Goal: Task Accomplishment & Management: Use online tool/utility

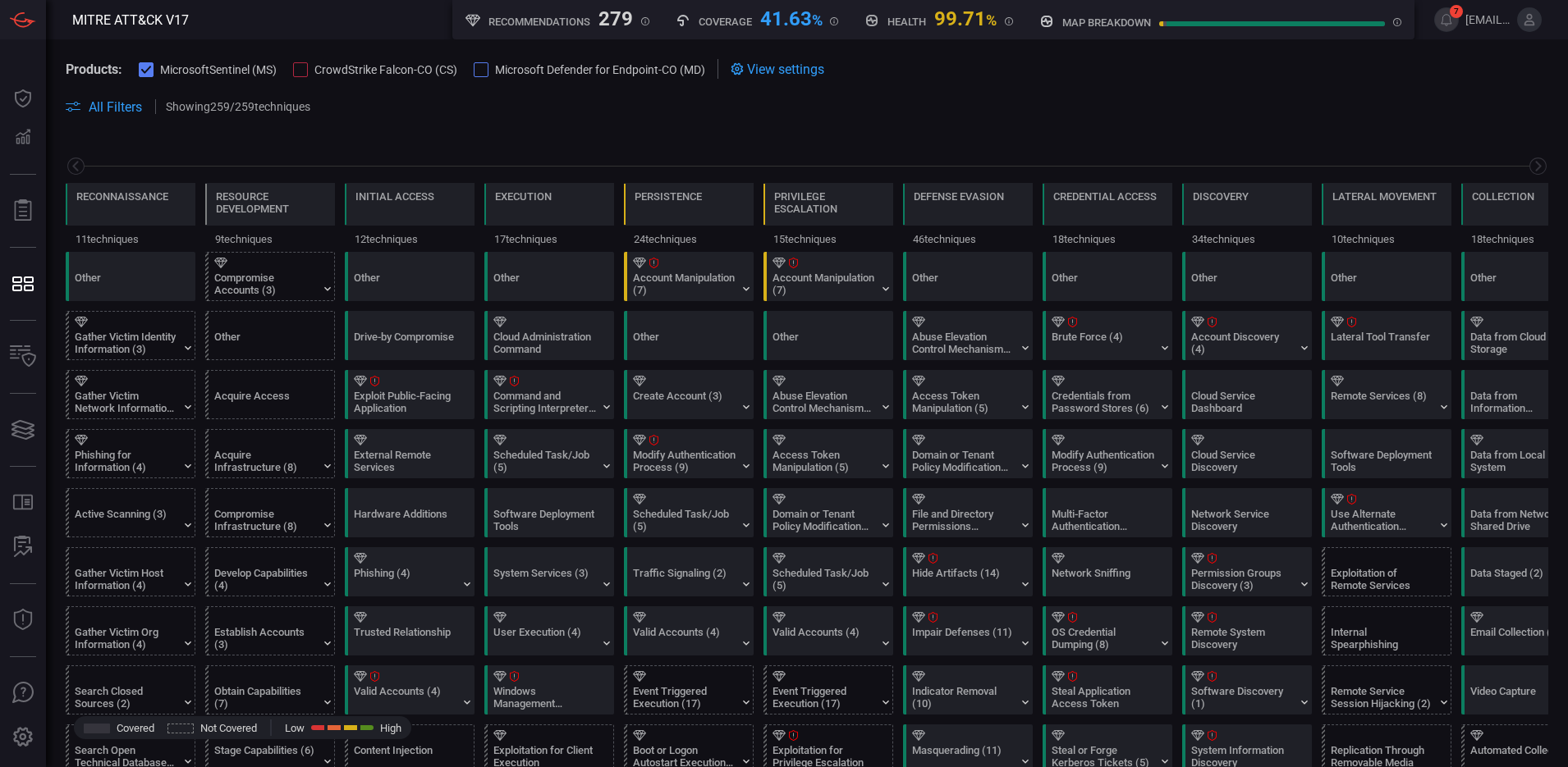
scroll to position [0, 215]
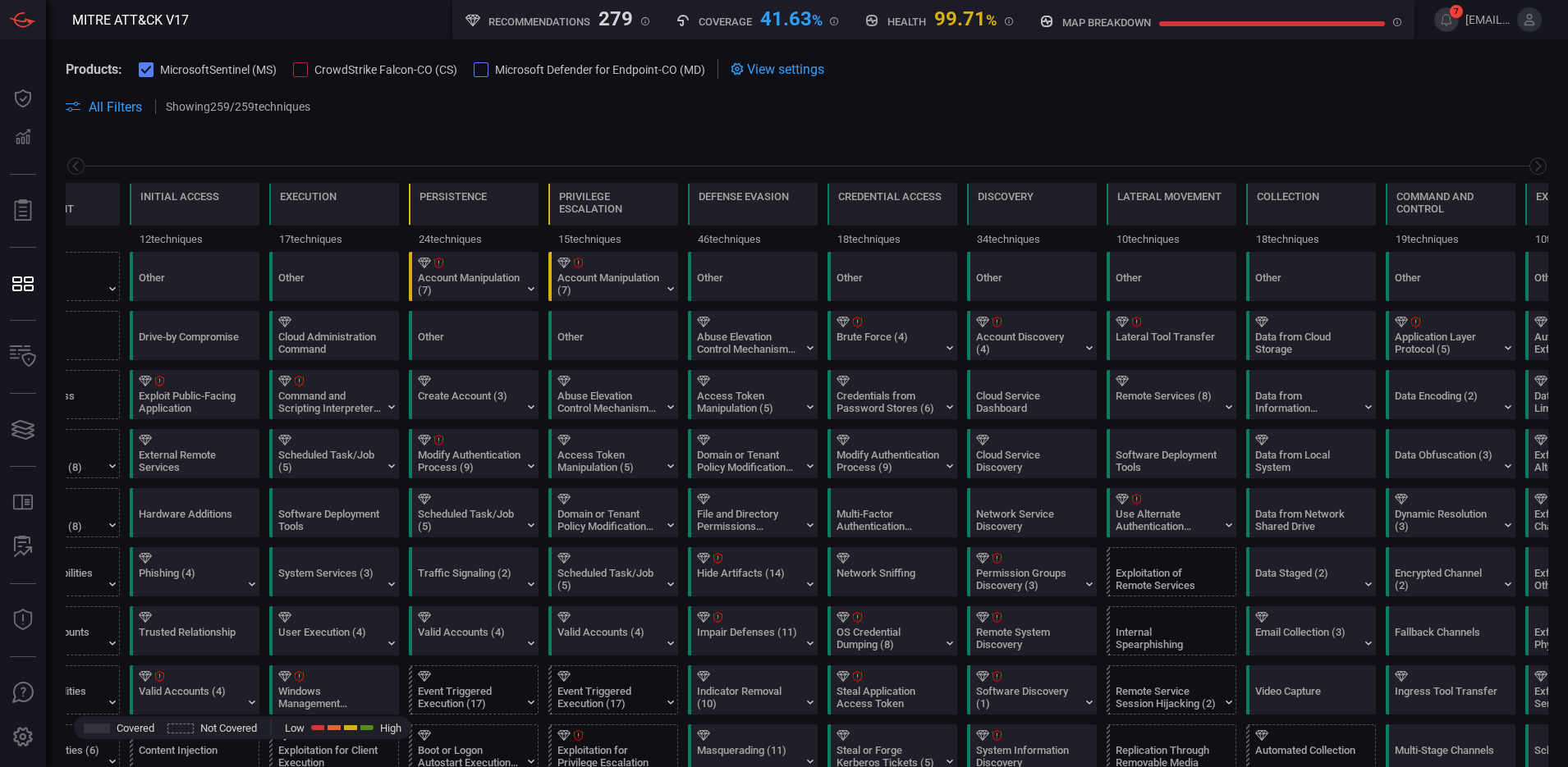
click at [303, 73] on div at bounding box center [300, 69] width 15 height 15
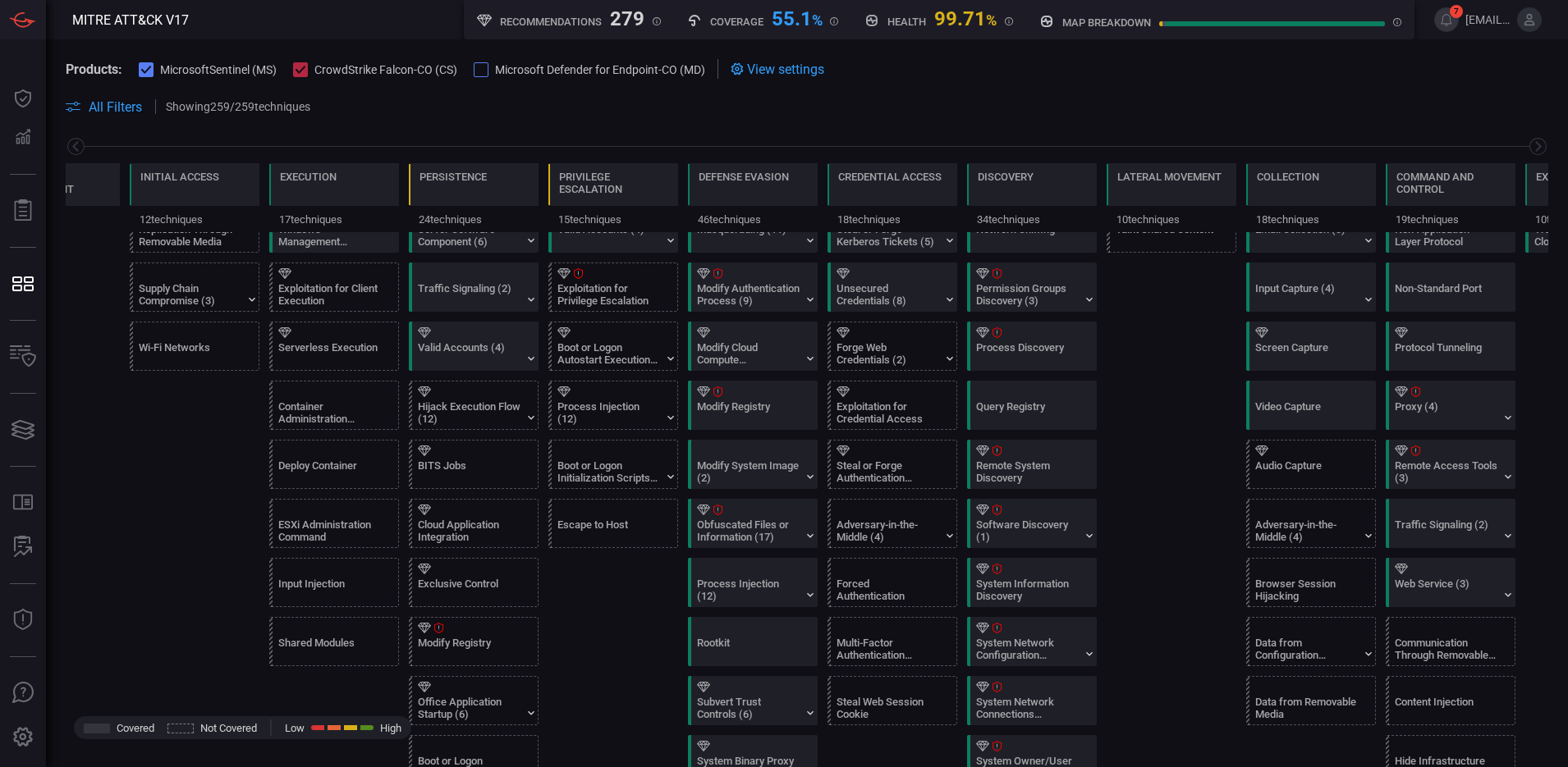
scroll to position [615, 0]
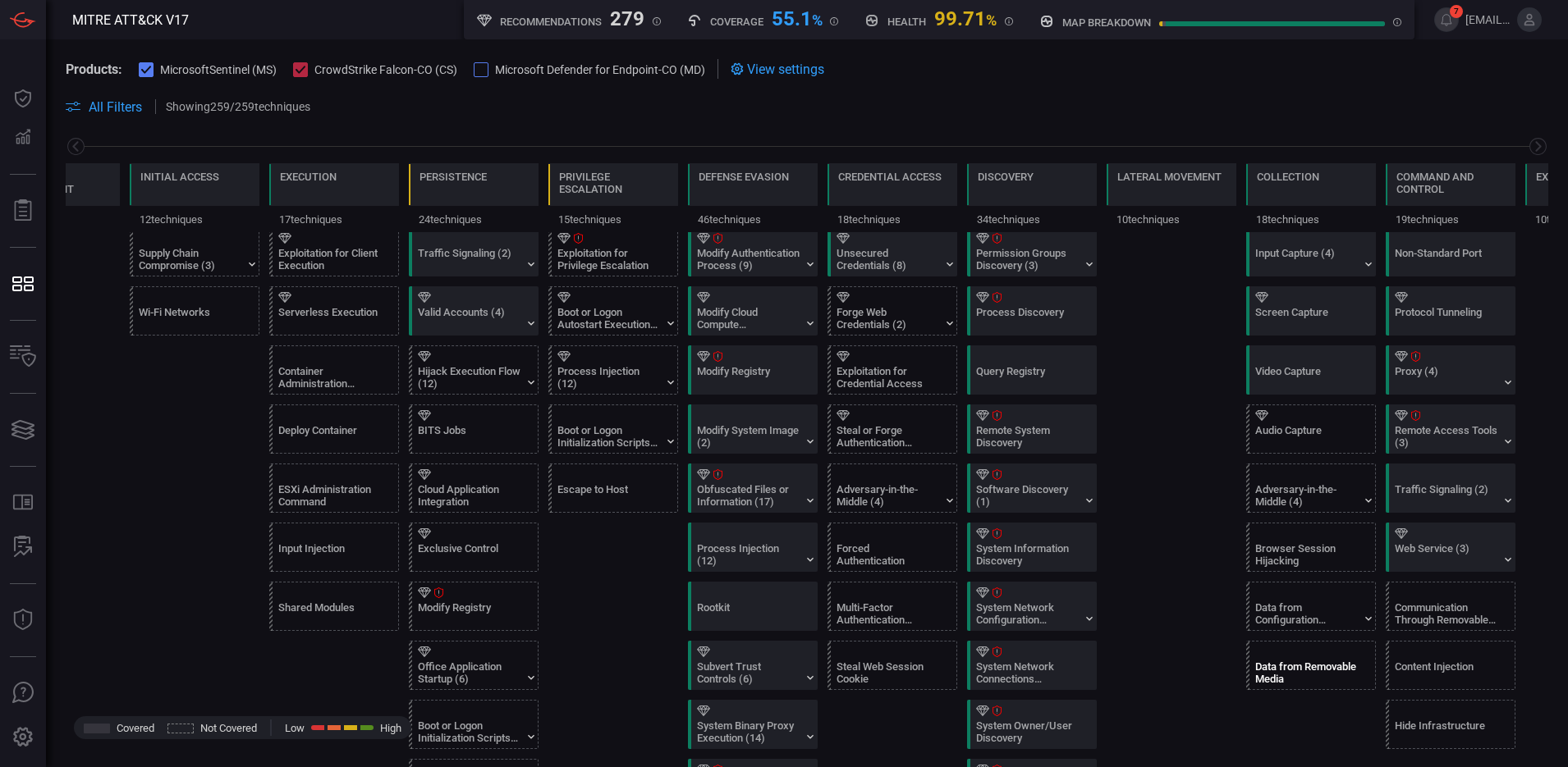
click at [1298, 662] on div "Data from Removable Media" at bounding box center [1306, 673] width 102 height 24
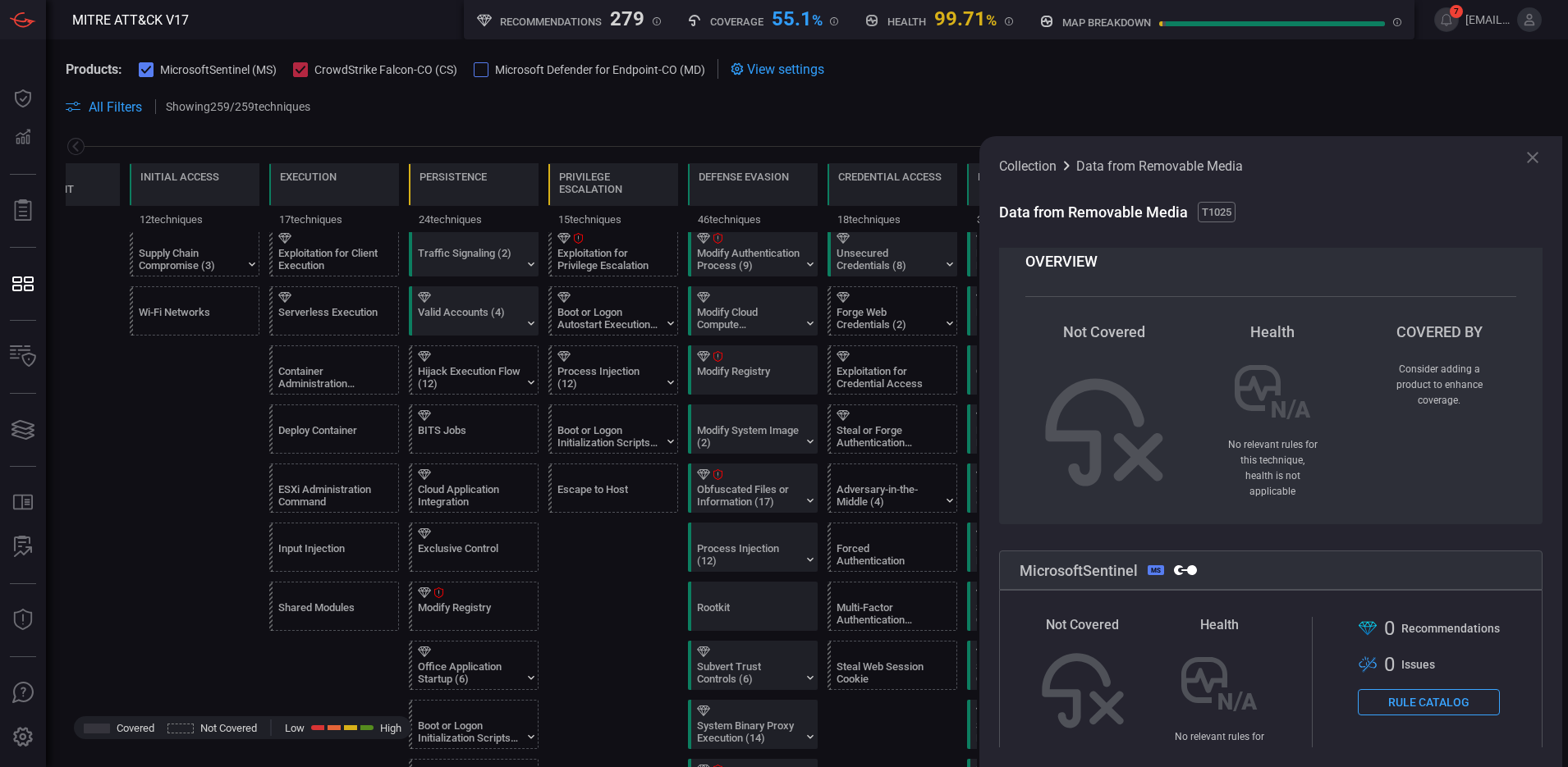
scroll to position [0, 0]
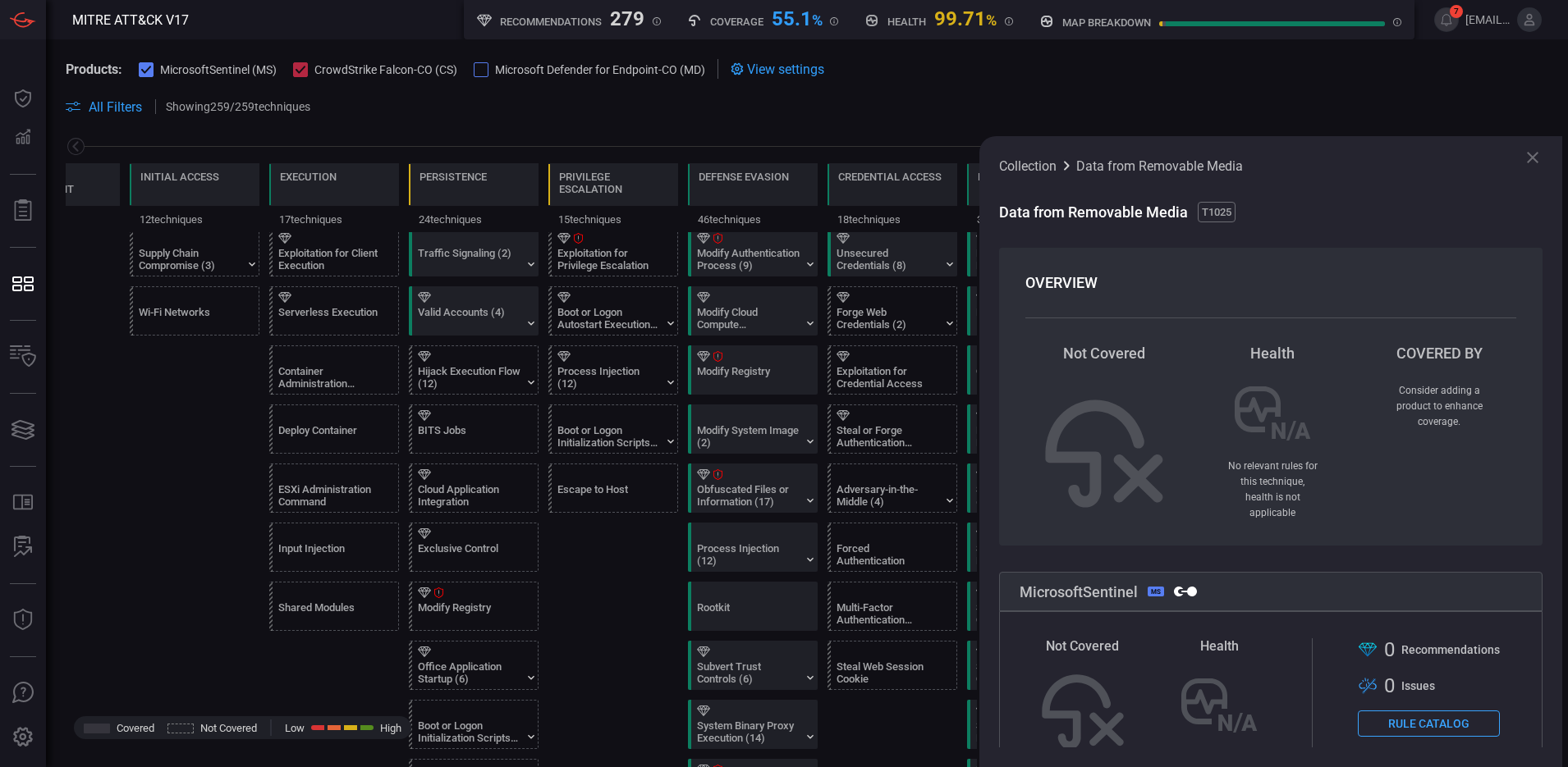
click at [1525, 159] on icon at bounding box center [1533, 158] width 19 height 19
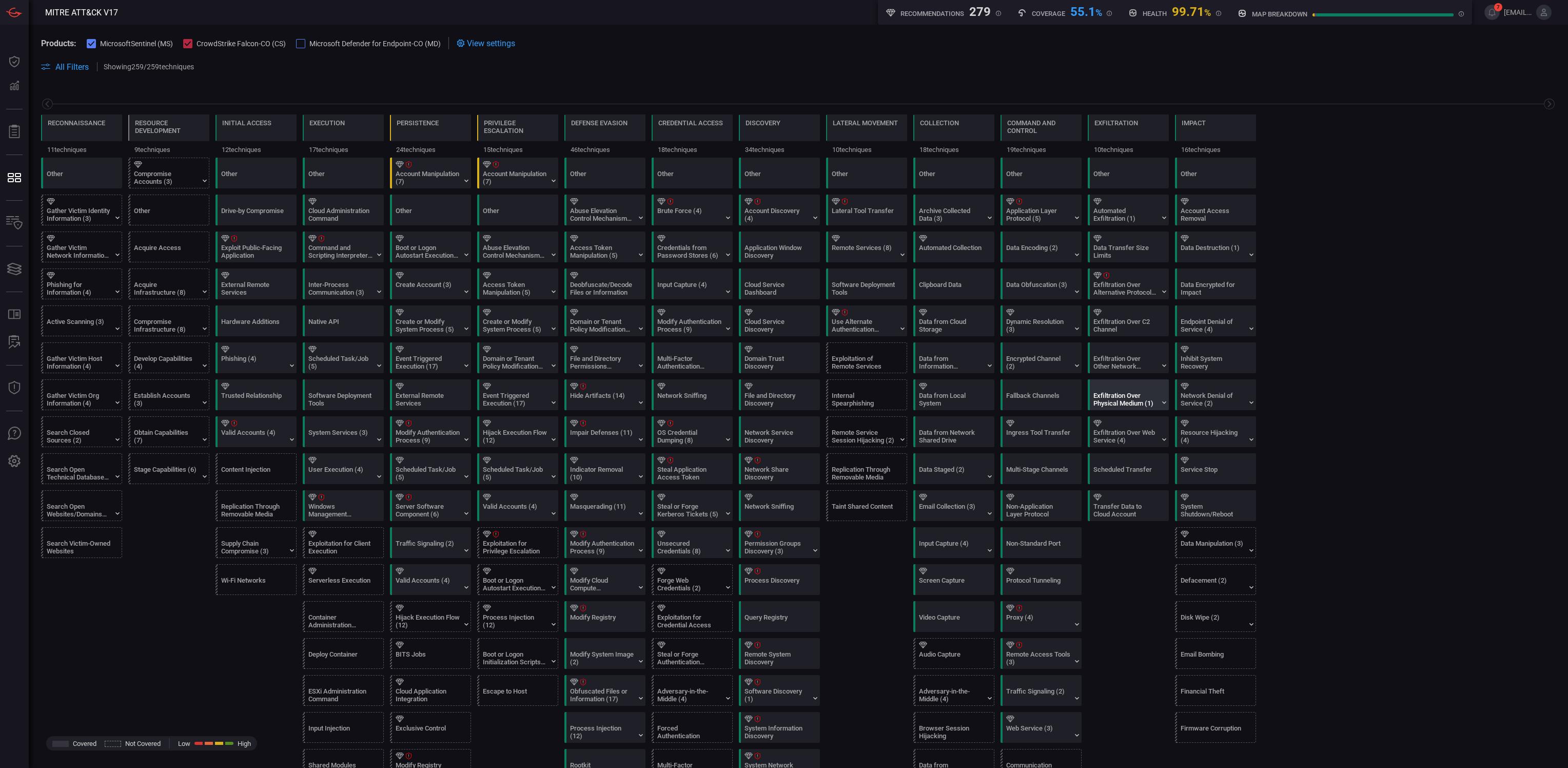
click at [979, 400] on div "Exfiltration Over Physical Medium (1)" at bounding box center [1125, 399] width 64 height 15
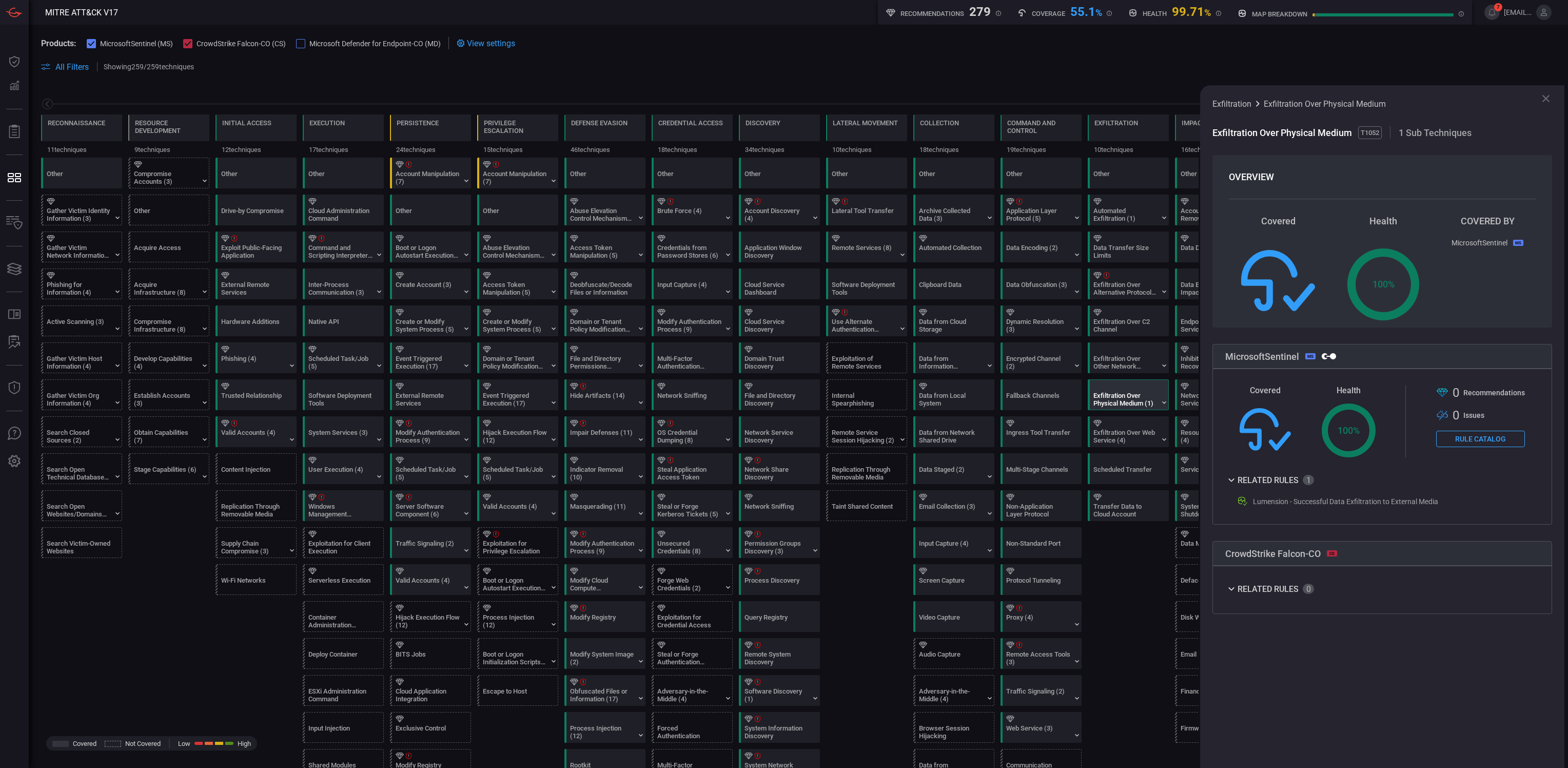
click at [979, 74] on span at bounding box center [798, 79] width 1514 height 12
click at [979, 98] on icon at bounding box center [1546, 99] width 7 height 7
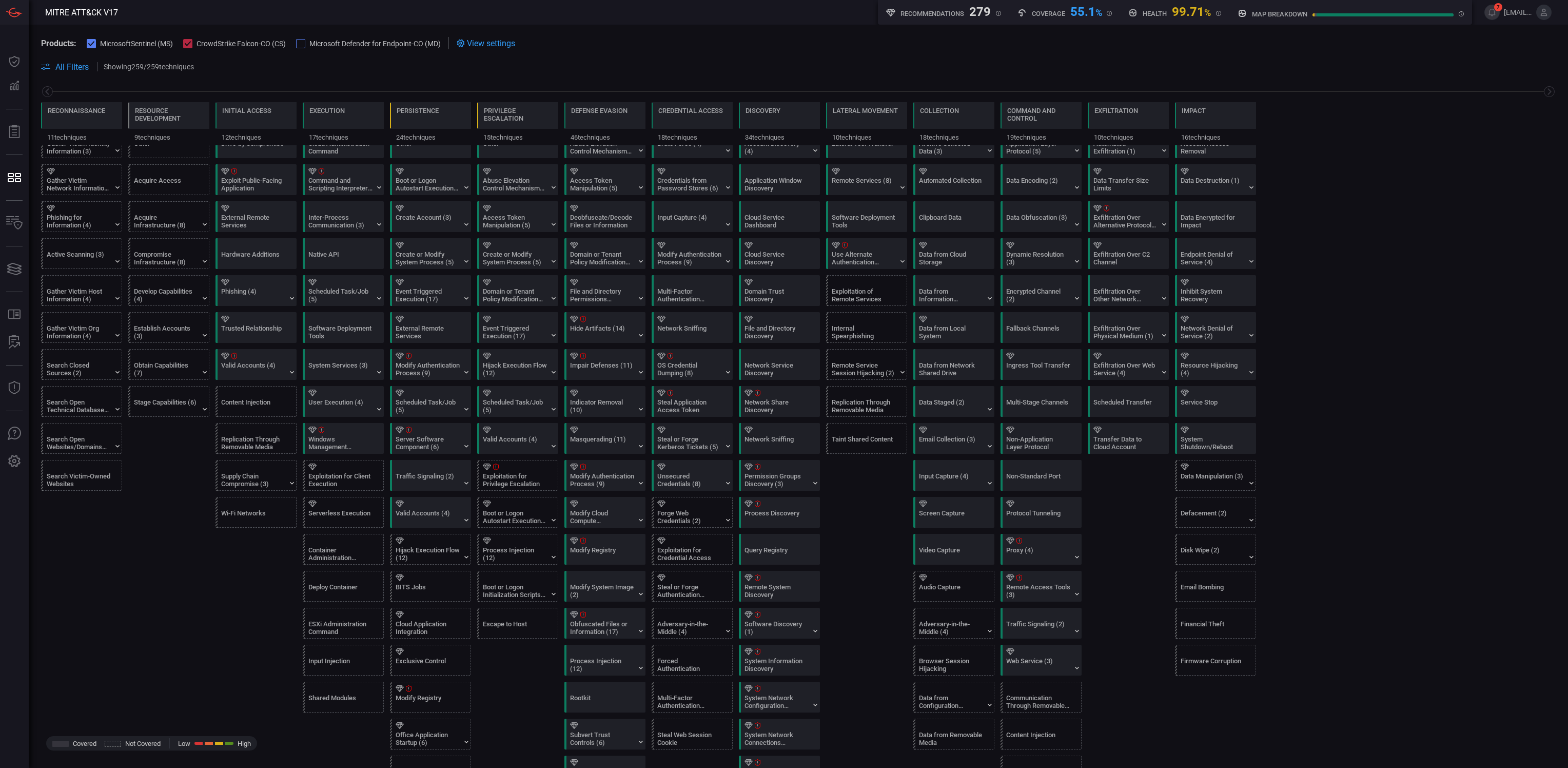
scroll to position [103, 0]
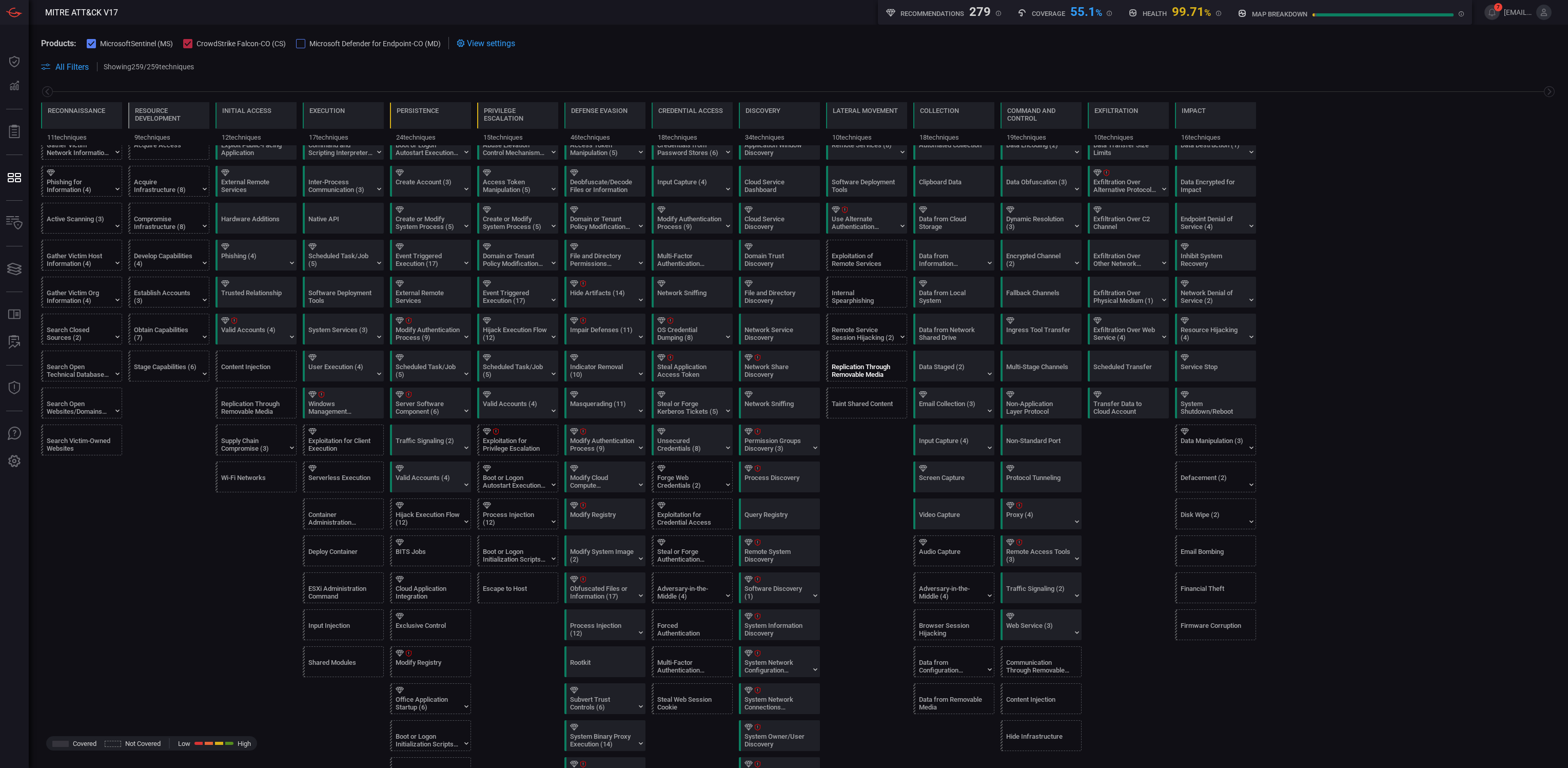
click at [869, 372] on div "Replication Through Removable Media" at bounding box center [863, 370] width 64 height 15
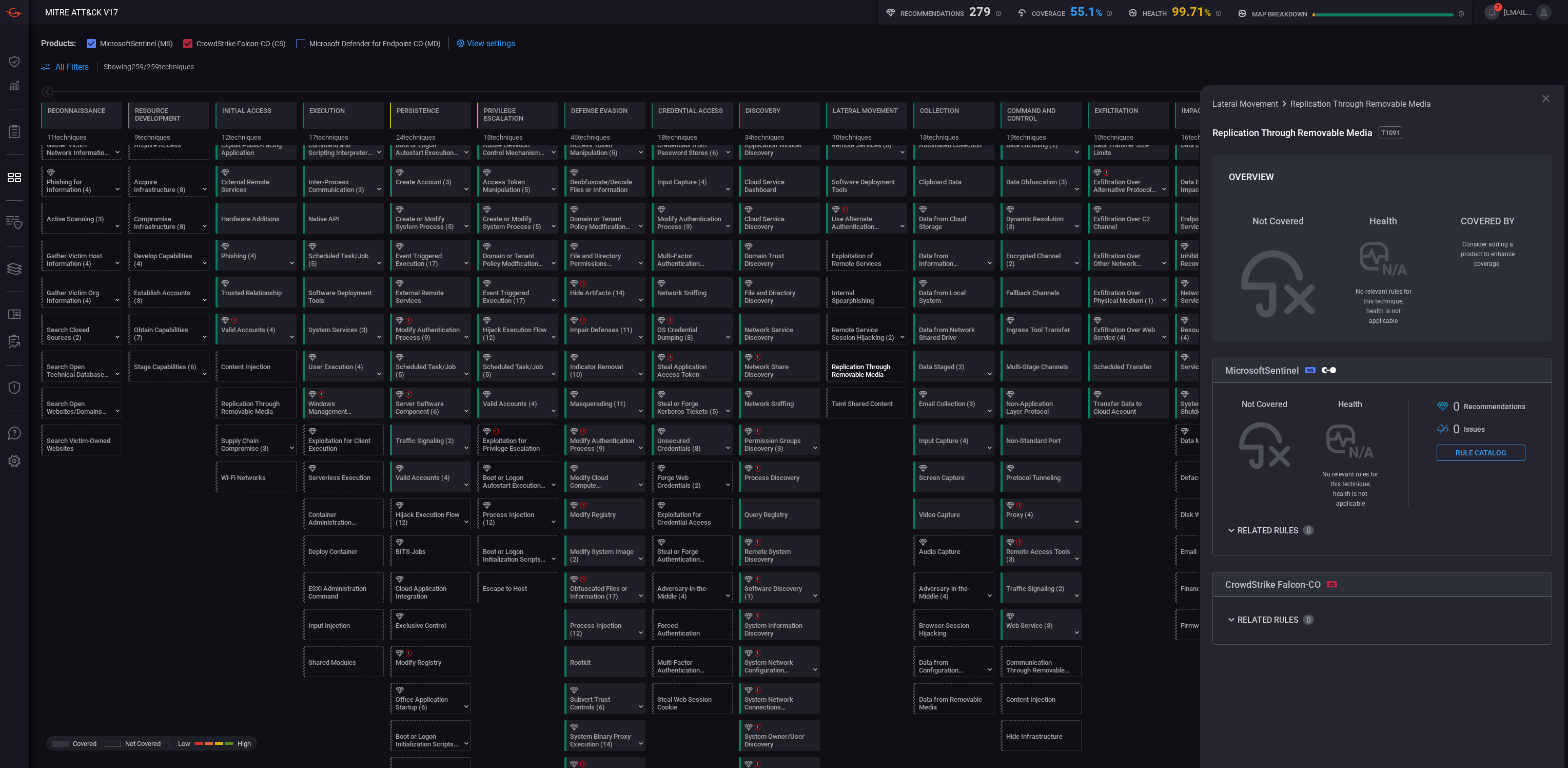
click at [979, 449] on button "Rule Catalog" at bounding box center [1481, 453] width 89 height 16
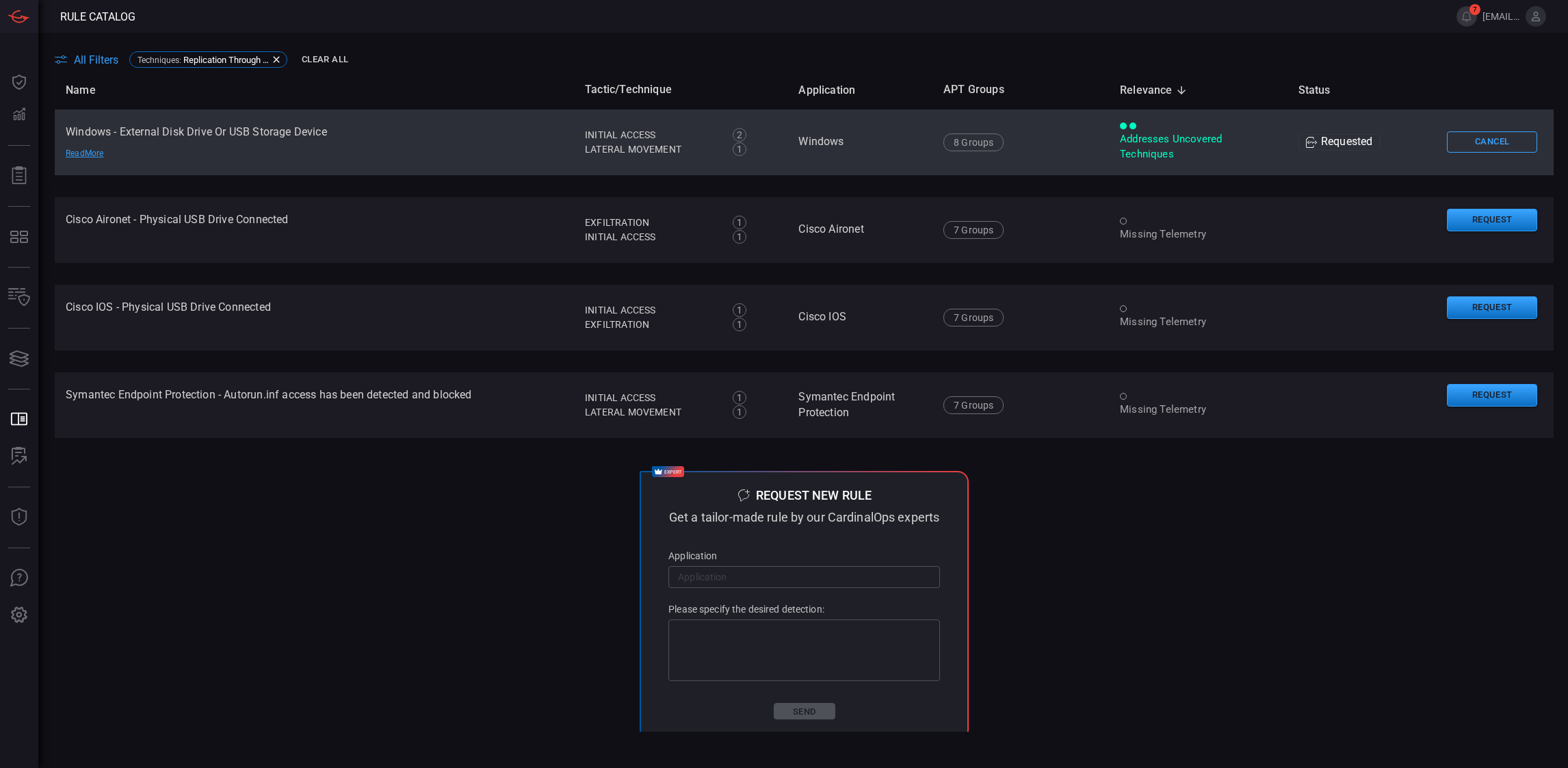
click at [252, 137] on td "Windows - External Disk Drive Or USB Storage Device Read More" at bounding box center [314, 142] width 519 height 66
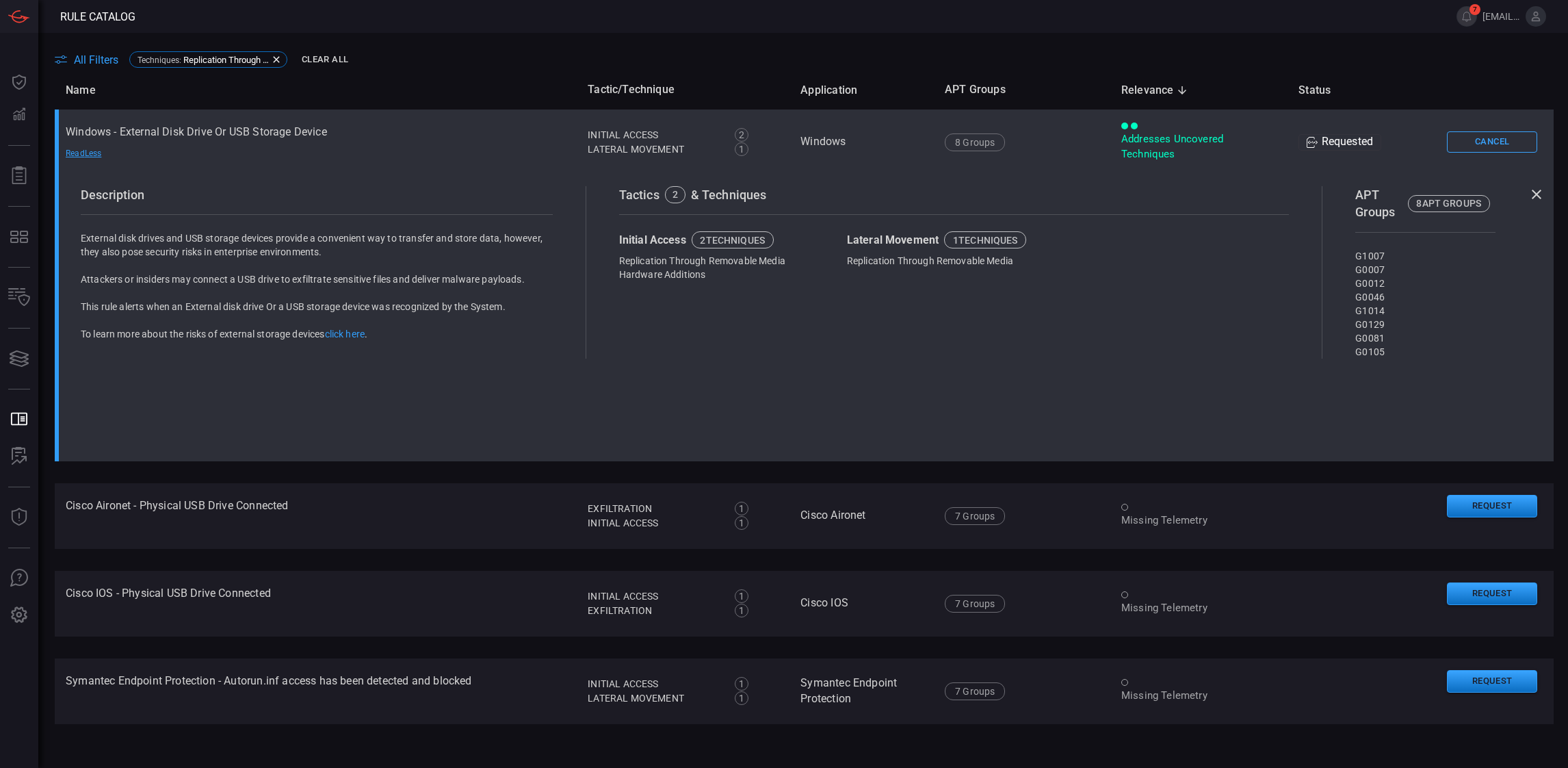
click at [1306, 145] on div "Requested" at bounding box center [1340, 142] width 83 height 16
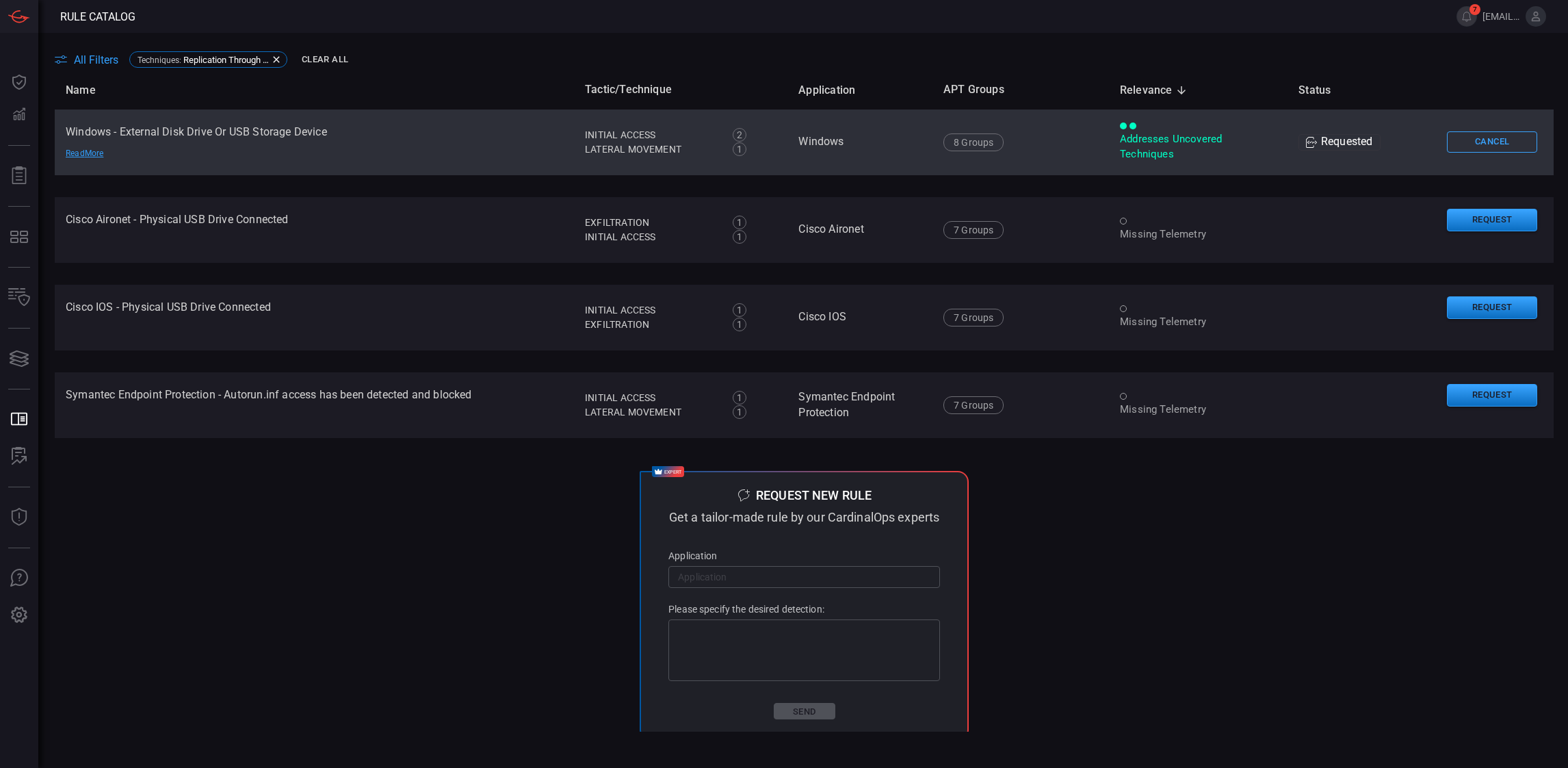
click at [1306, 144] on div "Requested" at bounding box center [1340, 142] width 83 height 16
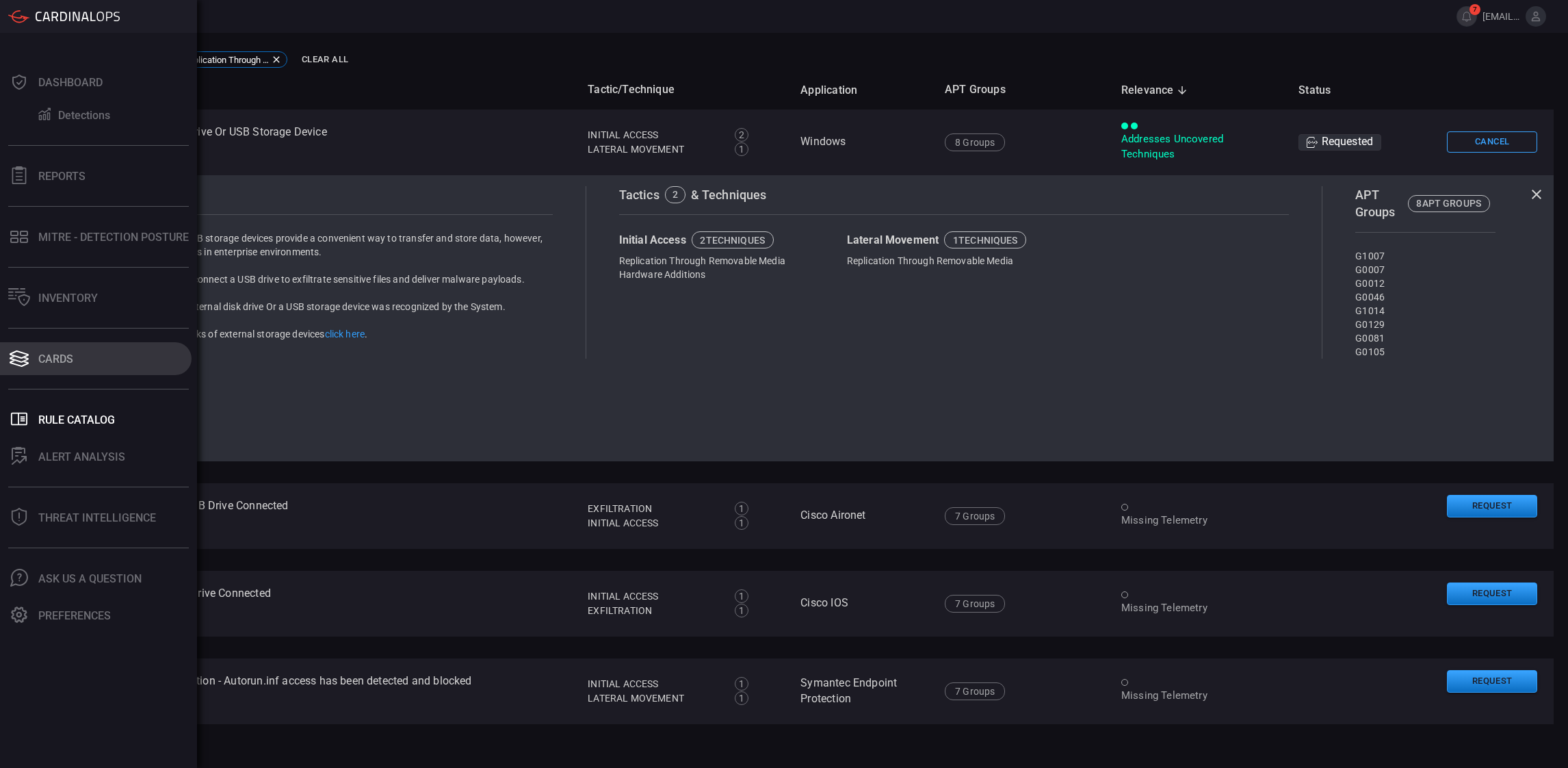
click at [58, 365] on div "Cards" at bounding box center [55, 359] width 35 height 13
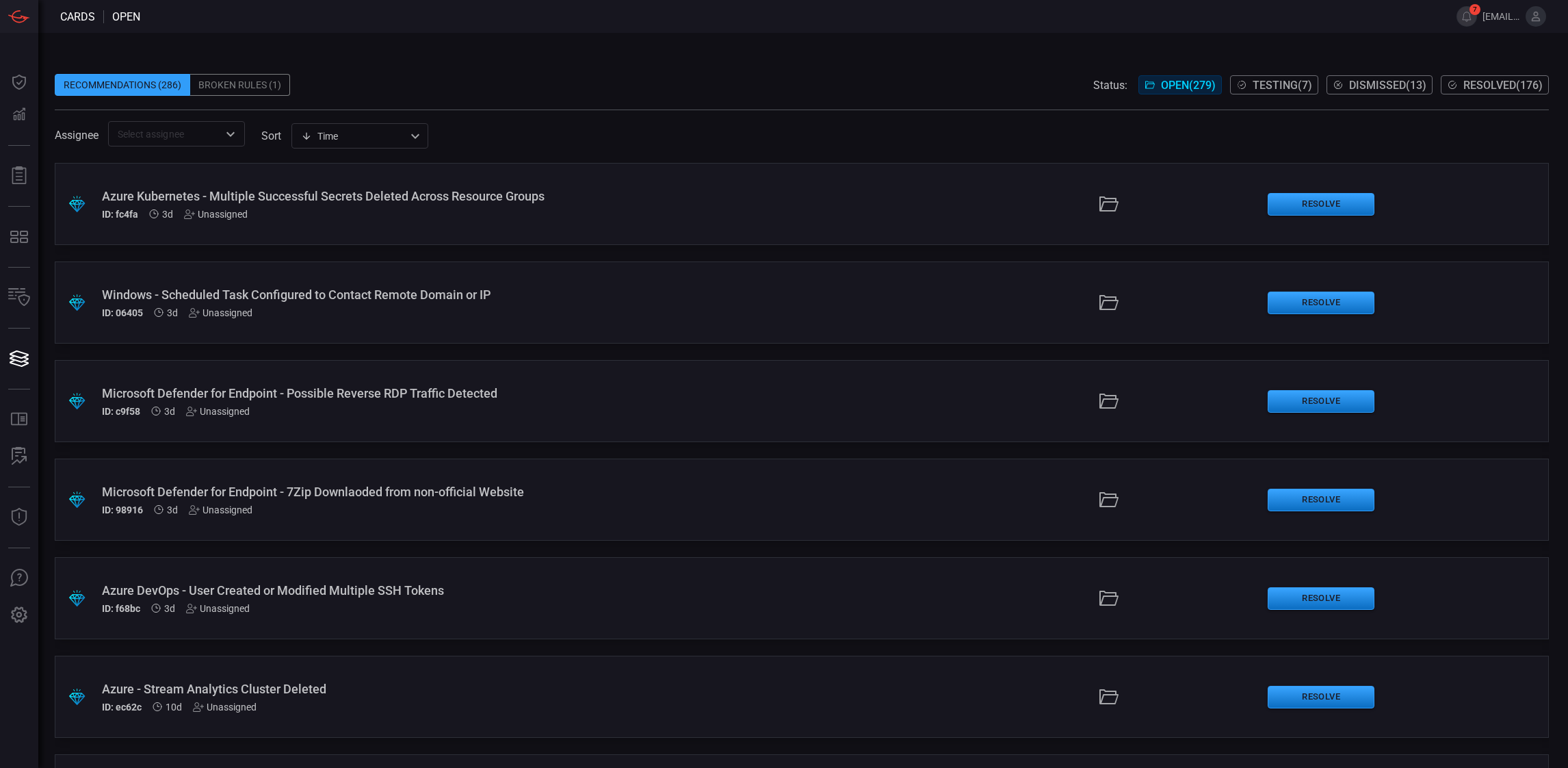
click at [716, 57] on span at bounding box center [801, 63] width 1494 height 20
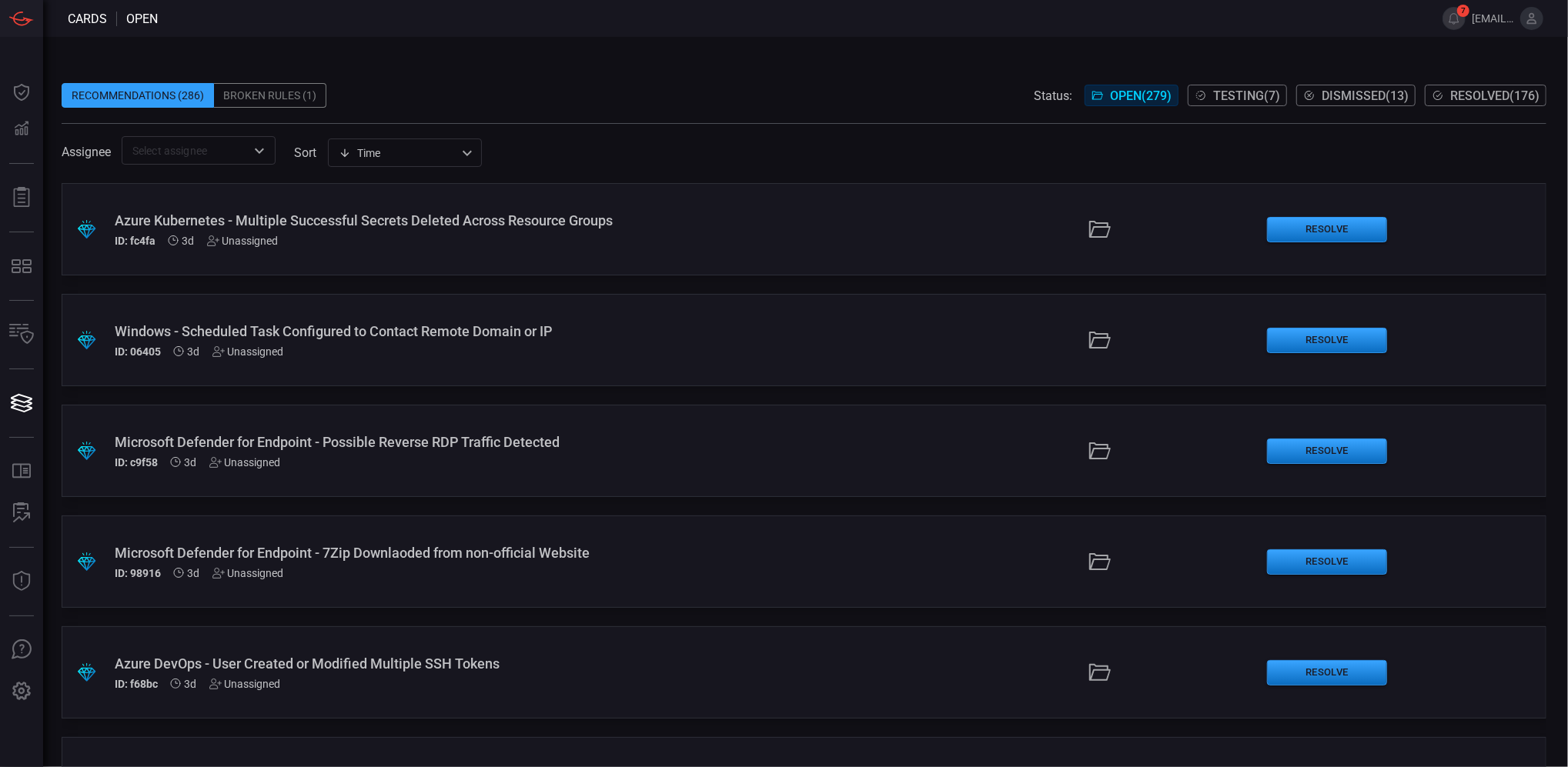
click at [1469, 14] on span "[EMAIL_ADDRESS][DOMAIN_NAME]" at bounding box center [1493, 17] width 42 height 12
click at [1469, 21] on button at bounding box center [1531, 18] width 23 height 23
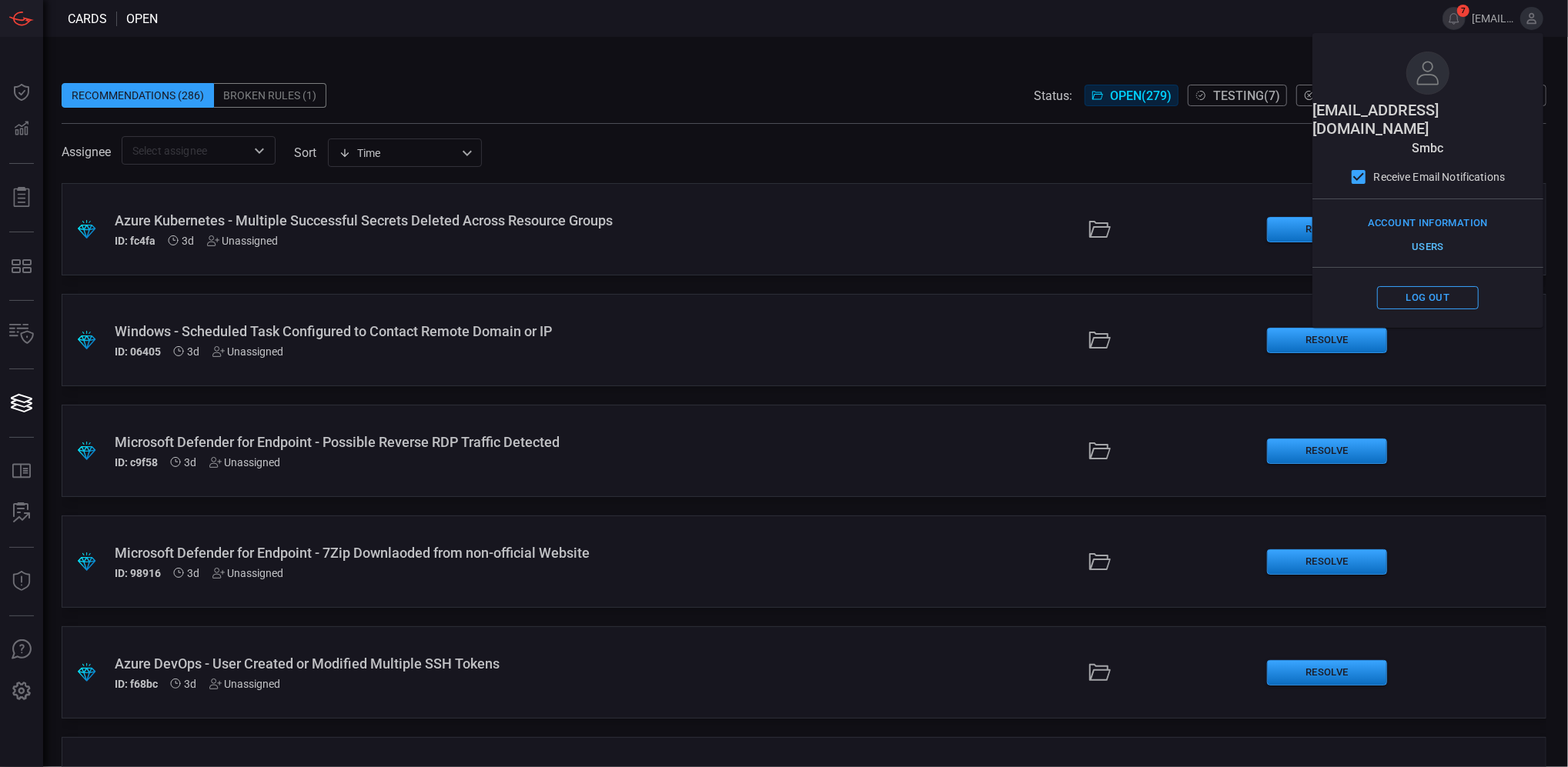
click at [1431, 236] on button "Users" at bounding box center [1427, 247] width 101 height 24
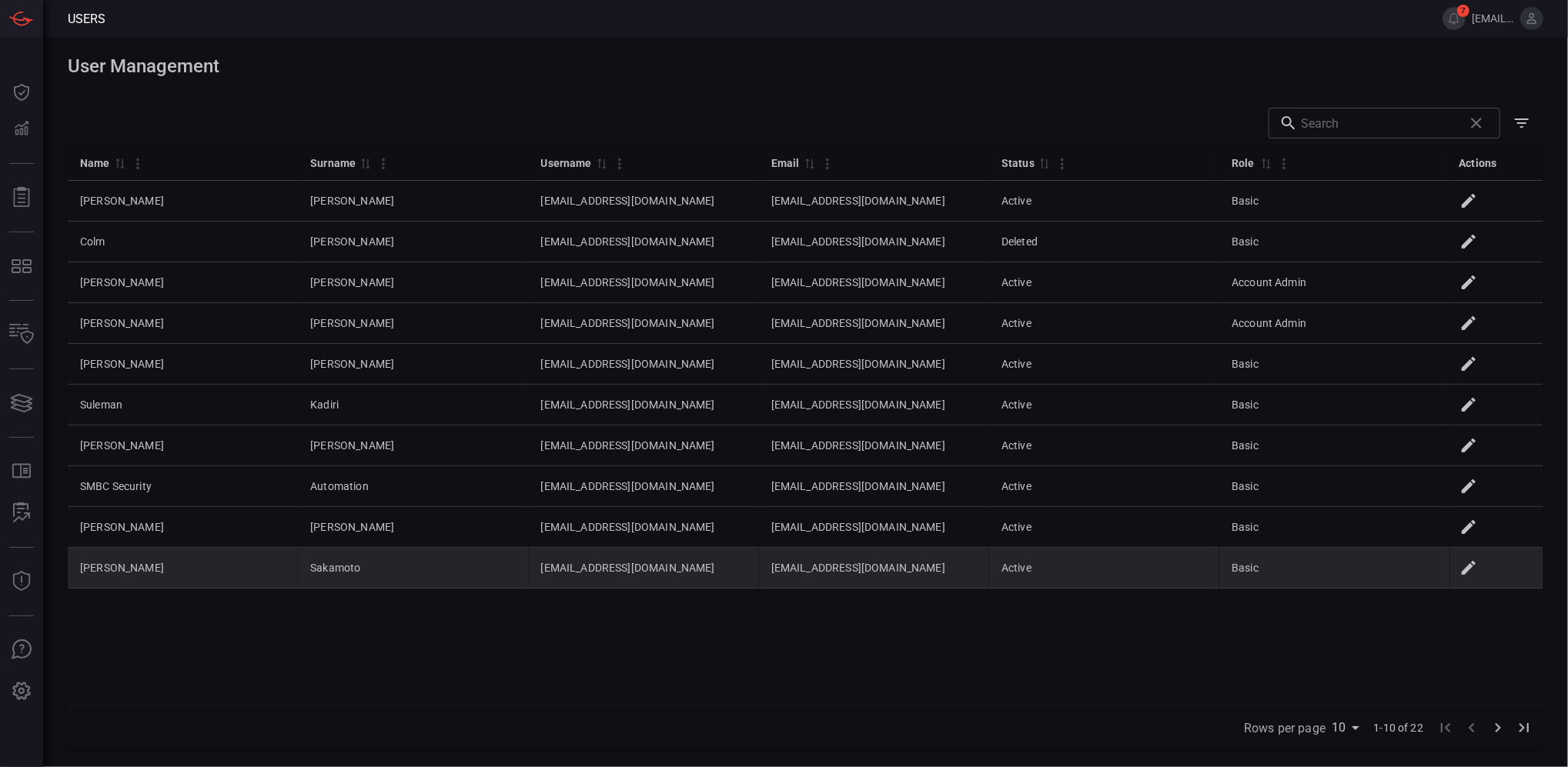
click at [1469, 571] on icon at bounding box center [1468, 567] width 14 height 14
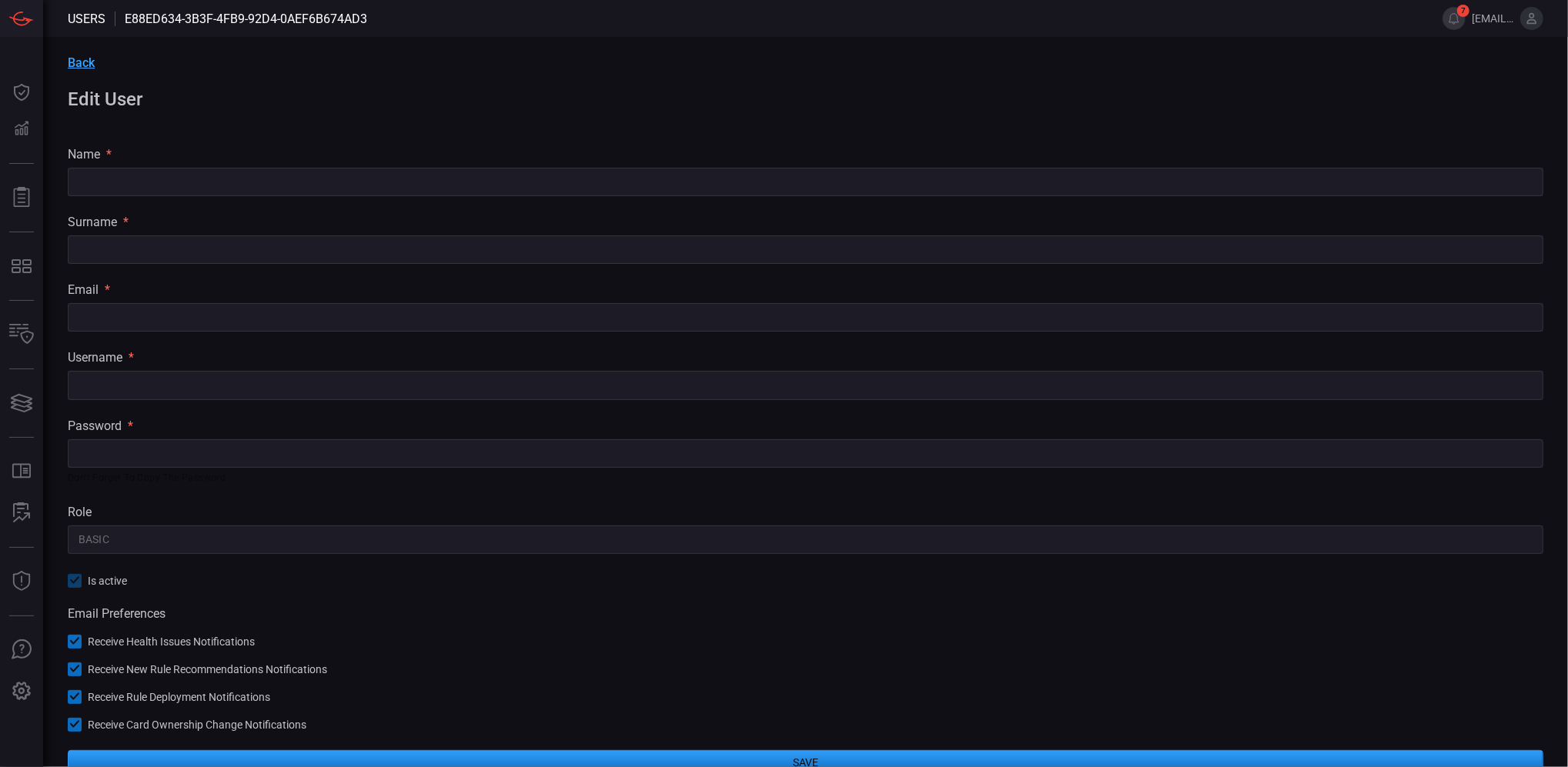
type input "Yuta"
type input "Sakamoto"
type input "yusakamoto@smbcgroup.com"
type input "Basic"
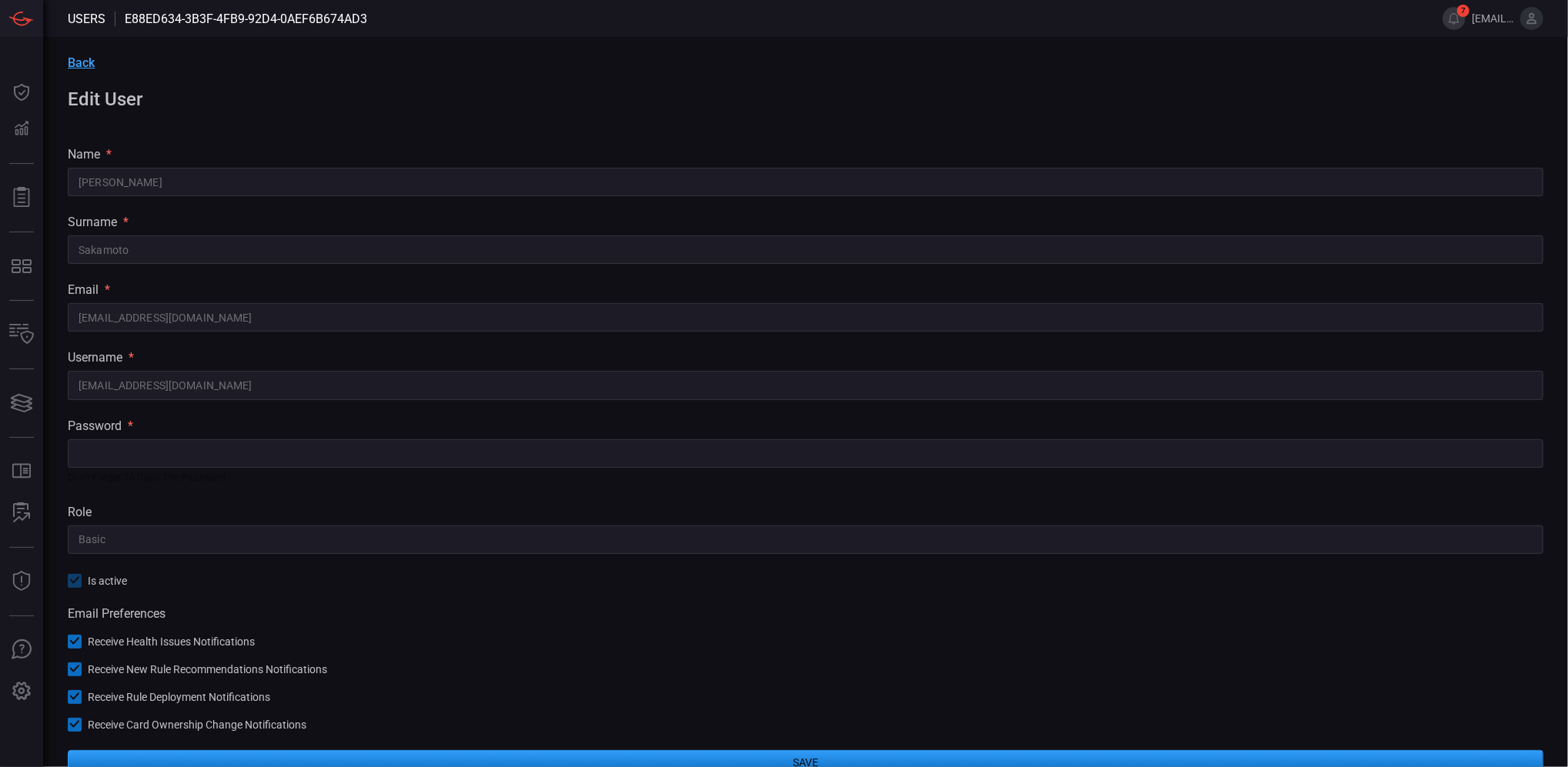
click at [86, 62] on span "Back" at bounding box center [81, 63] width 27 height 15
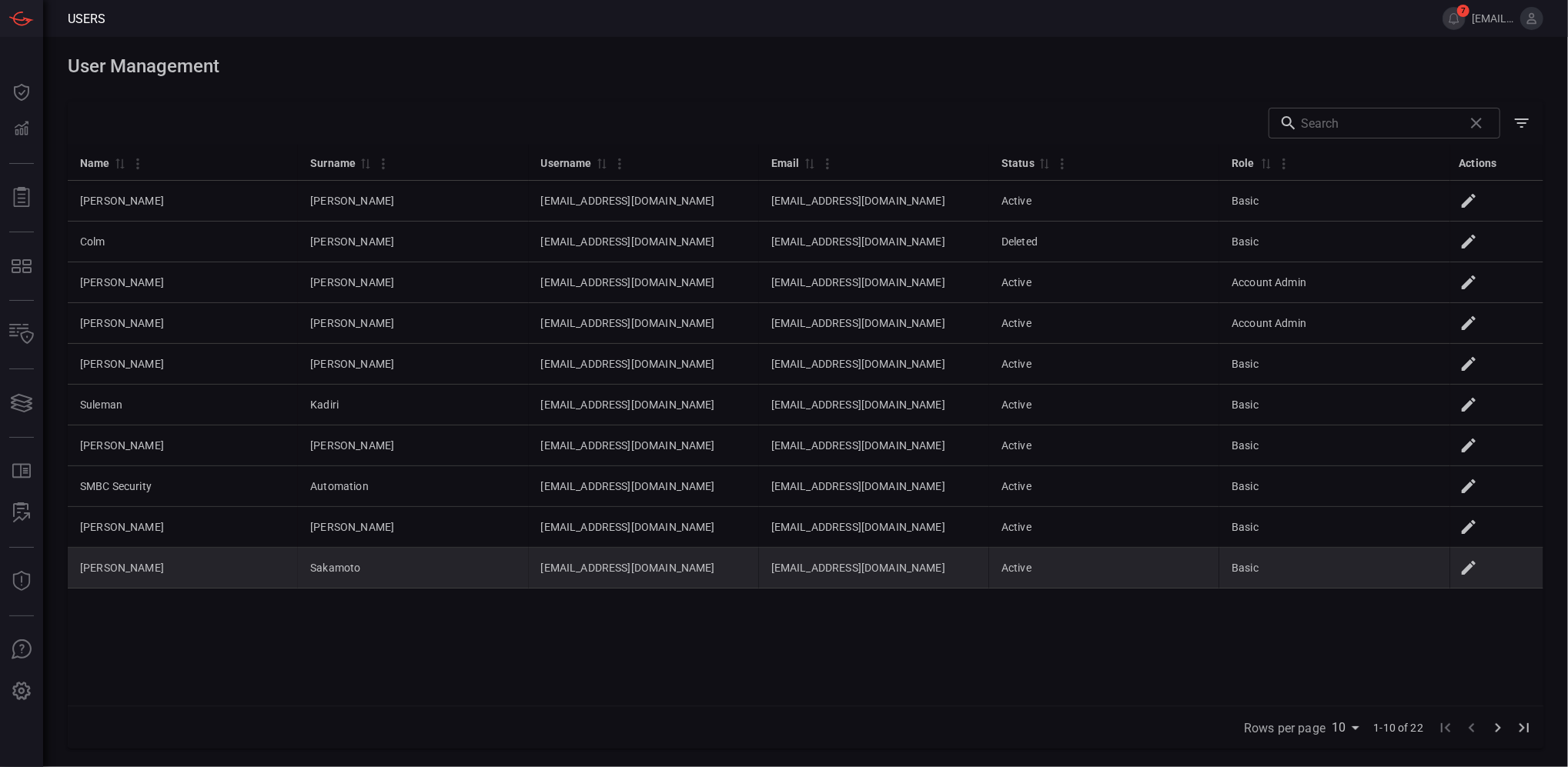
click at [121, 565] on td "Yuta" at bounding box center [183, 568] width 230 height 41
click at [1469, 573] on icon at bounding box center [1468, 568] width 18 height 18
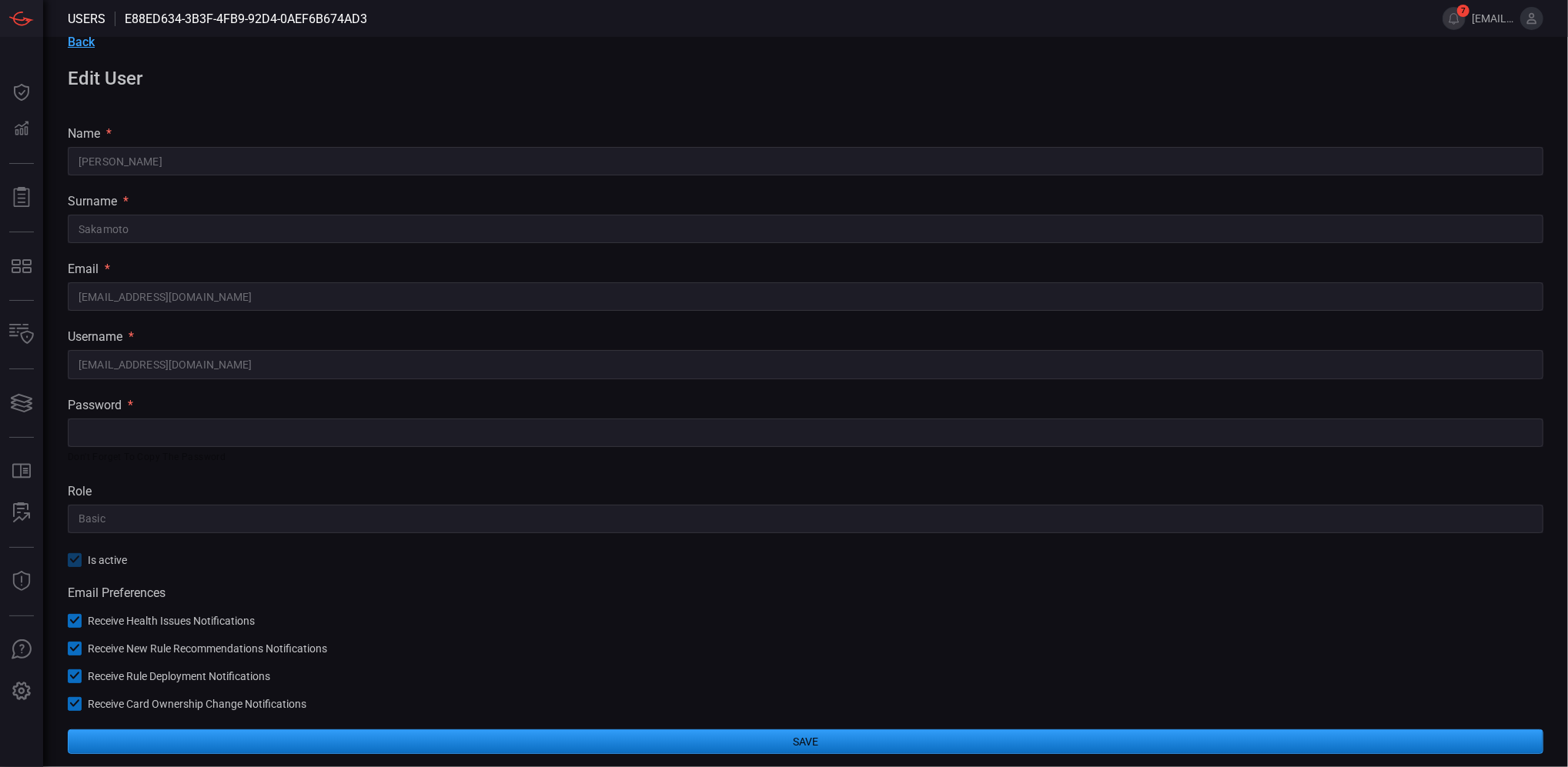
scroll to position [27, 0]
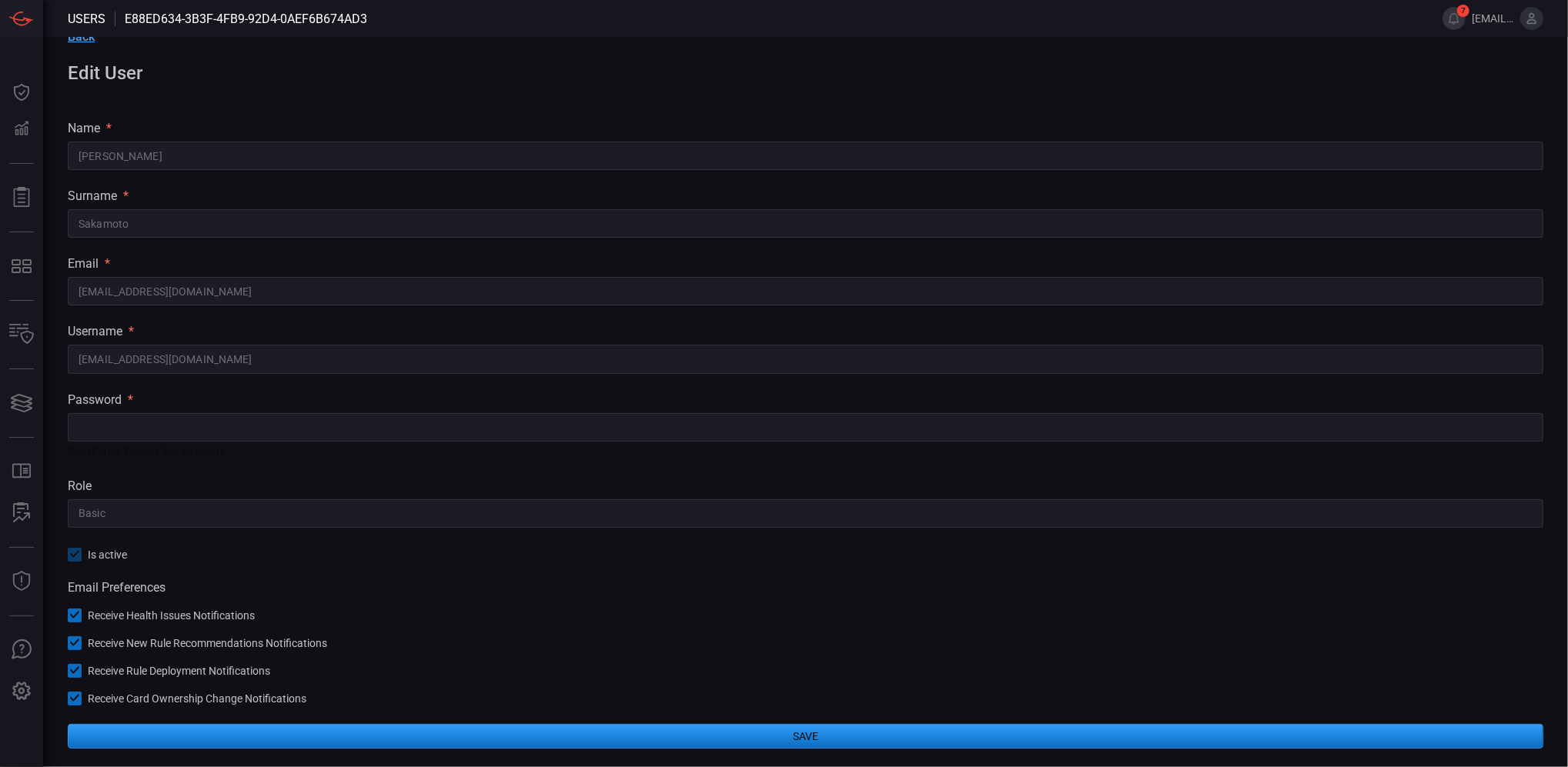
click at [76, 555] on div "Back Edit User name * Yuta ​ surname * Sakamoto ​ email * yusakamoto@smbcgroup.…" at bounding box center [805, 389] width 1525 height 757
click at [75, 697] on icon at bounding box center [75, 698] width 10 height 10
click at [76, 667] on icon at bounding box center [75, 670] width 10 height 10
click at [76, 638] on div at bounding box center [74, 643] width 14 height 14
drag, startPoint x: 72, startPoint y: 615, endPoint x: 78, endPoint y: 569, distance: 46.4
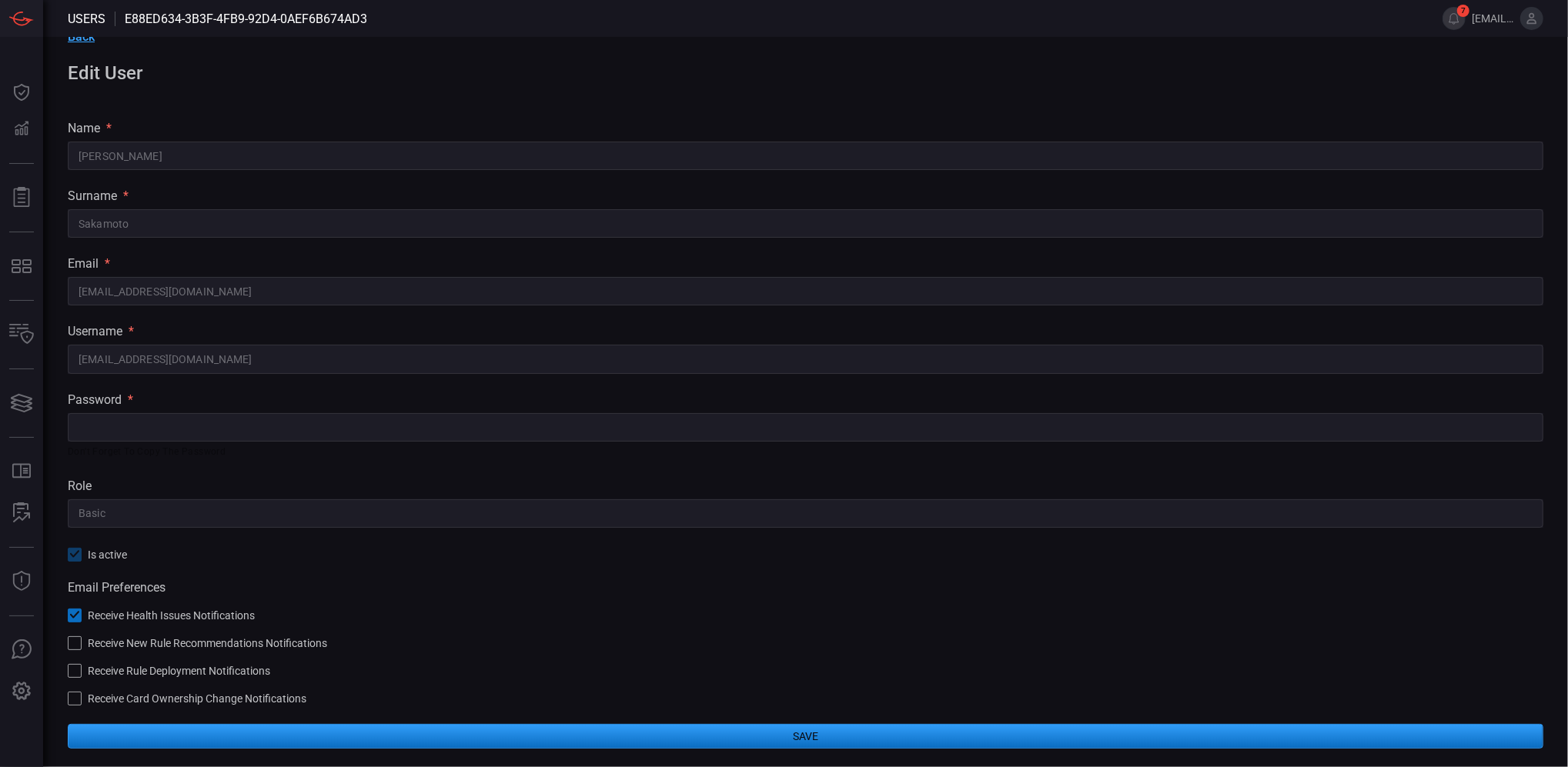
click at [72, 613] on icon at bounding box center [75, 615] width 10 height 10
click at [76, 552] on div "Back Edit User name * Yuta ​ surname * Sakamoto ​ email * yusakamoto@smbcgroup.…" at bounding box center [805, 389] width 1525 height 757
click at [76, 552] on div "Back Edit User name * Yuta ​ surname * Sakamoto ​ email * yusakamoto@smbcgroup.…" at bounding box center [805, 389] width 1525 height 757
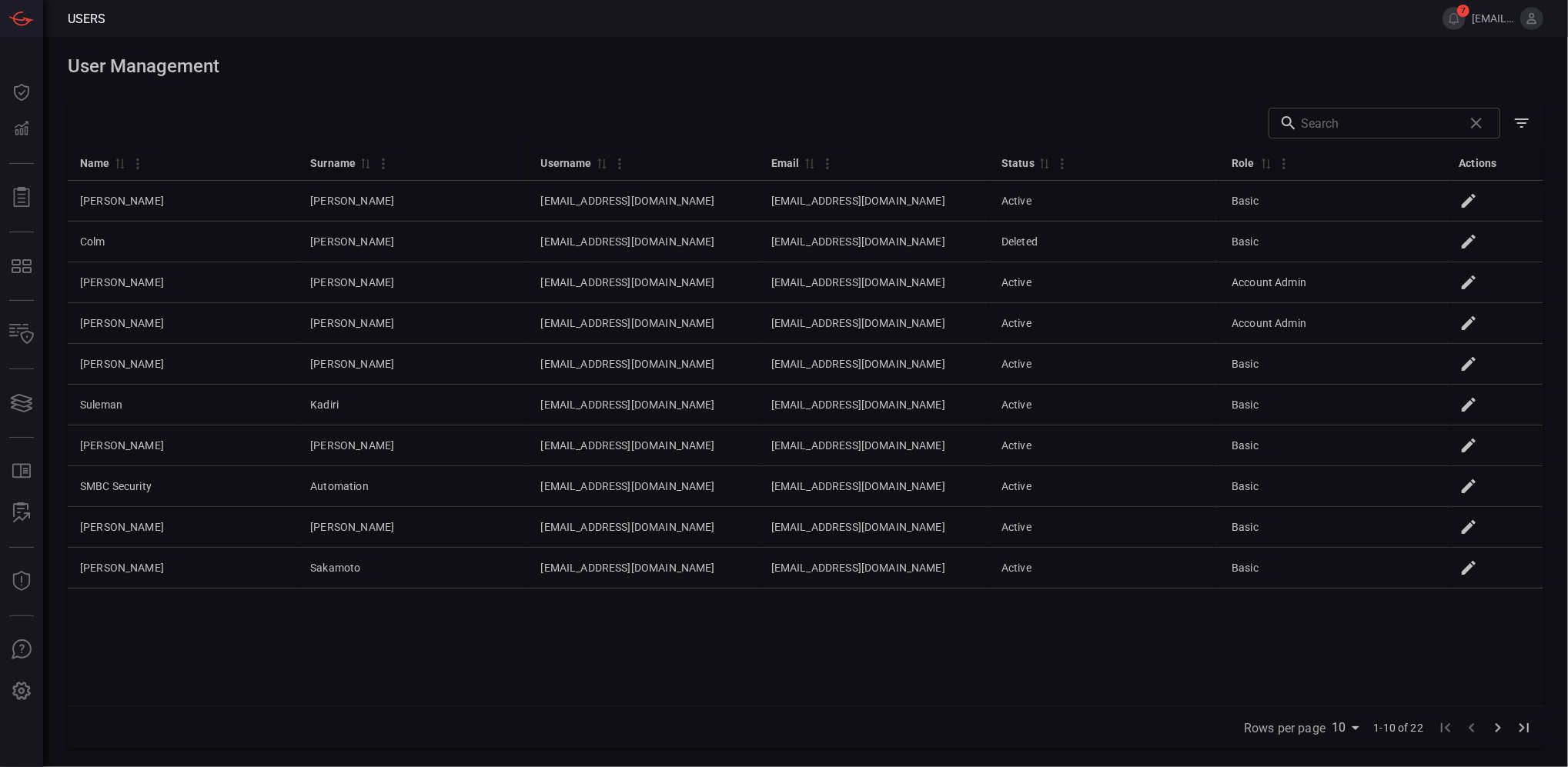
click at [637, 654] on div "Name 0 Surname 0 Username 0 Email 0 Status 0 Role 0 Actions Christopher Buckley…" at bounding box center [805, 425] width 1476 height 561
click at [1469, 127] on icon "Show/Hide filters" at bounding box center [1521, 123] width 18 height 18
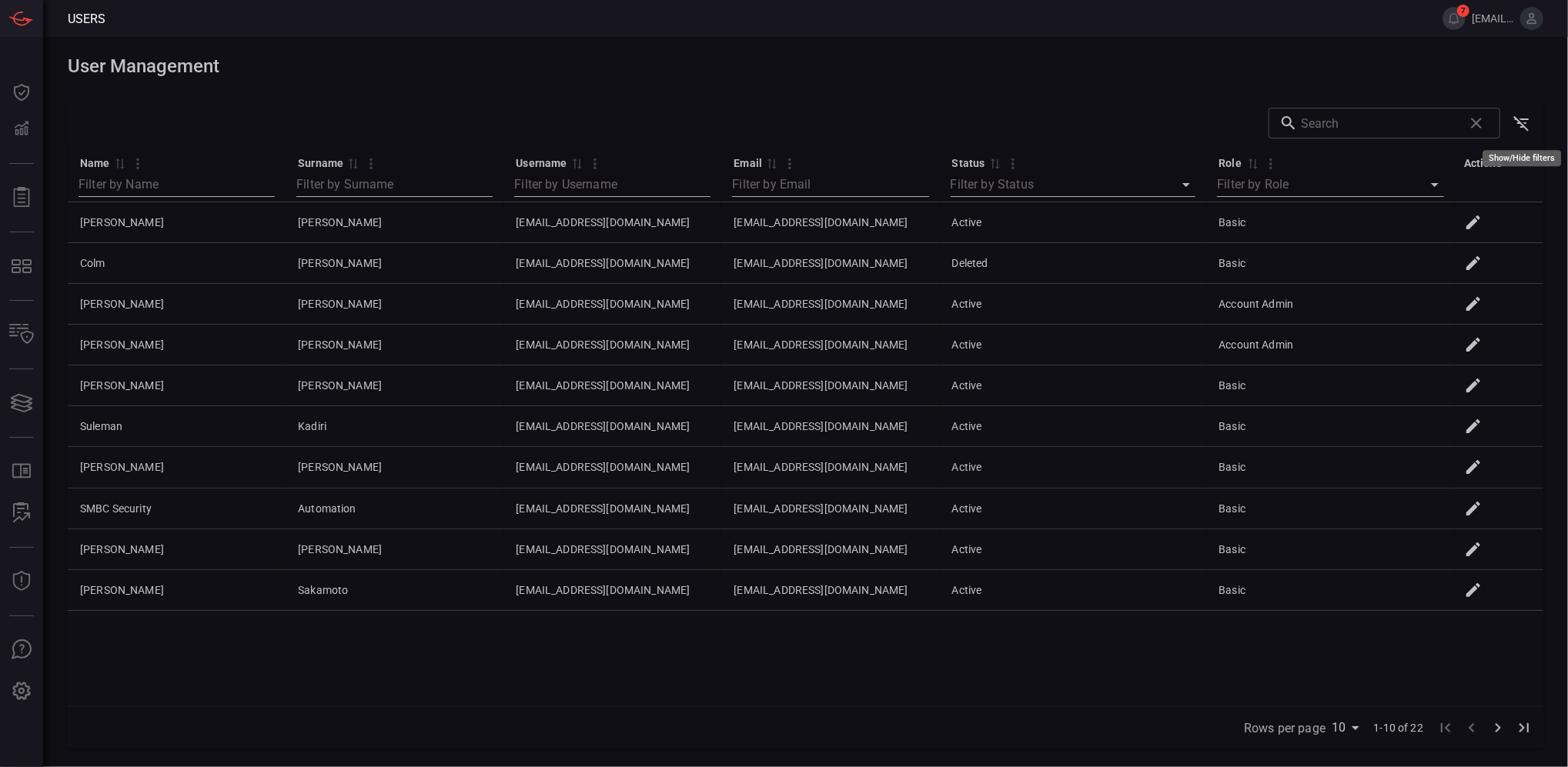
click at [1469, 125] on icon "Show/Hide filters" at bounding box center [1521, 123] width 16 height 16
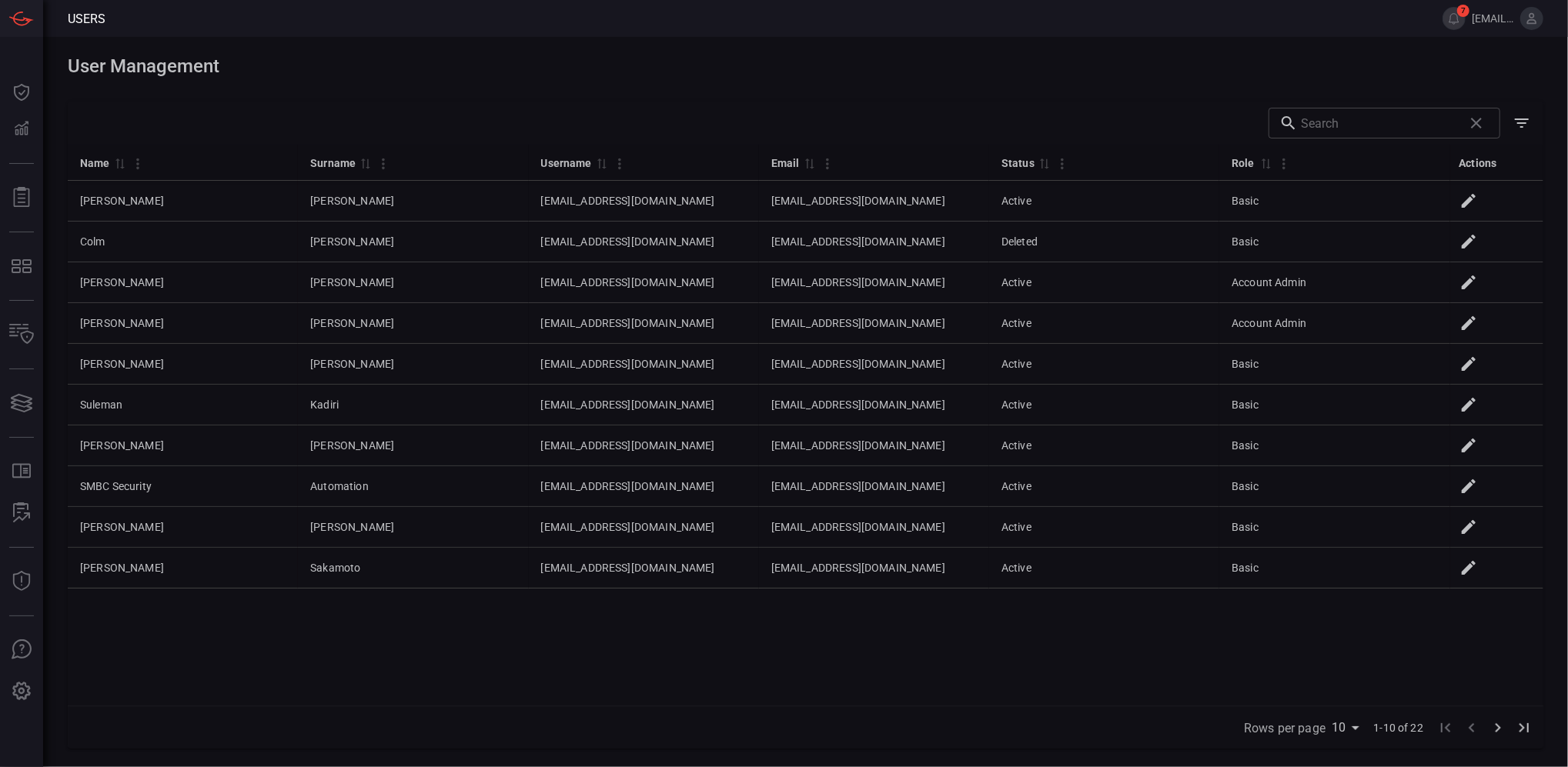
click at [1468, 21] on span at bounding box center [1468, 18] width 6 height 37
click at [1469, 20] on span "[EMAIL_ADDRESS][DOMAIN_NAME]" at bounding box center [1493, 17] width 42 height 12
click at [1469, 22] on button at bounding box center [1531, 18] width 23 height 23
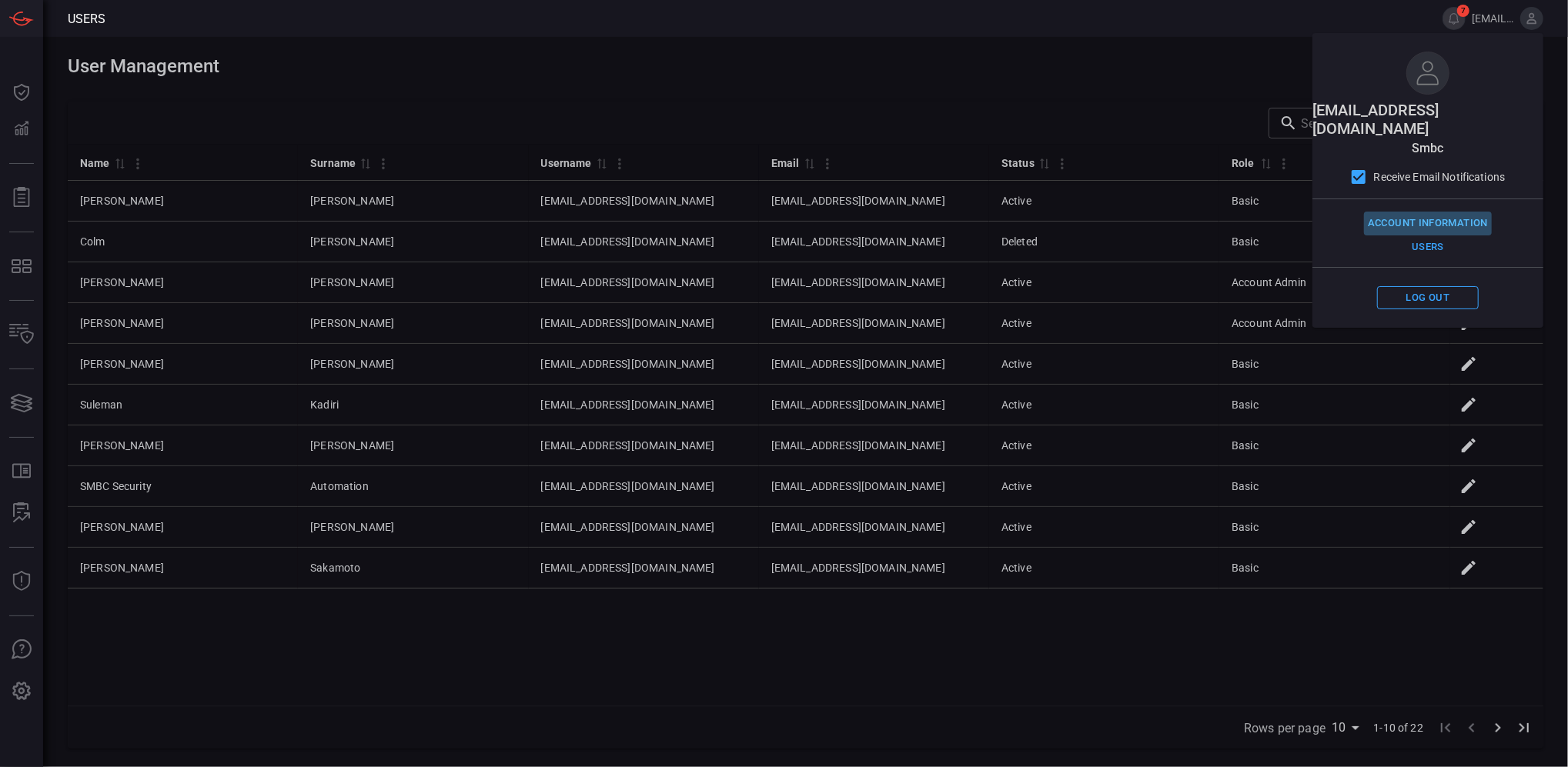
click at [1443, 212] on button "Account Information" at bounding box center [1428, 224] width 128 height 24
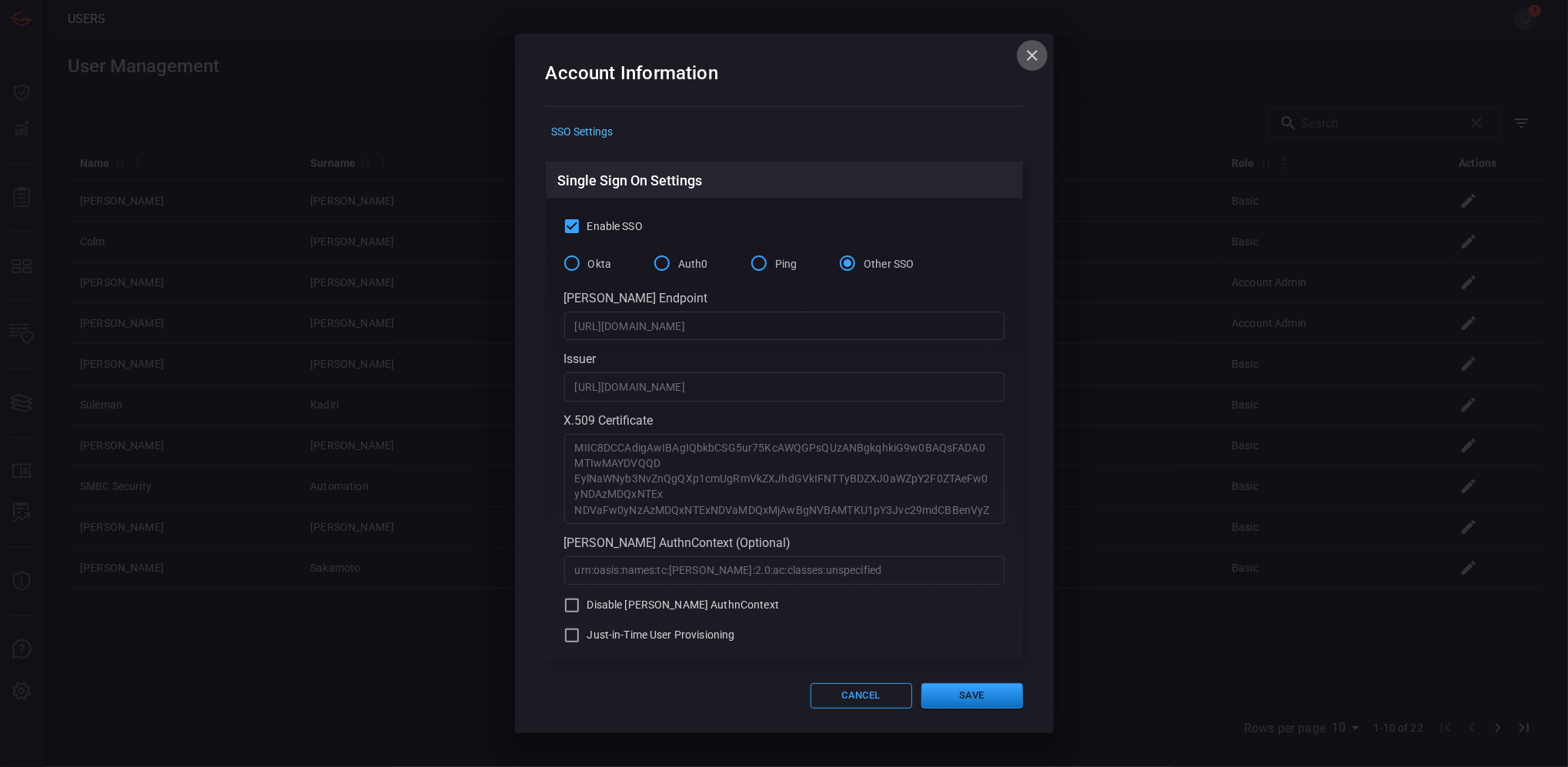
click at [1028, 54] on icon "button" at bounding box center [1032, 56] width 18 height 18
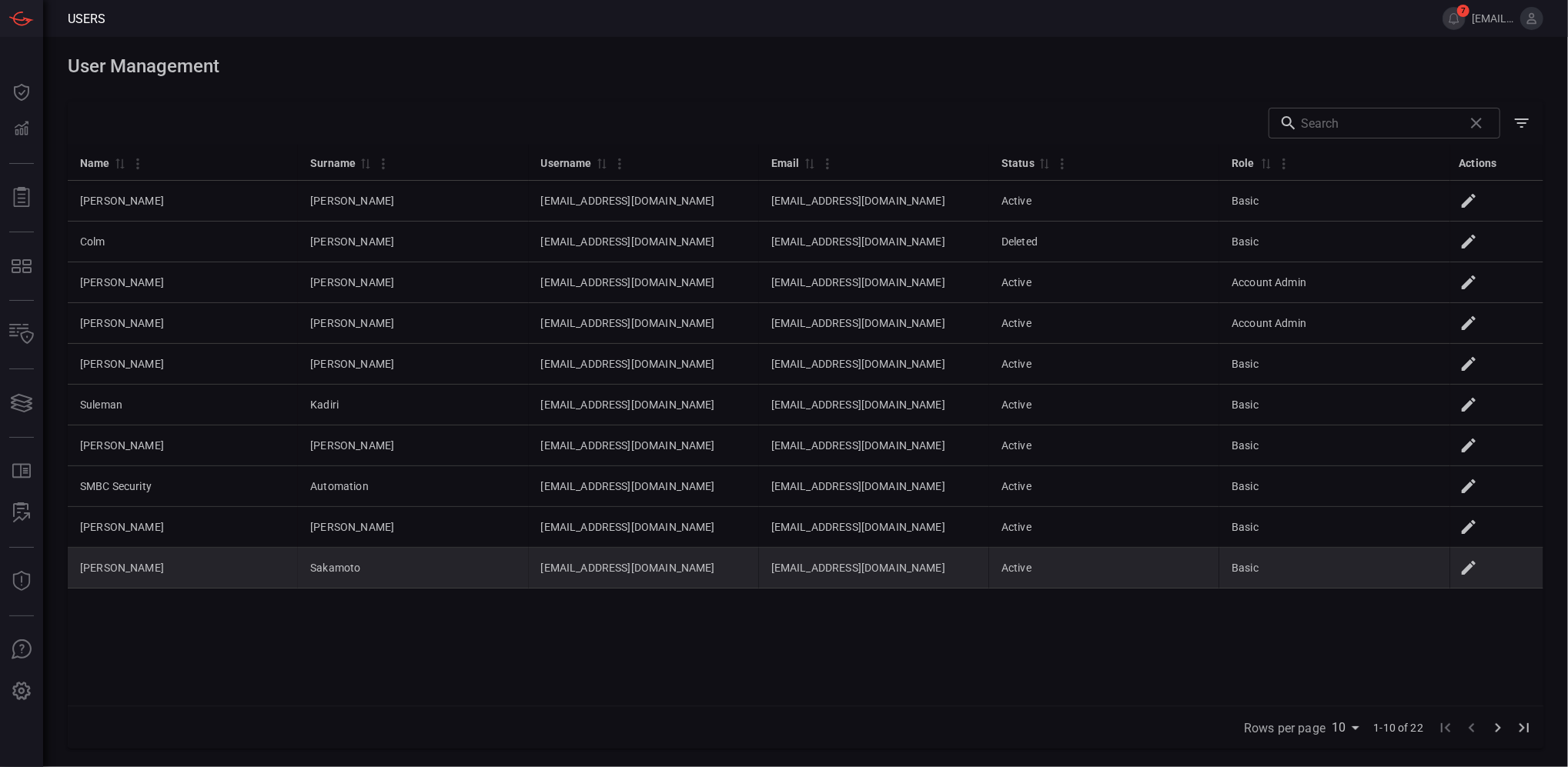
click at [531, 570] on td "yusakamoto@smbcgroup.com" at bounding box center [644, 568] width 230 height 41
click at [1469, 567] on icon at bounding box center [1468, 567] width 14 height 14
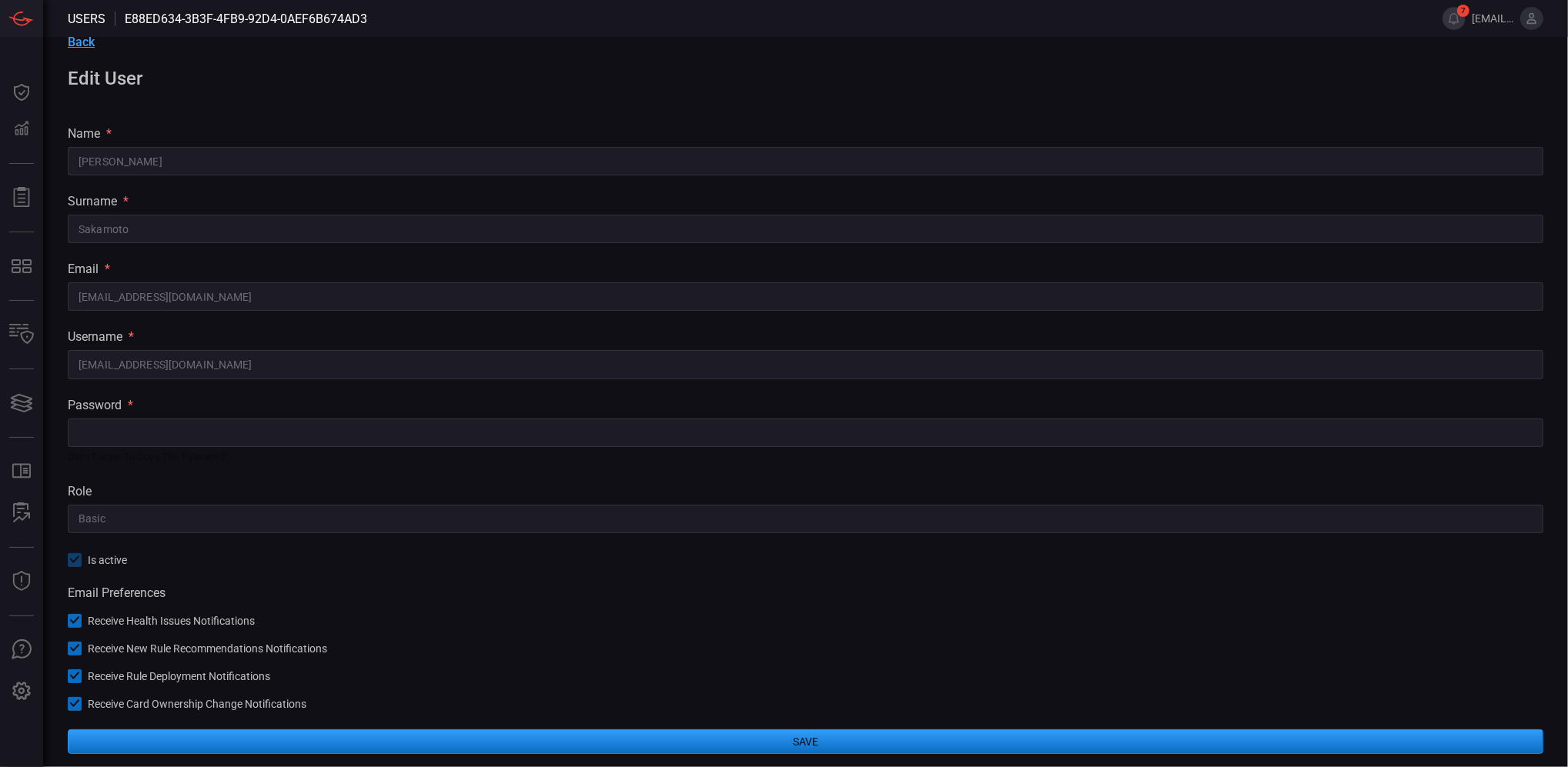
scroll to position [27, 0]
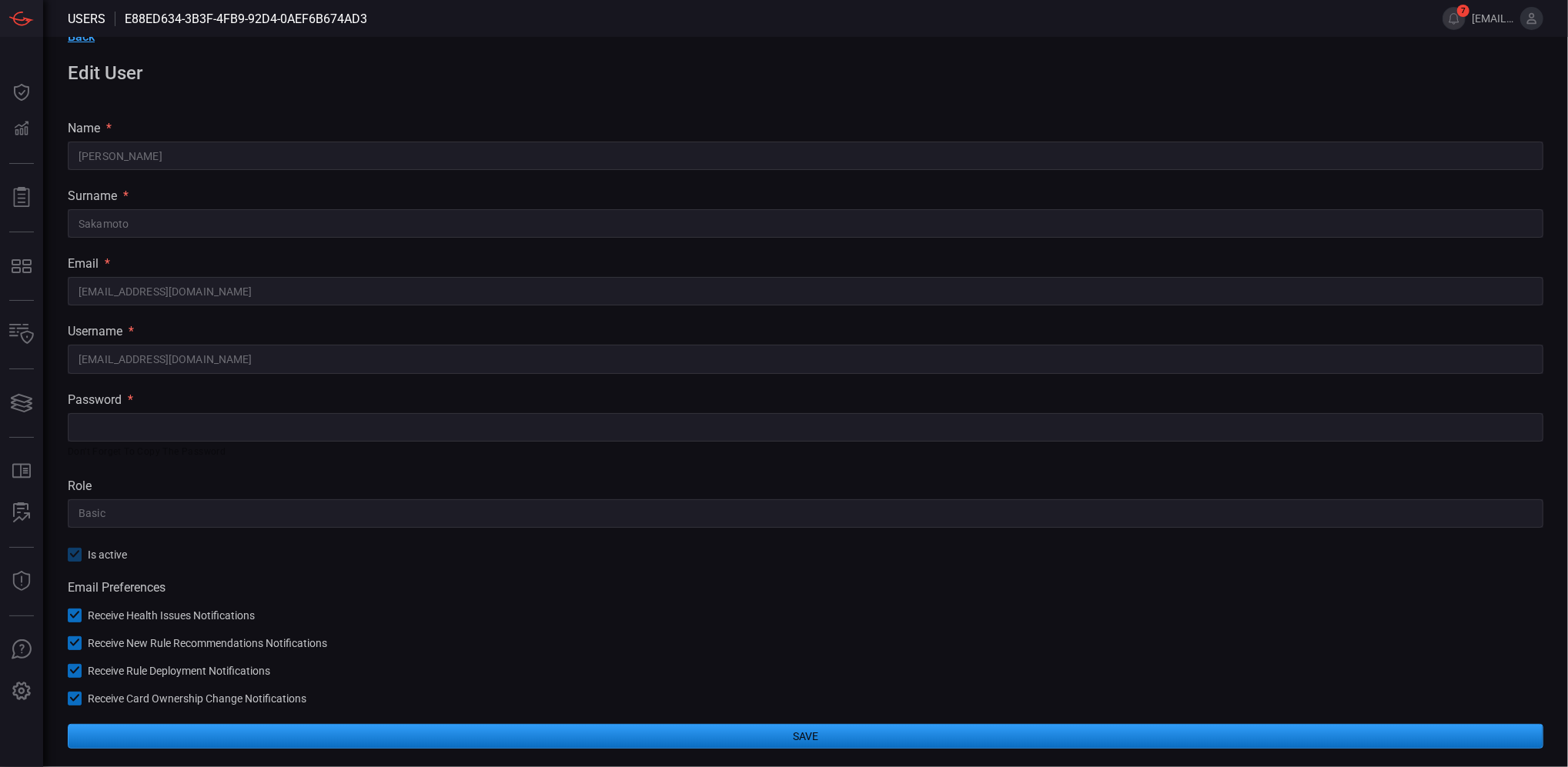
click at [110, 556] on div "Back Edit User name * Yuta ​ surname * Sakamoto ​ email * yusakamoto@smbcgroup.…" at bounding box center [805, 389] width 1525 height 757
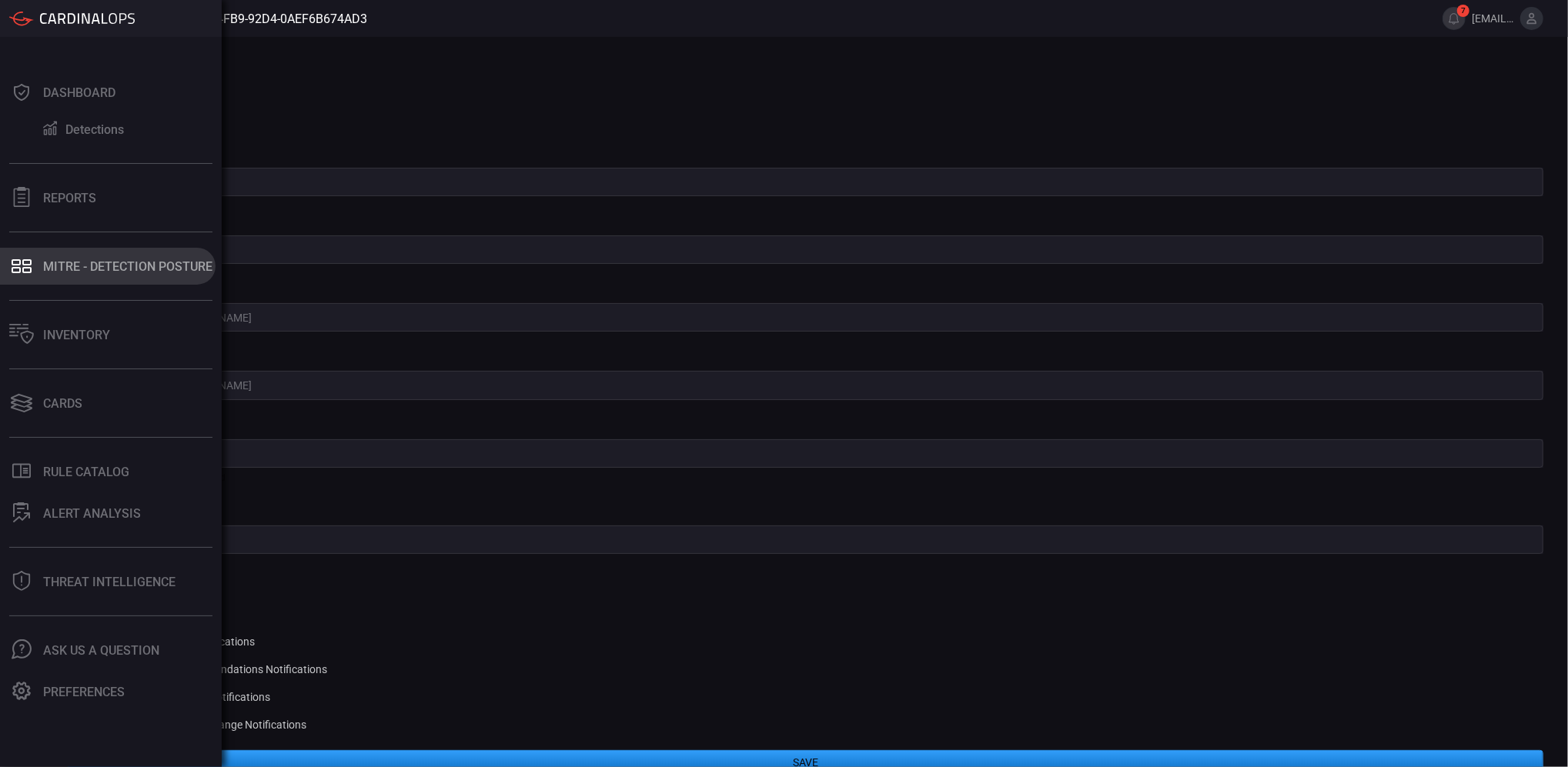
click at [105, 267] on div "MITRE - Detection Posture" at bounding box center [127, 267] width 169 height 15
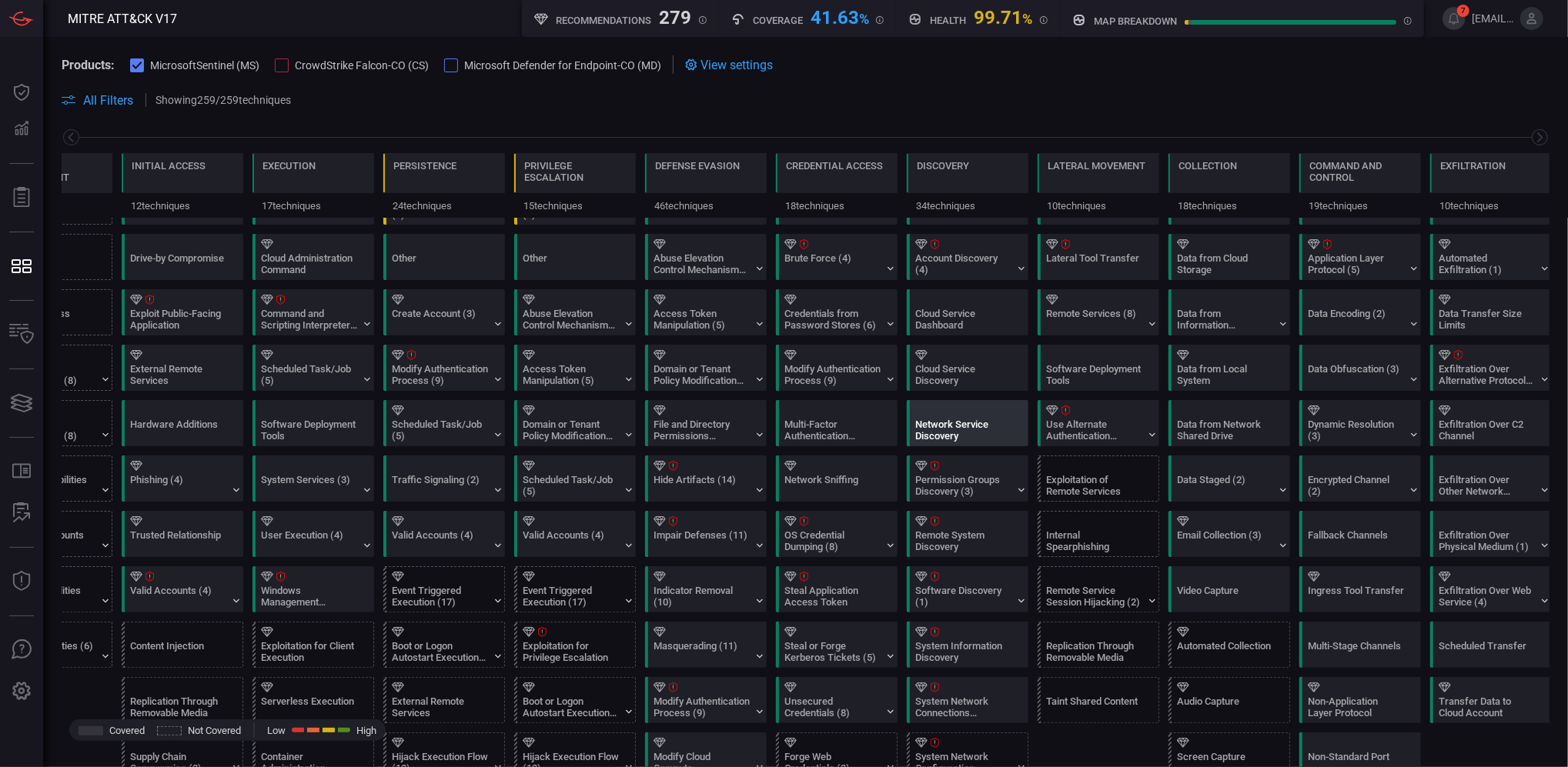
scroll to position [102, 0]
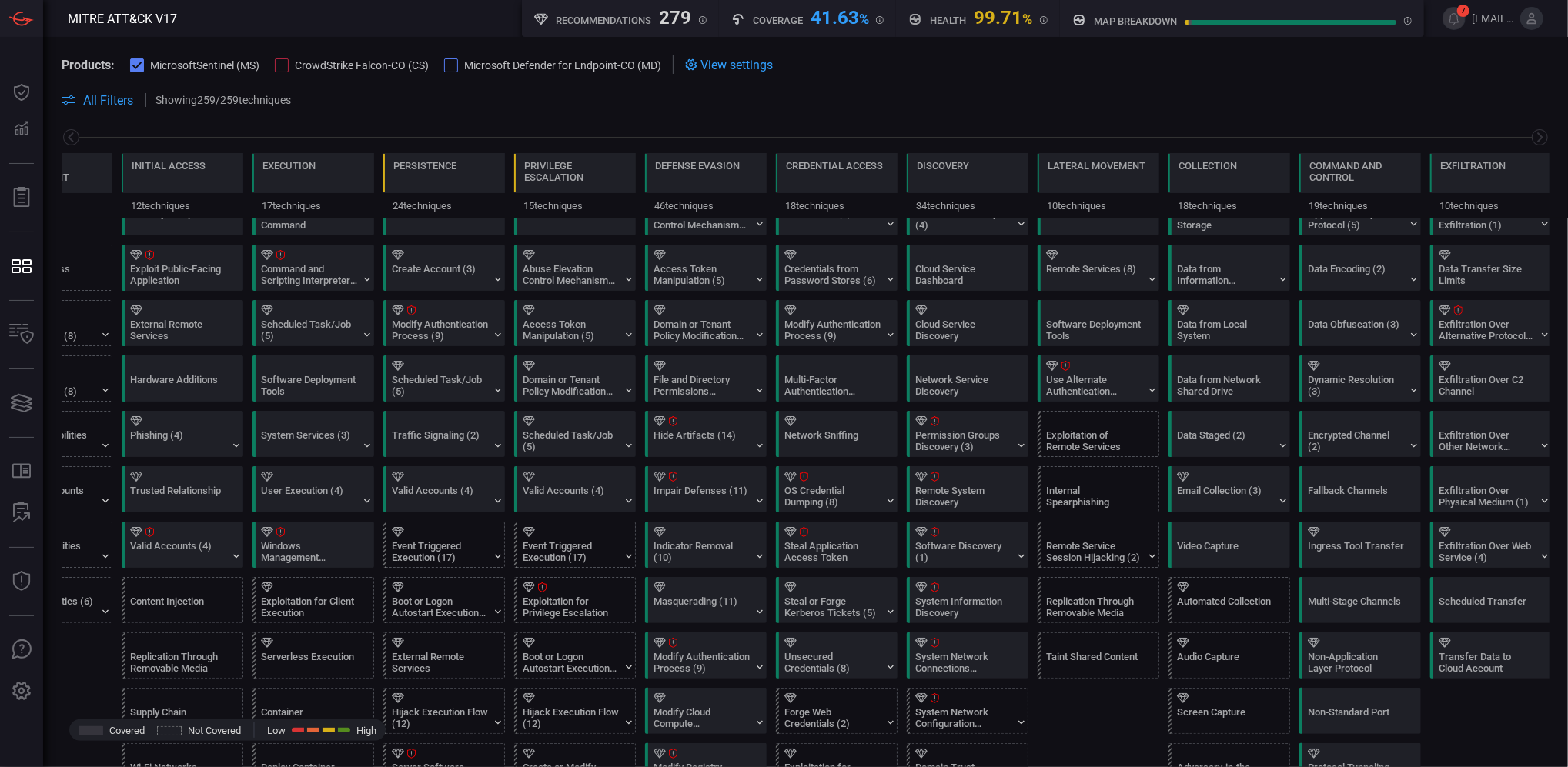
click at [739, 66] on span "View settings" at bounding box center [736, 65] width 72 height 15
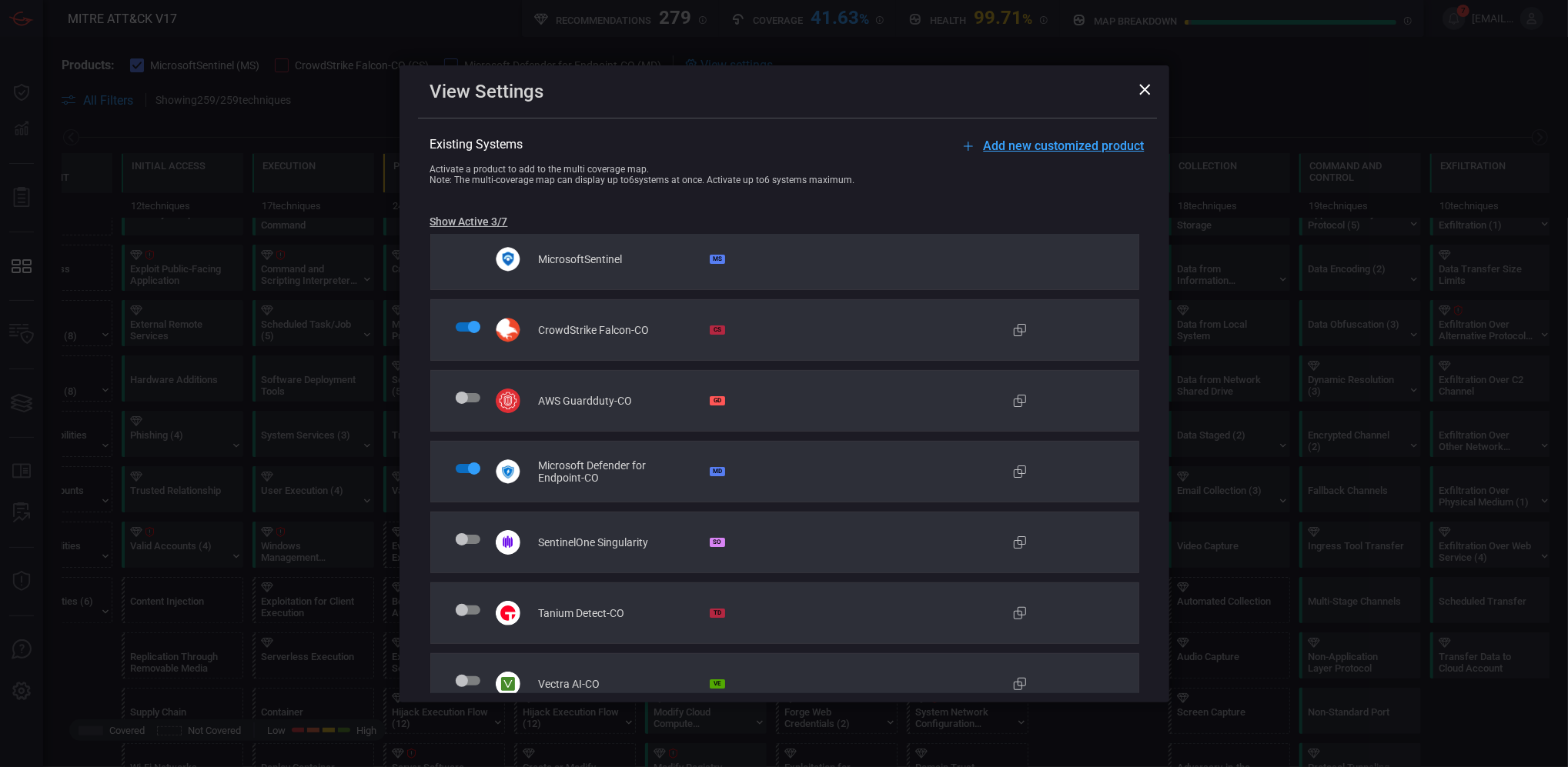
scroll to position [0, 0]
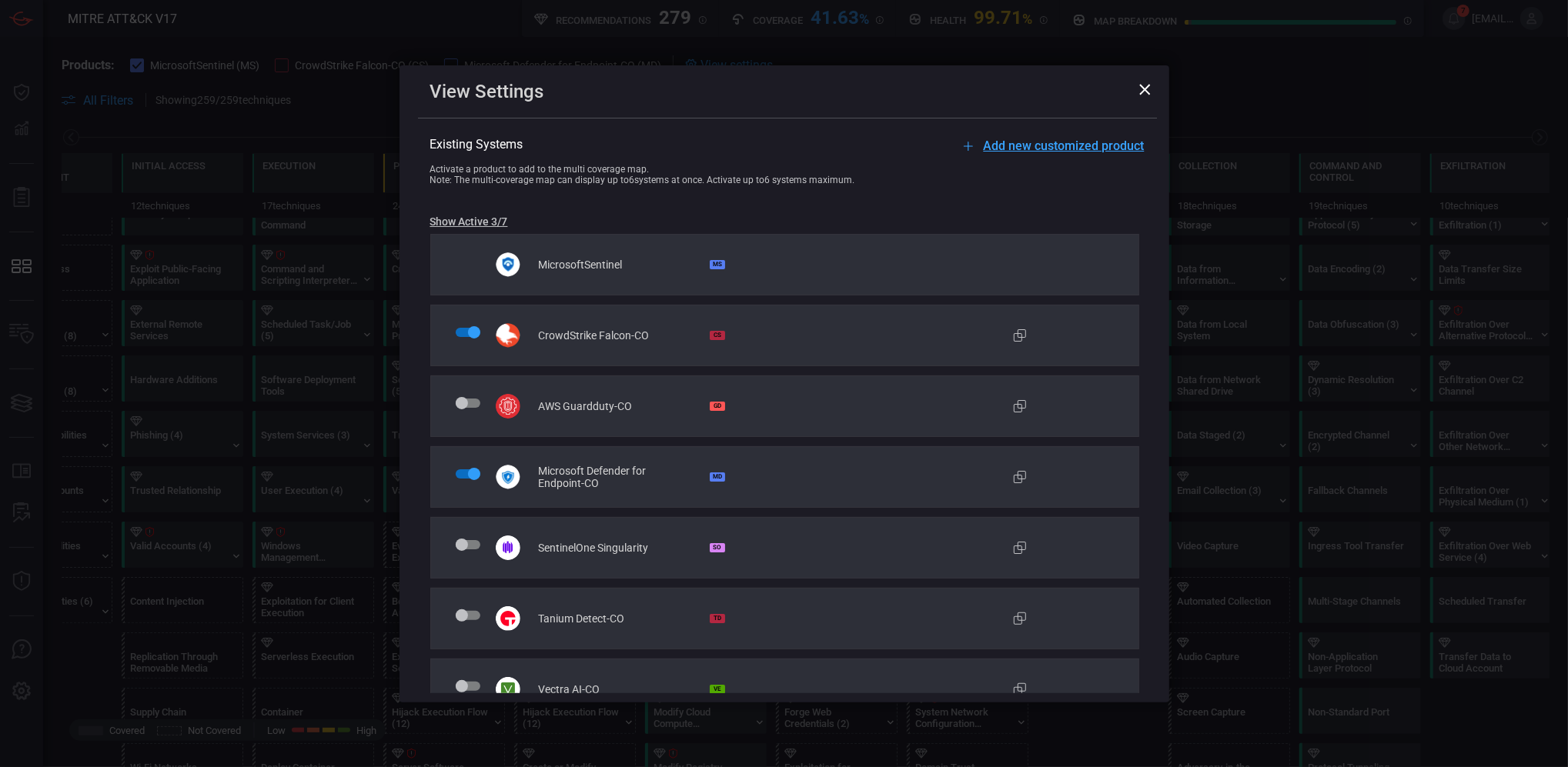
click at [1143, 89] on icon at bounding box center [1145, 89] width 11 height 11
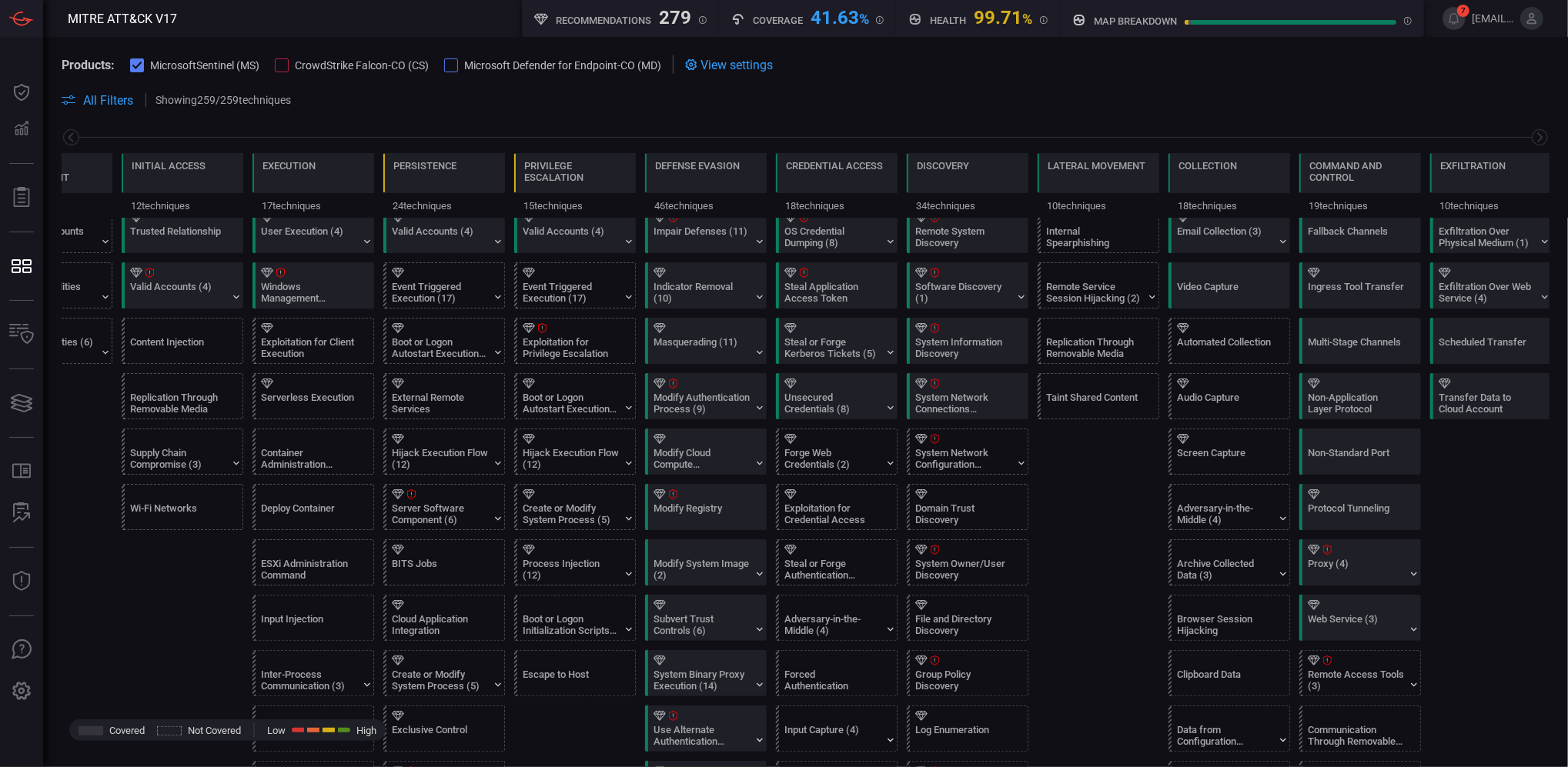
scroll to position [410, 0]
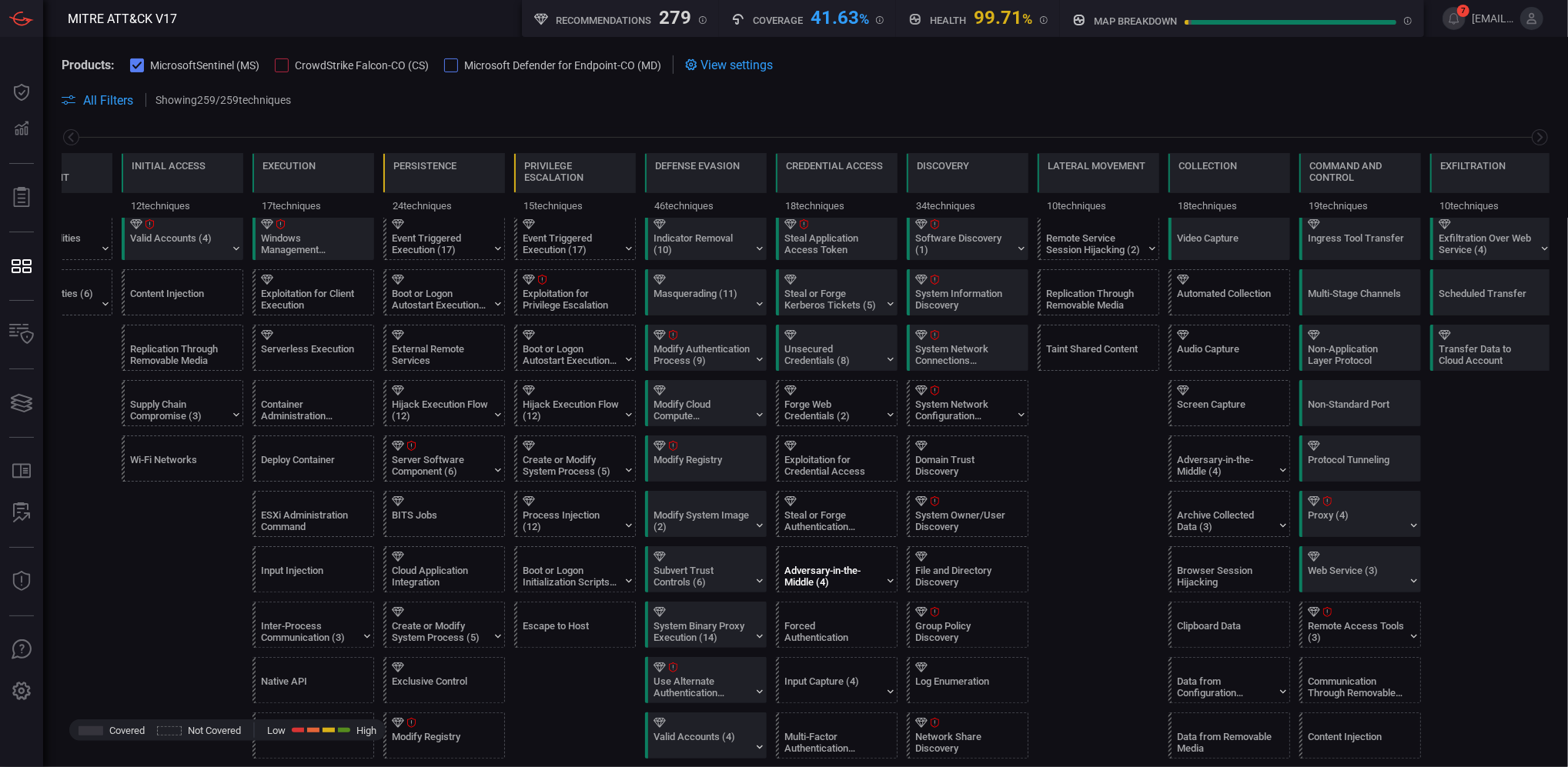
click at [817, 569] on div "Adversary-in-the-Middle (4)" at bounding box center [832, 576] width 96 height 23
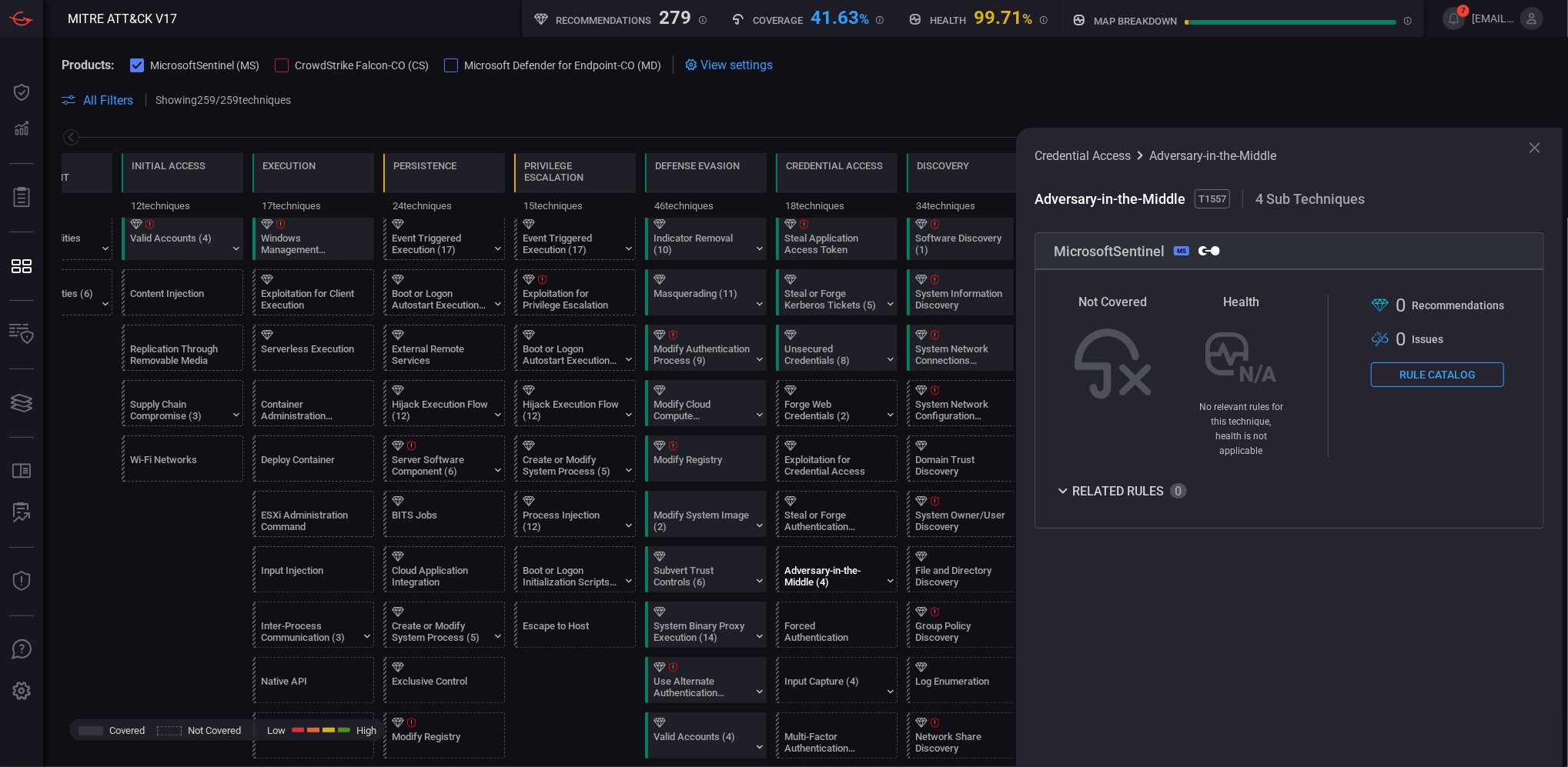
click at [1426, 380] on button "Rule Catalog" at bounding box center [1437, 374] width 133 height 25
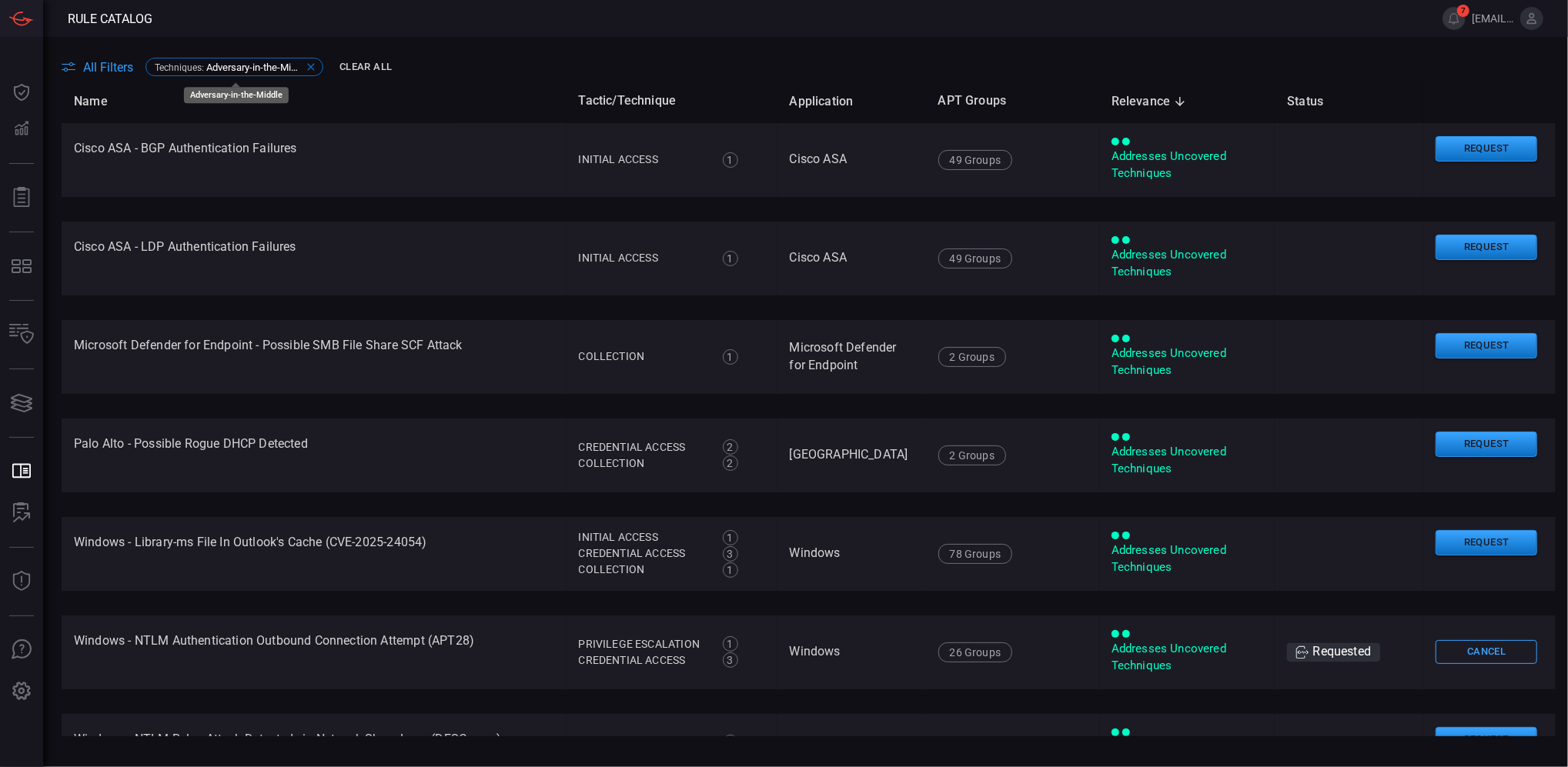
click at [308, 66] on icon at bounding box center [310, 67] width 12 height 12
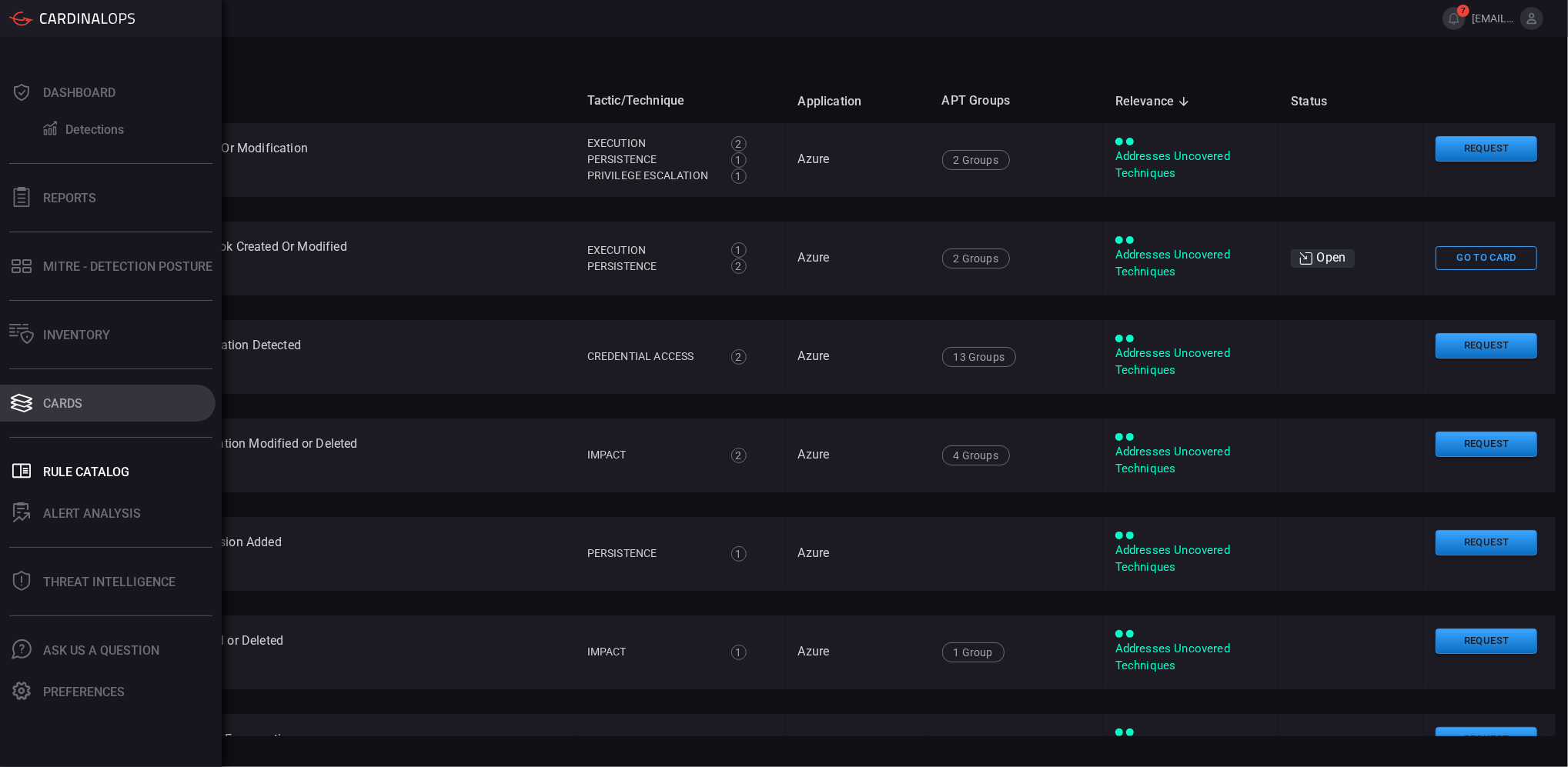
click at [47, 398] on div "Cards" at bounding box center [62, 404] width 39 height 15
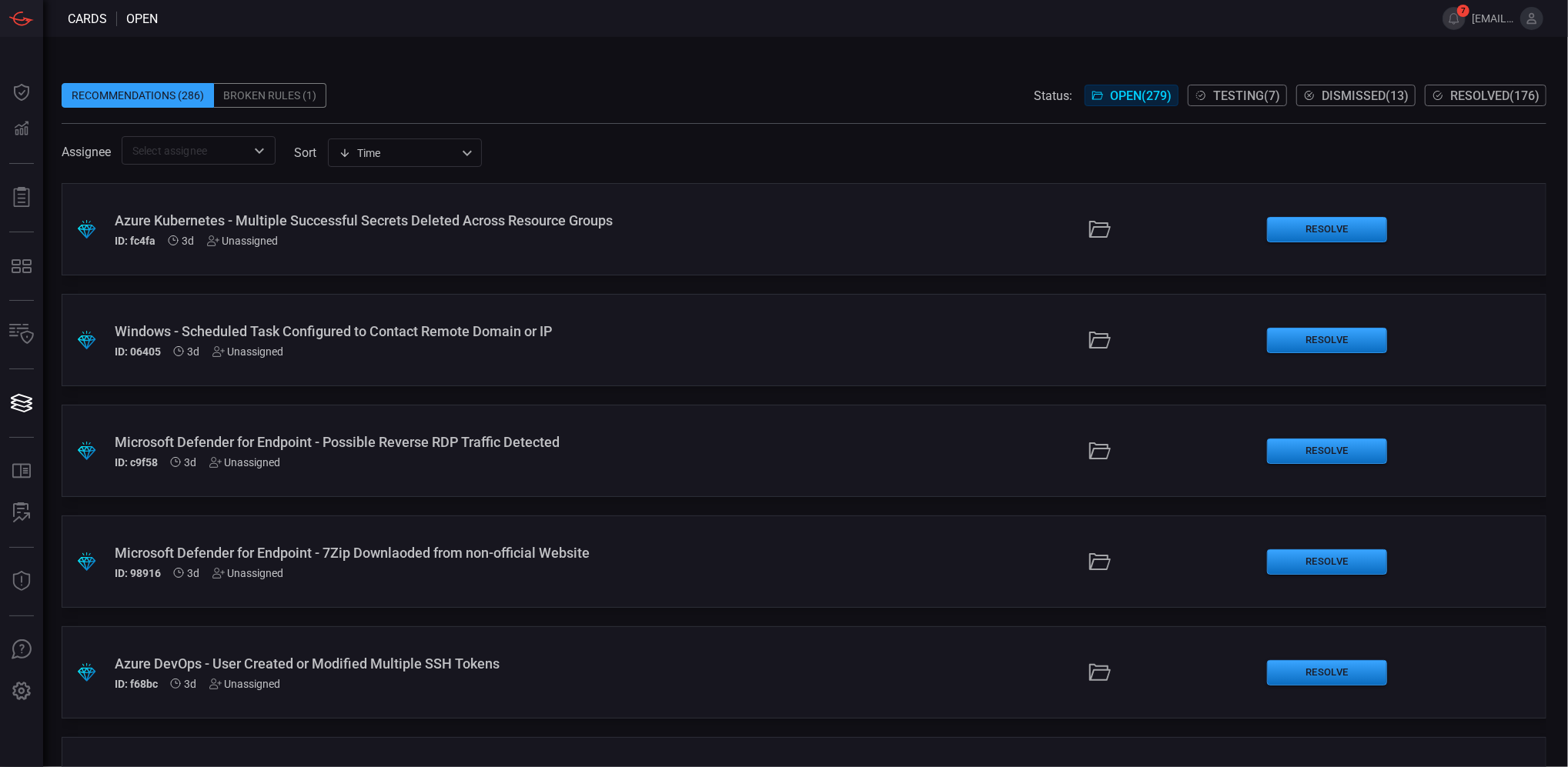
click at [517, 231] on div "Azure Kubernetes - Multiple Successful Secrets Deleted Across Resource Groups I…" at bounding box center [382, 230] width 534 height 35
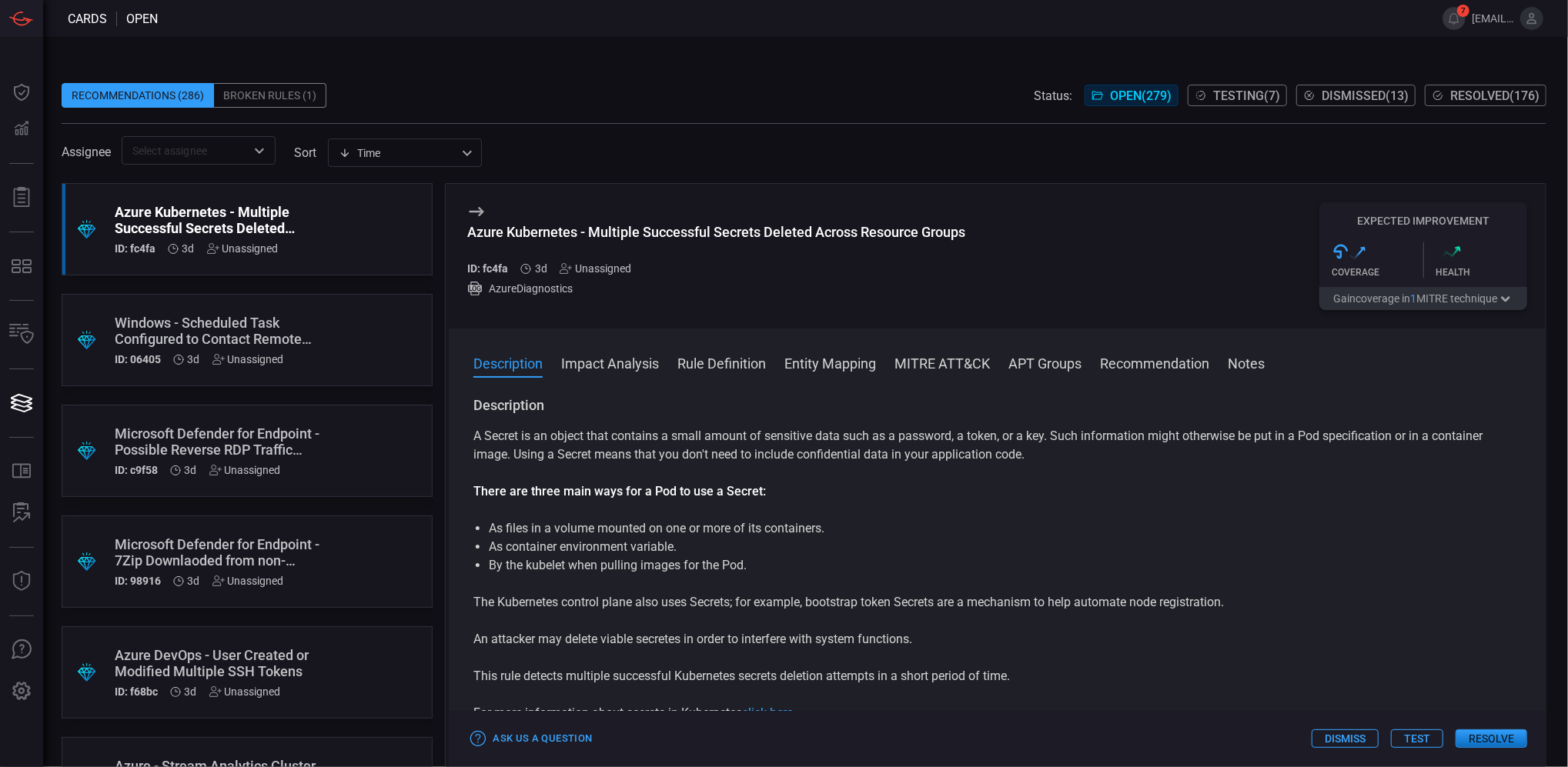
click at [640, 370] on button "Impact Analysis" at bounding box center [609, 362] width 98 height 18
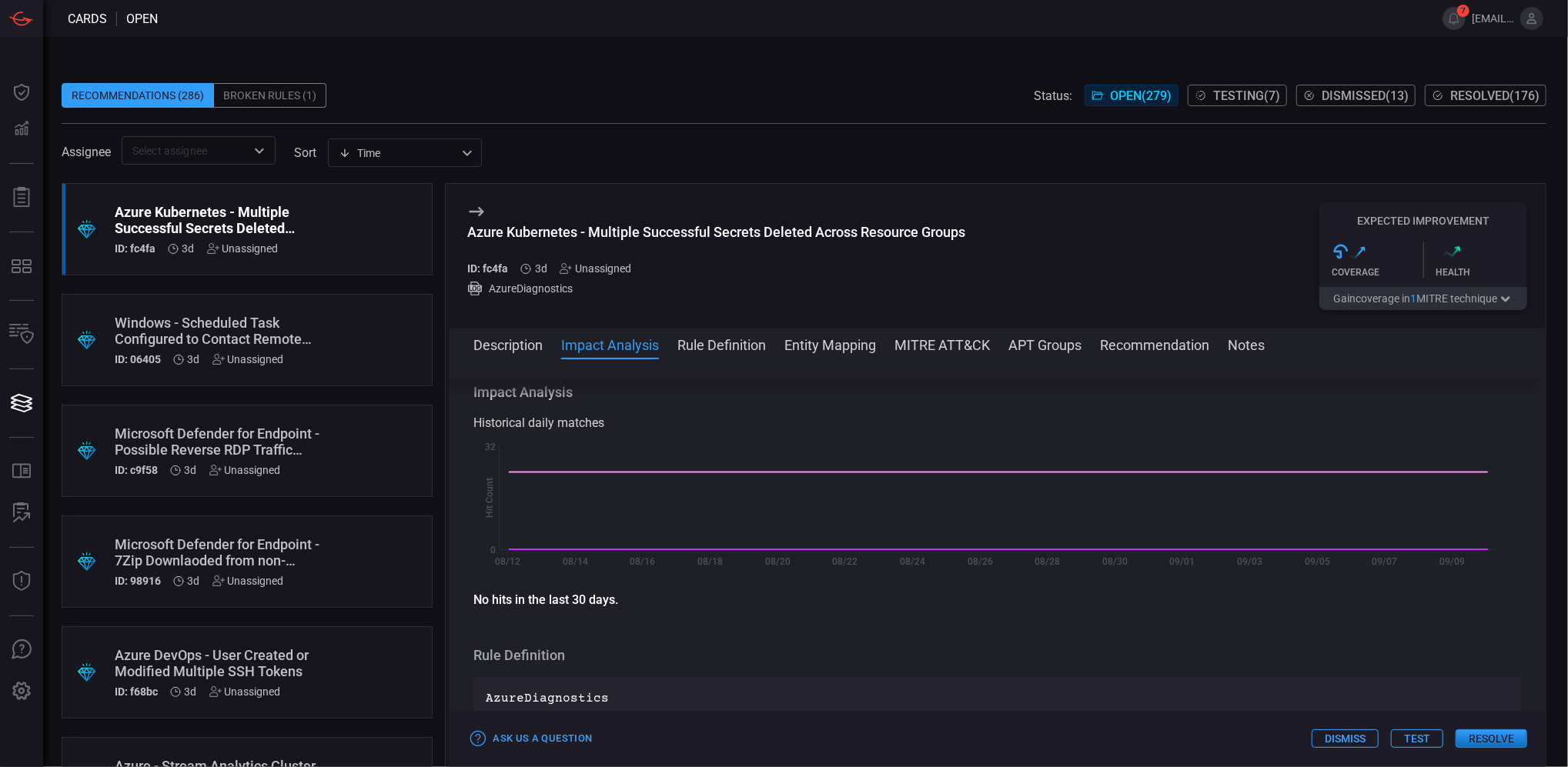
scroll to position [348, 0]
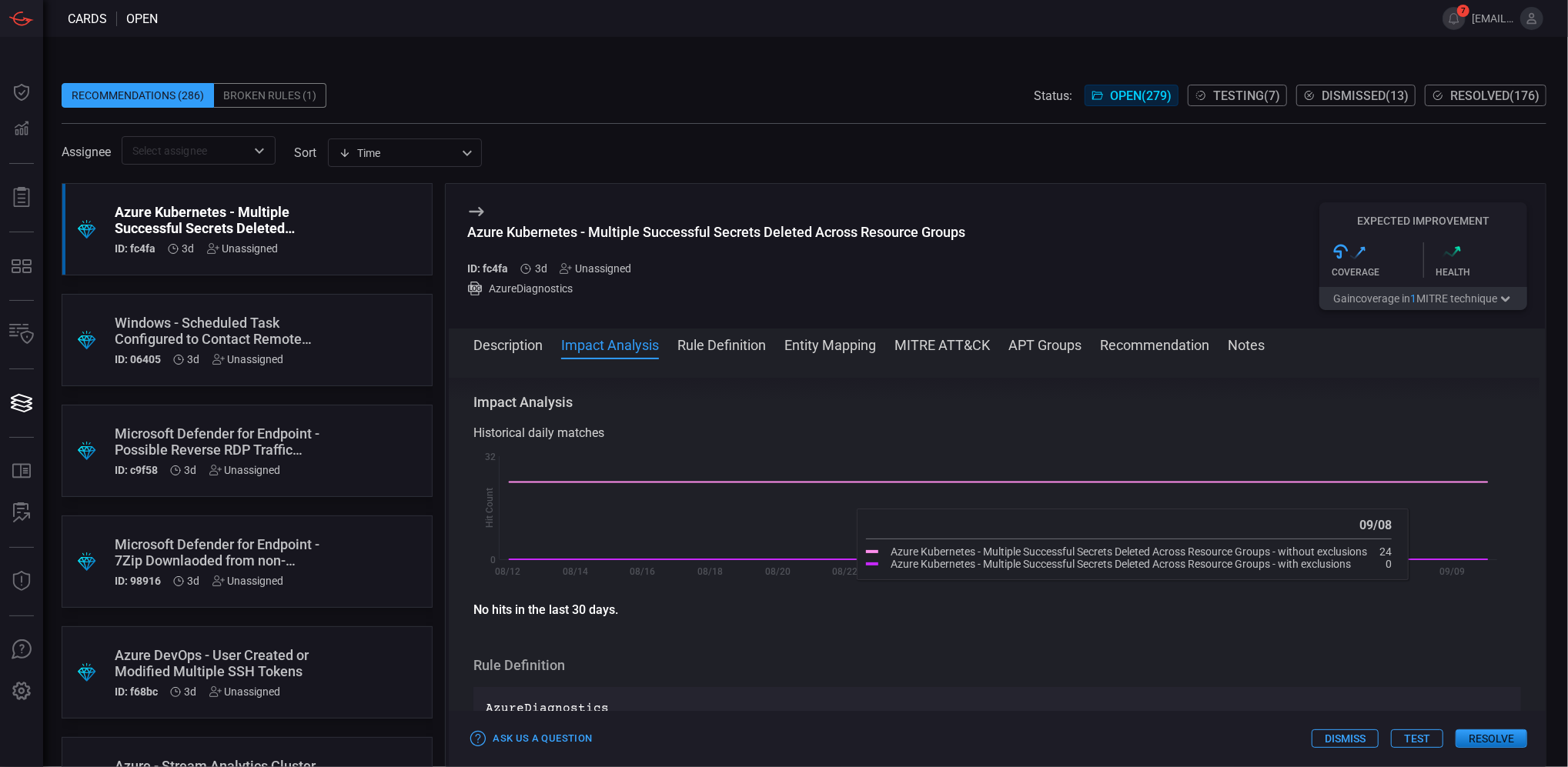
click at [1469, 719] on button "Resolve" at bounding box center [1491, 739] width 71 height 18
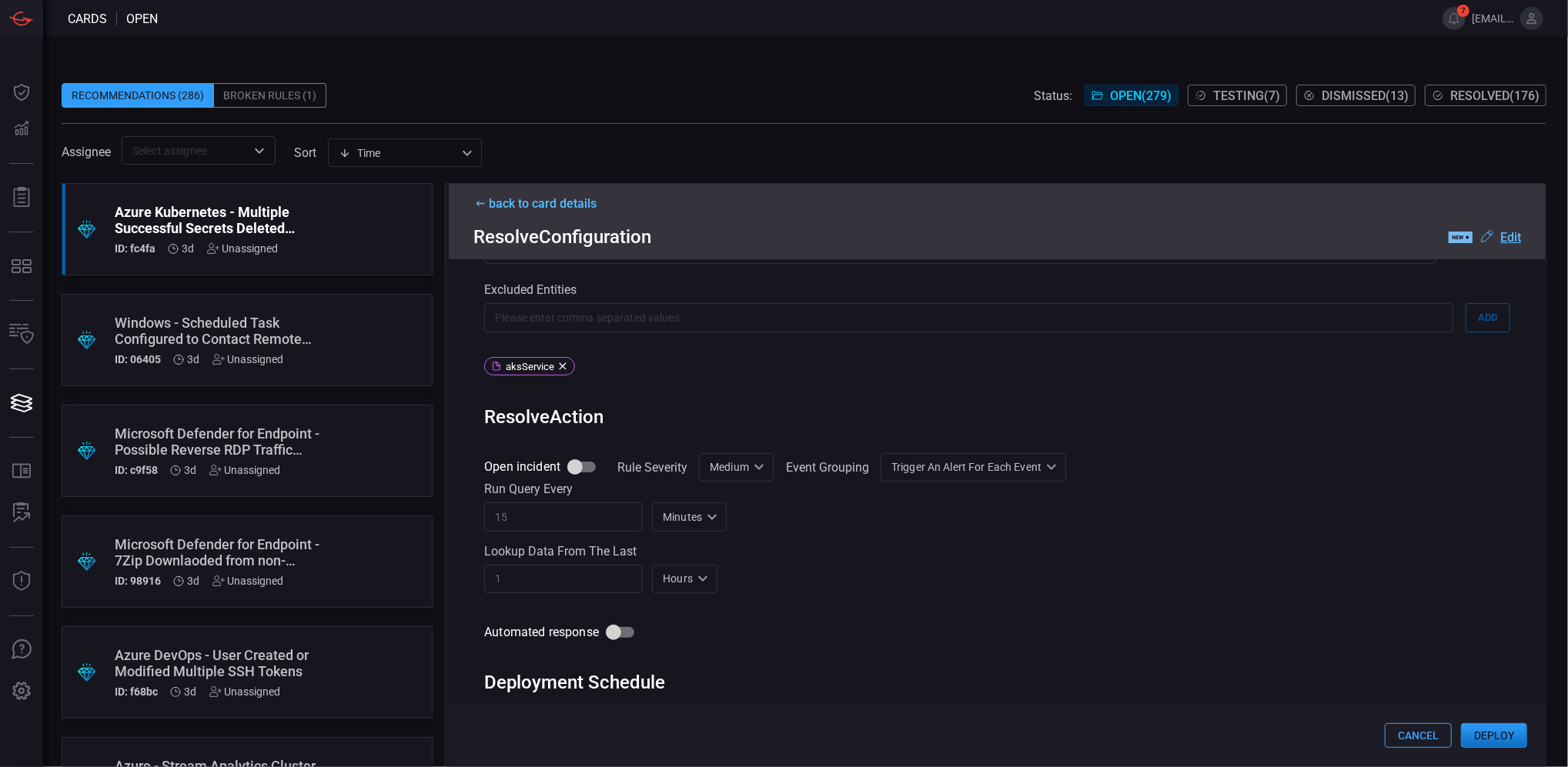
scroll to position [718, 0]
click at [577, 464] on input "Open incident" at bounding box center [575, 463] width 88 height 29
checkbox input "true"
click at [753, 474] on div "Medium Medium ​" at bounding box center [736, 463] width 75 height 28
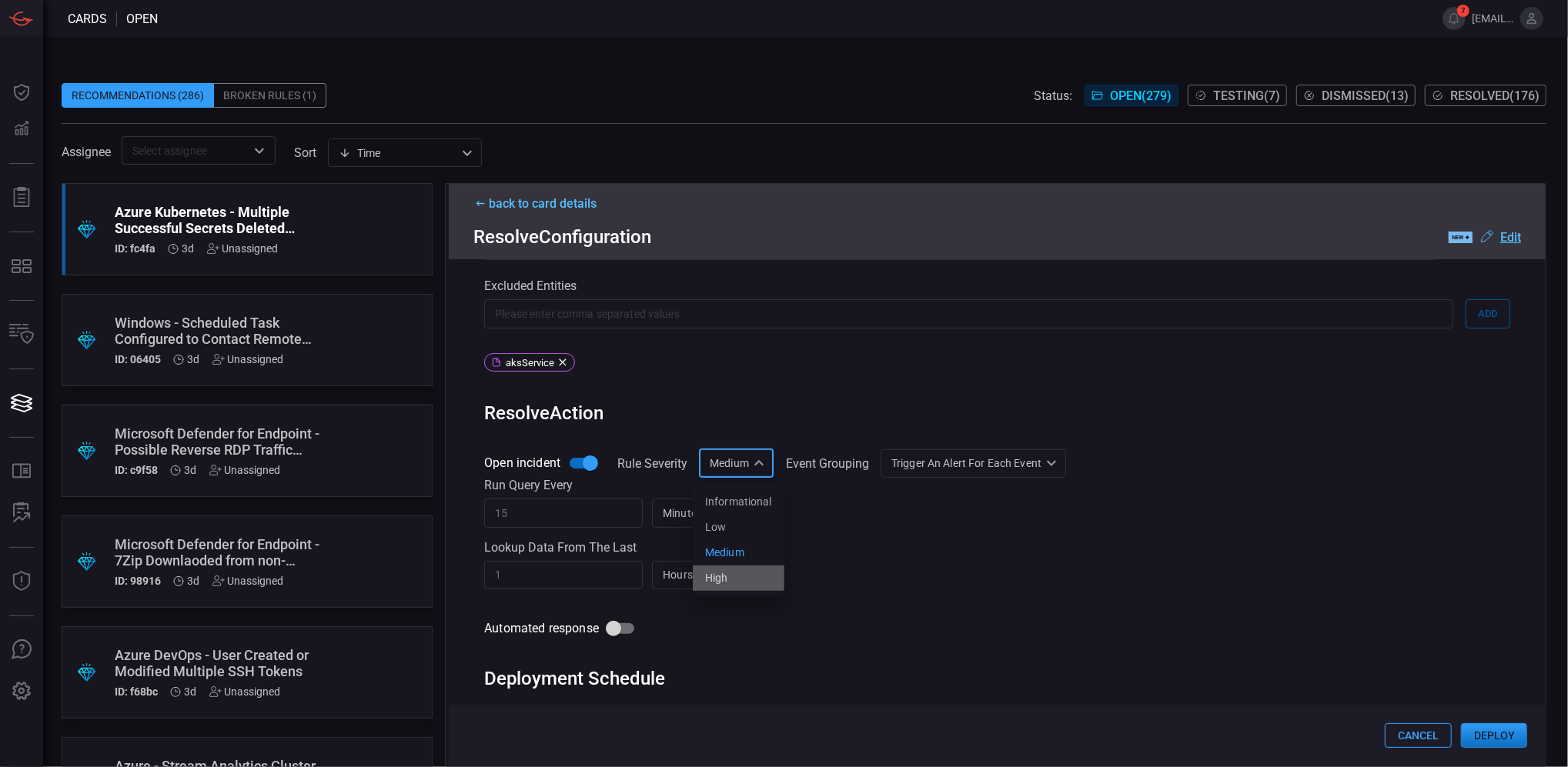
click at [723, 575] on div "High" at bounding box center [716, 579] width 23 height 16
type input "High"
click at [996, 465] on div "Trigger an alert for each event AlertPerResult ​" at bounding box center [957, 463] width 185 height 28
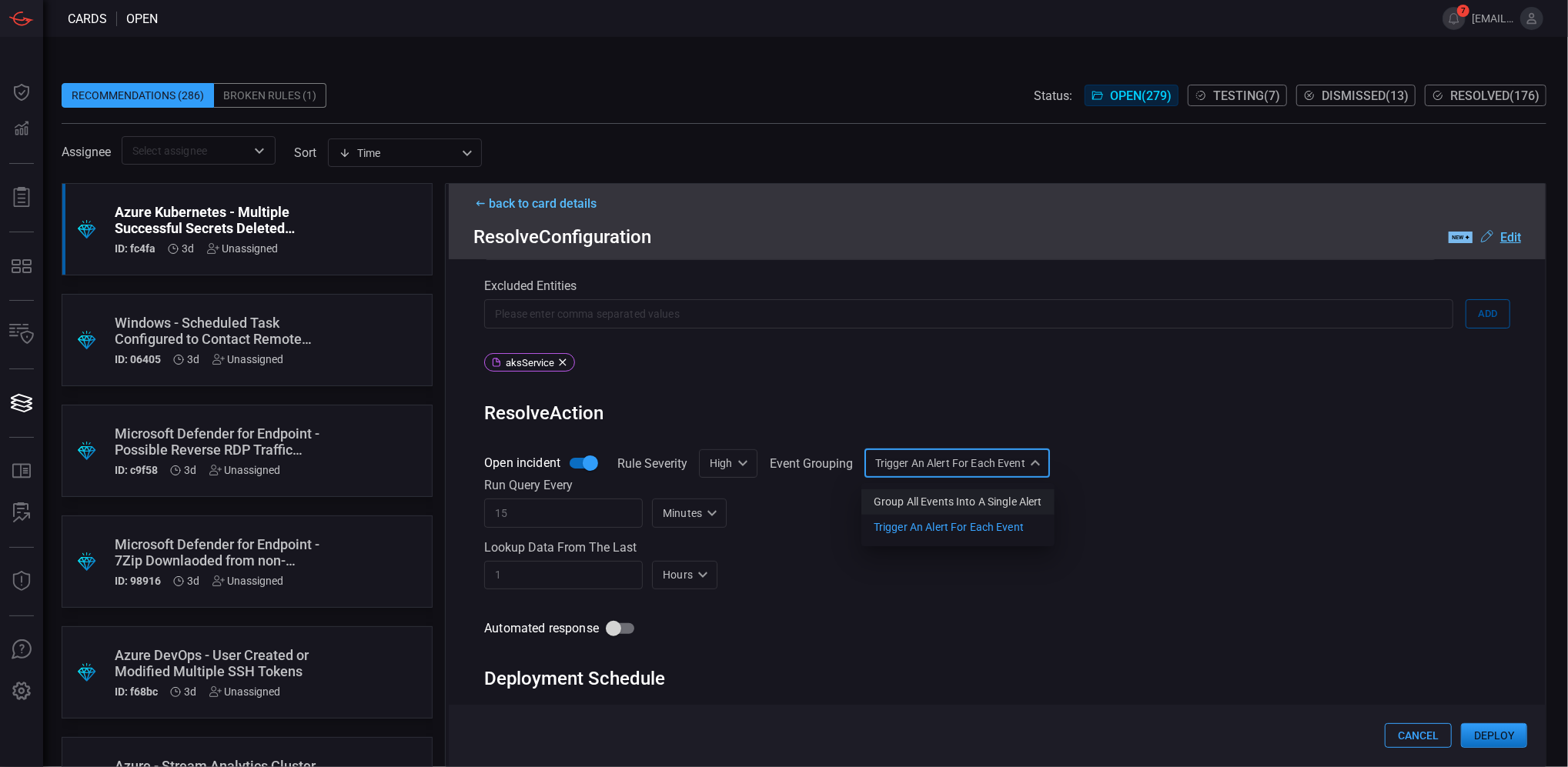
click at [984, 501] on div "Group all events into a single alert" at bounding box center [958, 502] width 169 height 16
type input "SingleAlert"
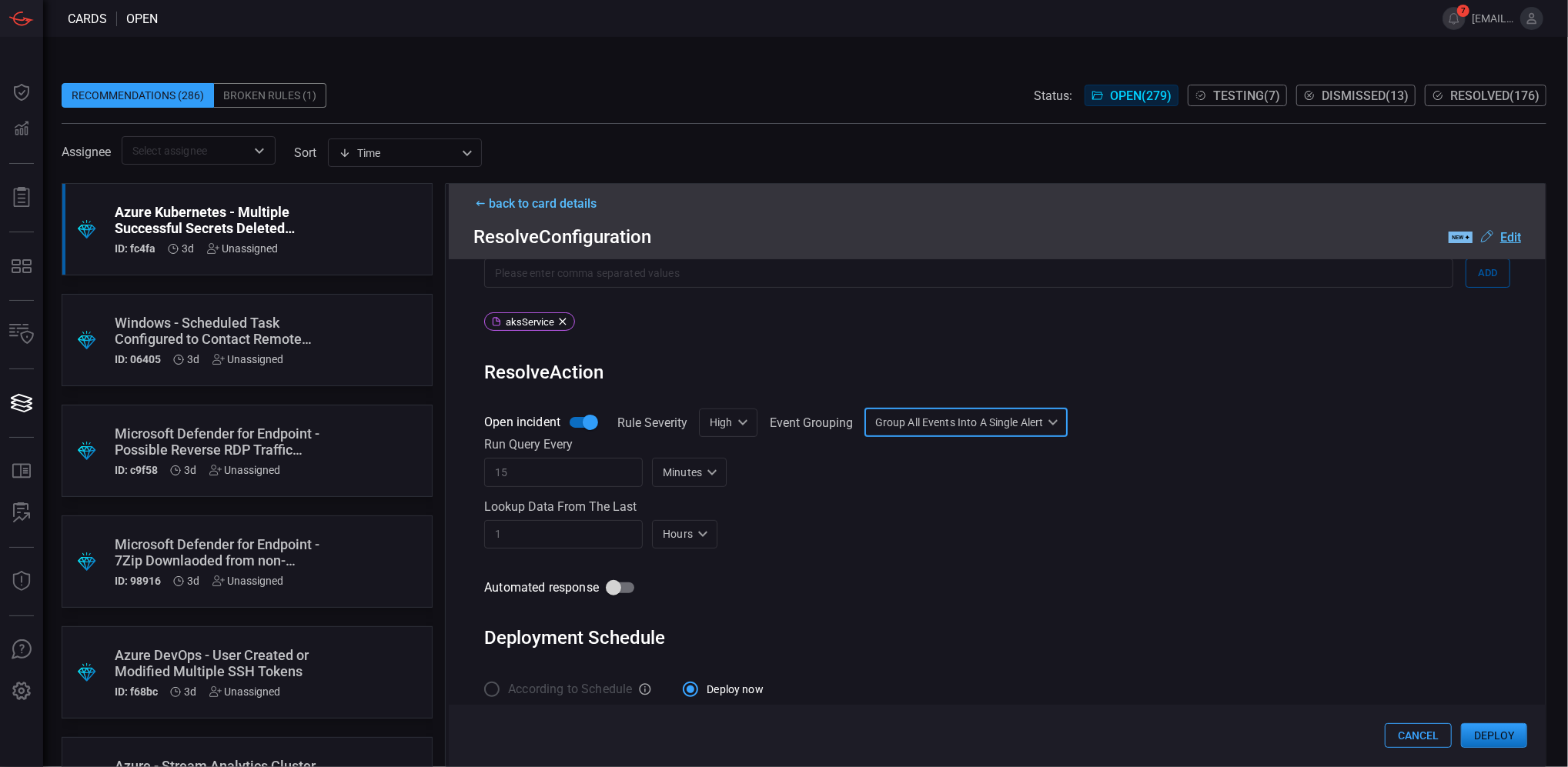
scroll to position [782, 0]
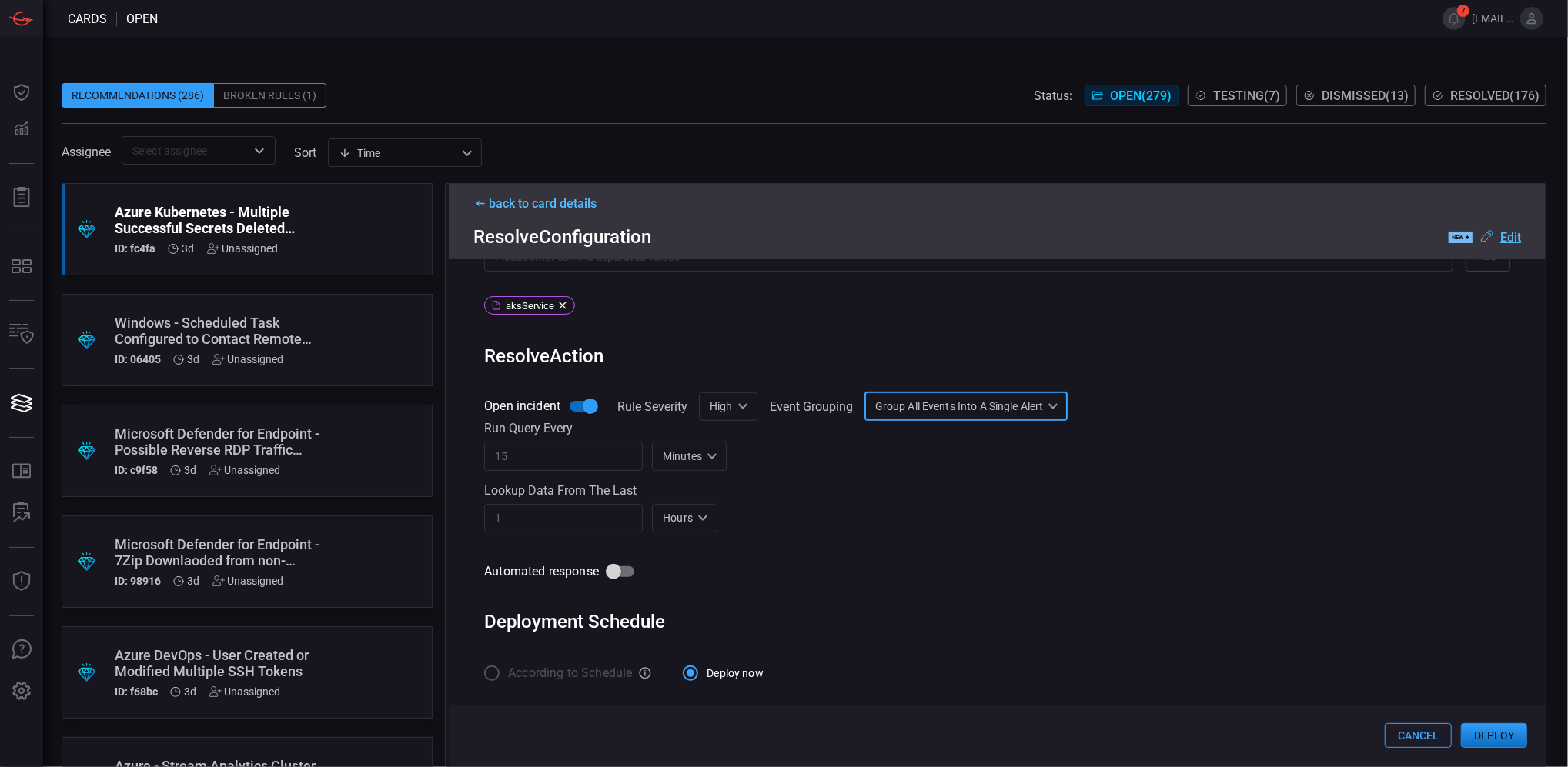
click at [1469, 719] on button "Deploy" at bounding box center [1494, 735] width 66 height 25
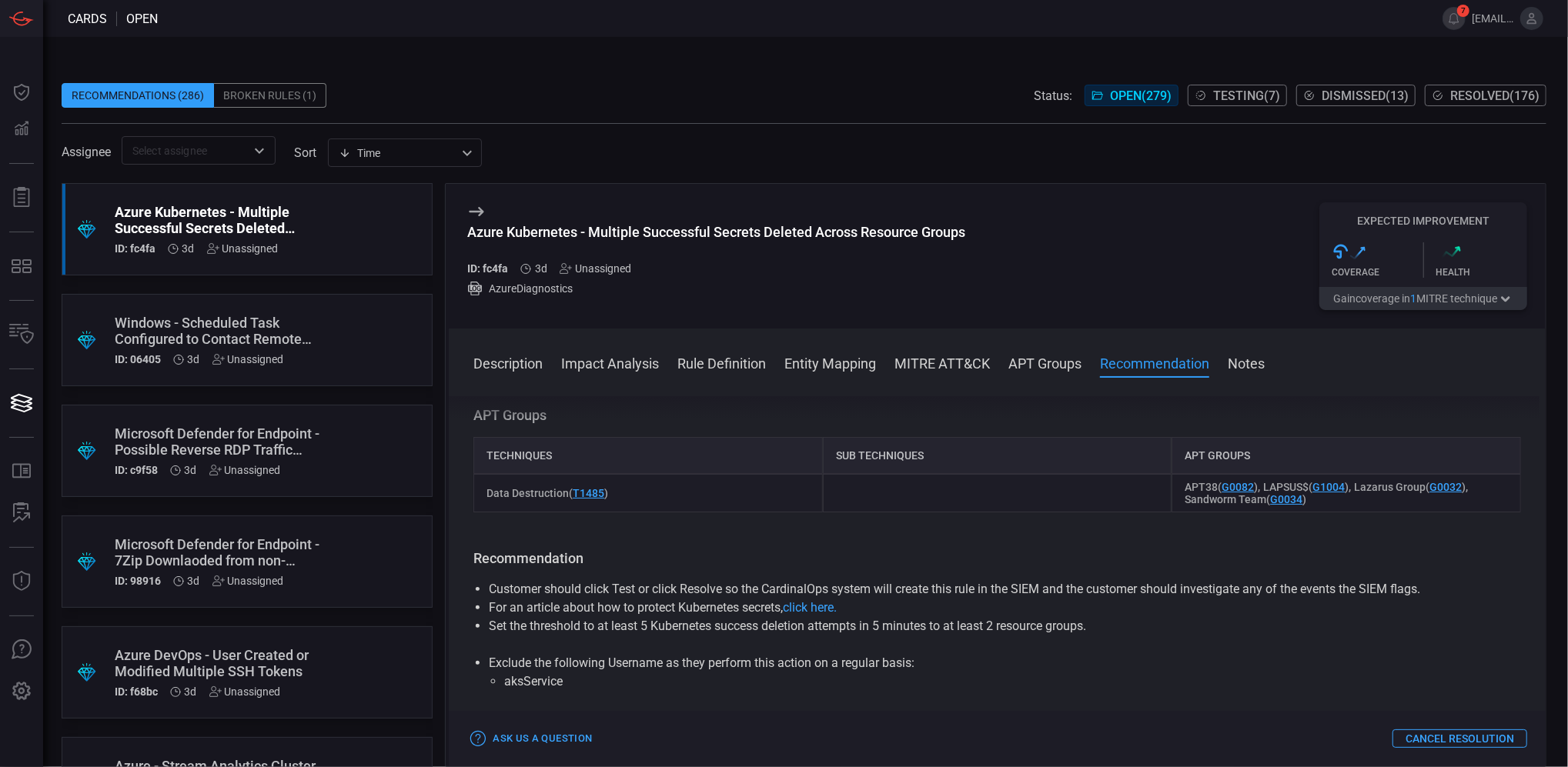
scroll to position [1436, 0]
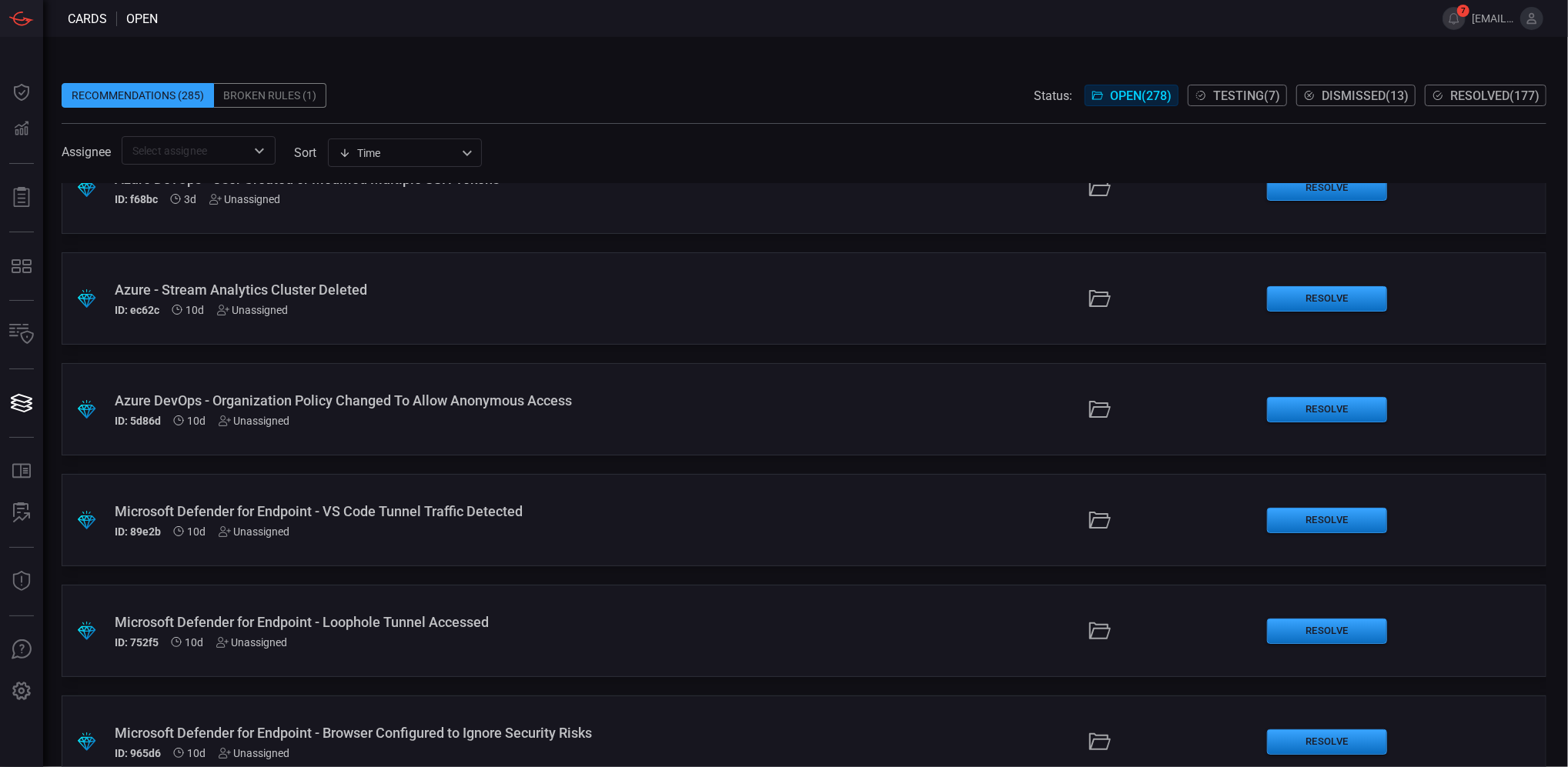
scroll to position [410, 0]
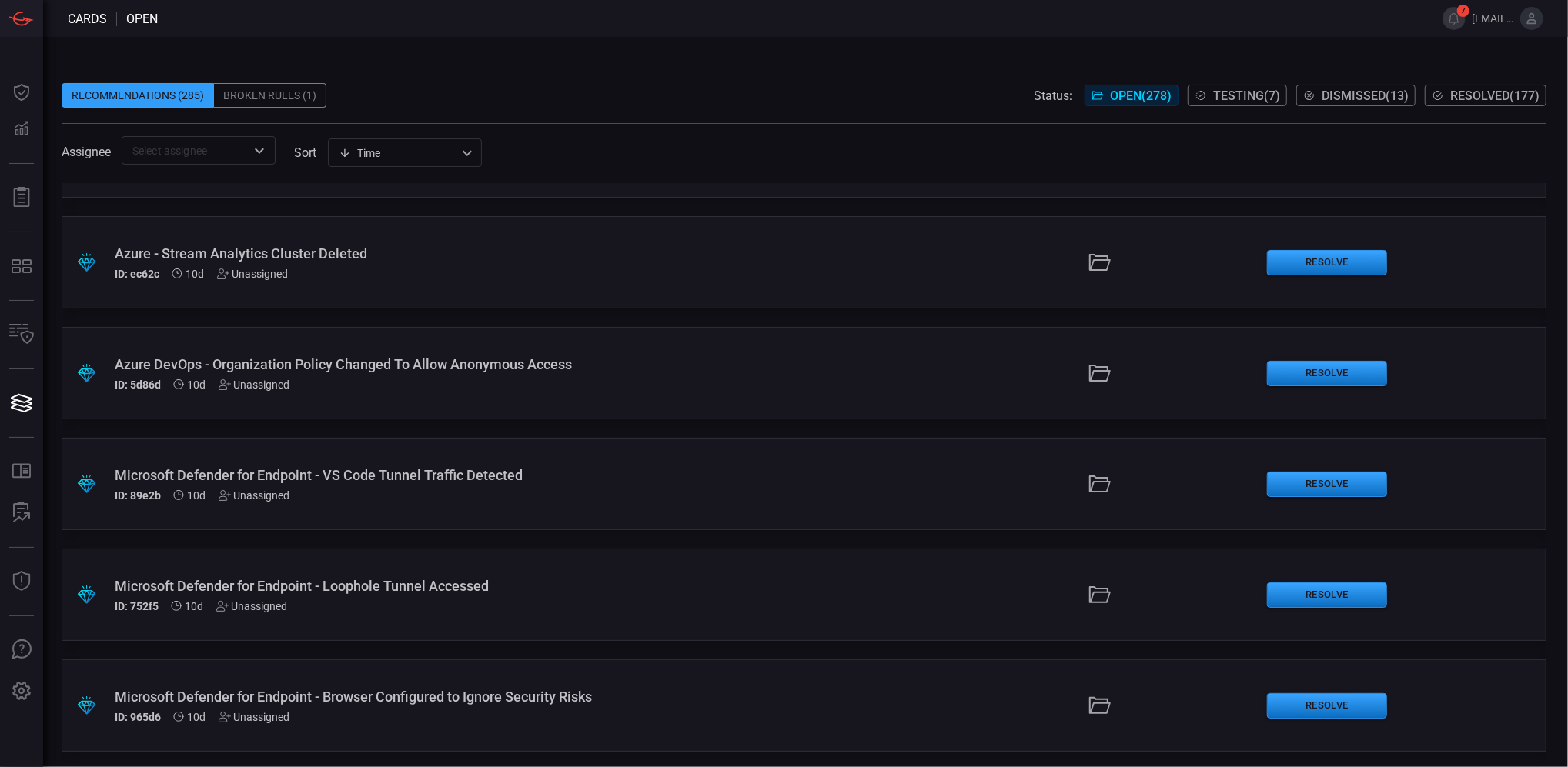
click at [541, 475] on div "Microsoft Defender for Endpoint - VS Code Tunnel Traffic Detected" at bounding box center [382, 476] width 534 height 16
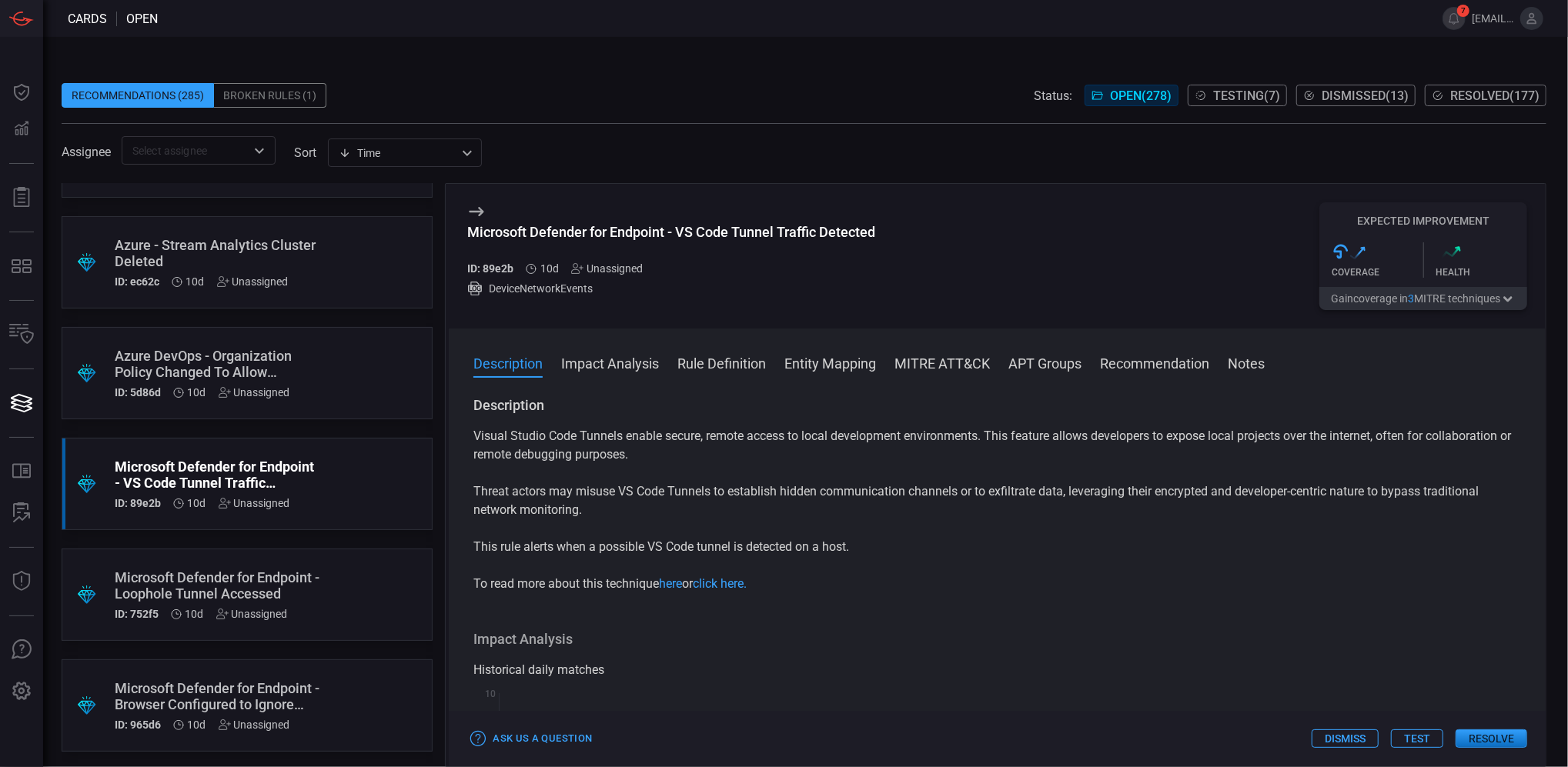
click at [703, 366] on button "Rule Definition" at bounding box center [721, 362] width 89 height 18
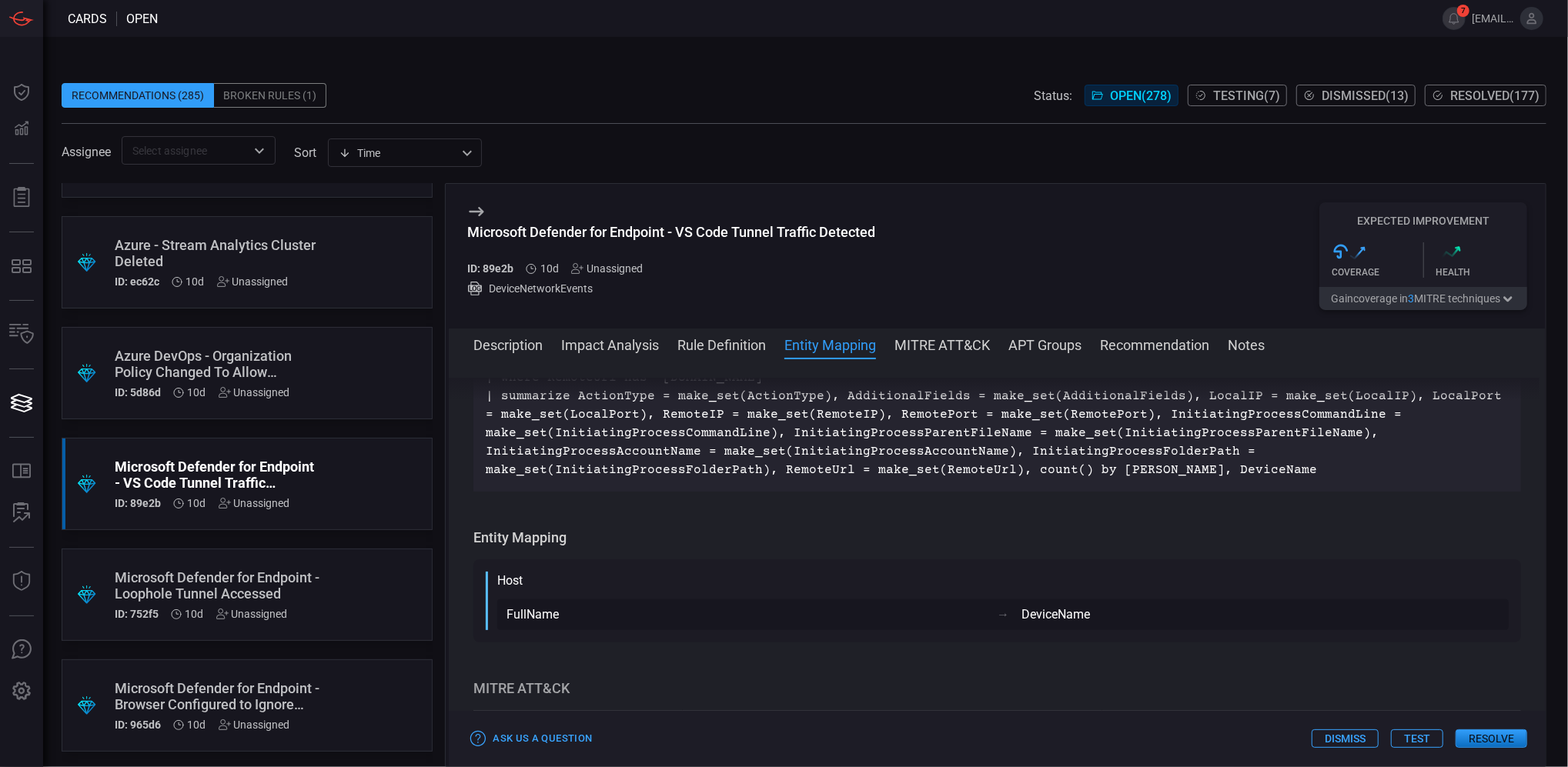
scroll to position [1517, 0]
click at [182, 578] on div "Microsoft Defender for Endpoint - Loophole Tunnel Accessed" at bounding box center [218, 585] width 206 height 32
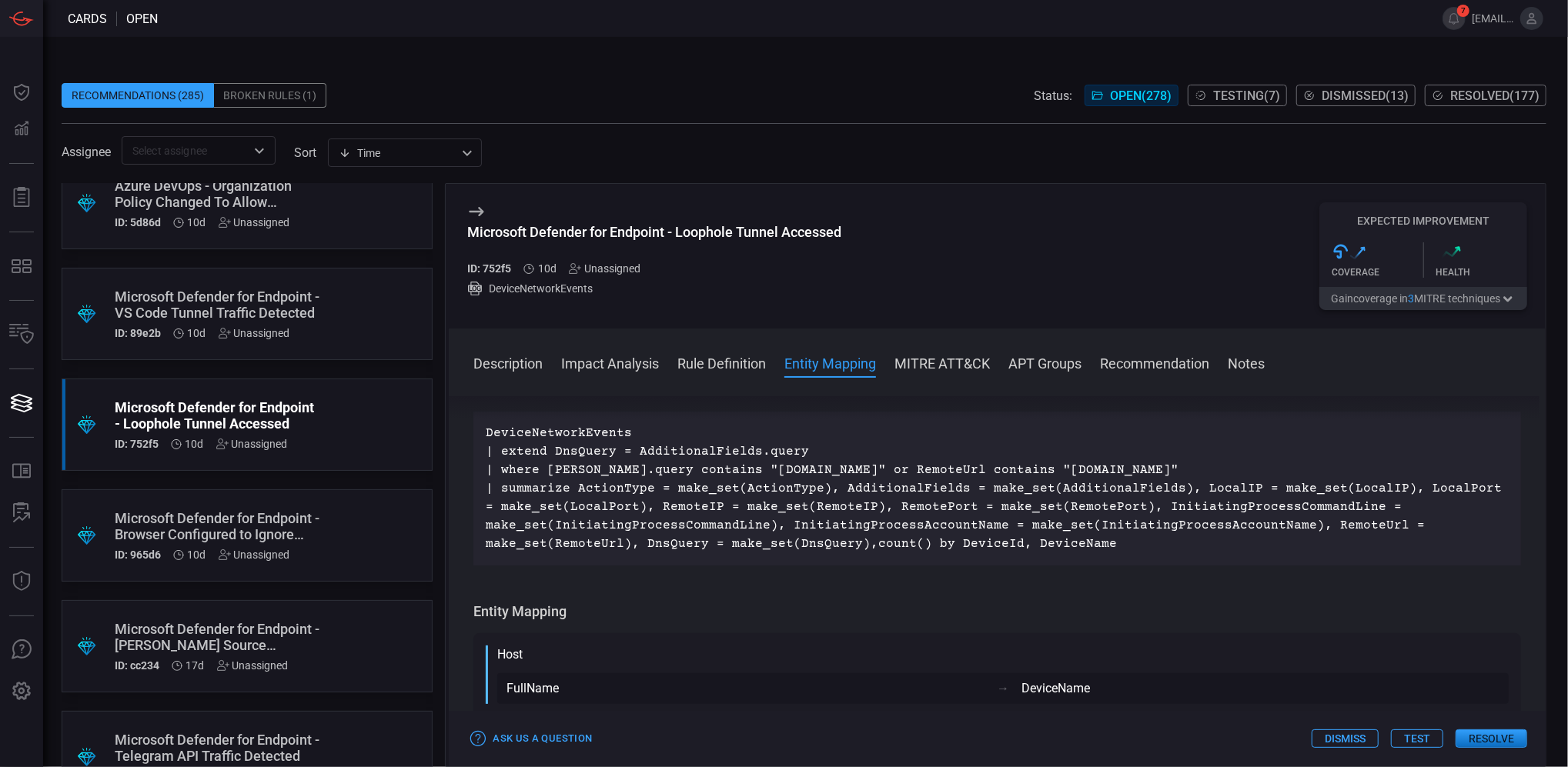
scroll to position [615, 0]
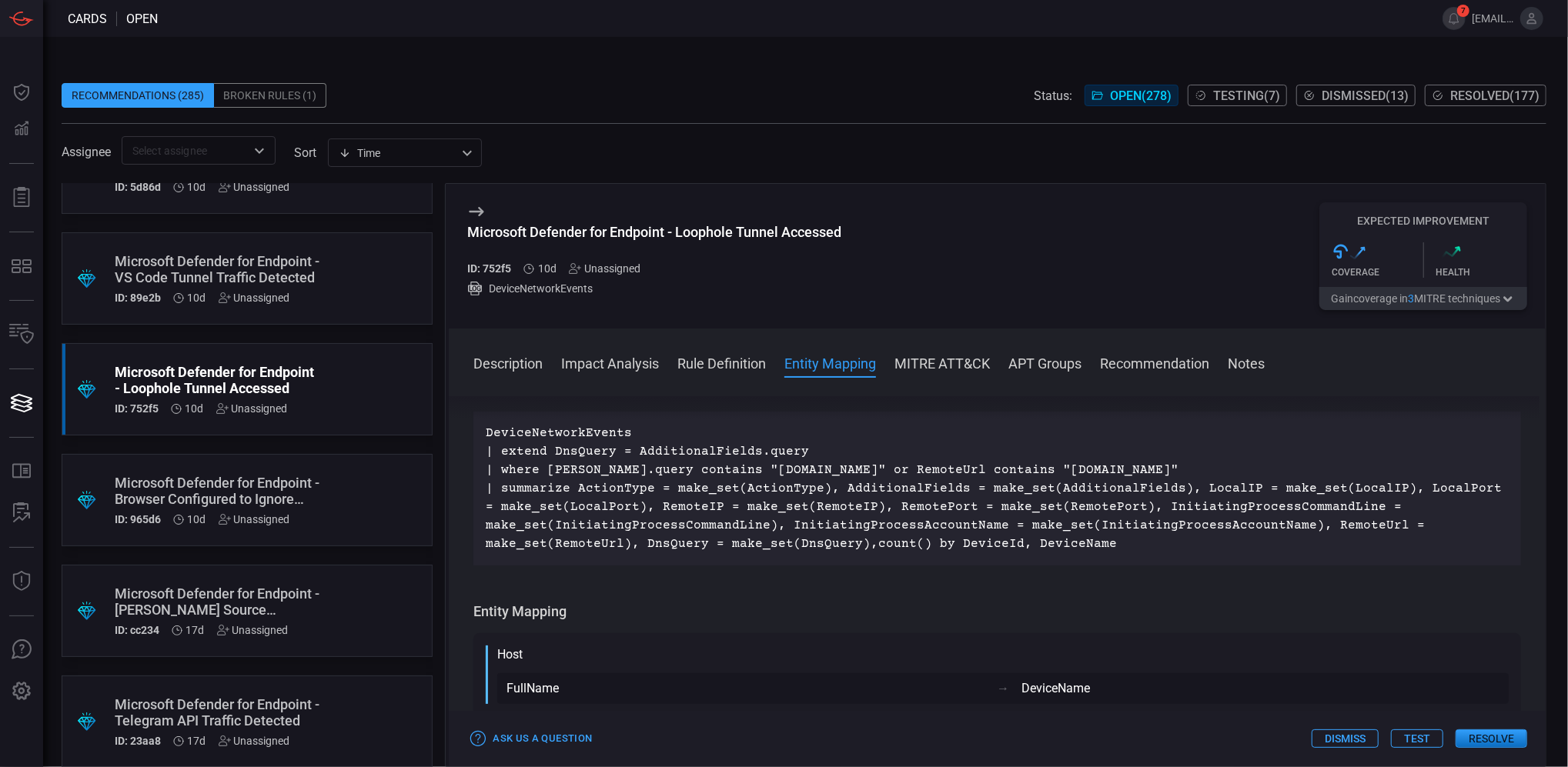
click at [195, 493] on div "Microsoft Defender for Endpoint - Browser Configured to Ignore Security Risks" at bounding box center [218, 490] width 206 height 32
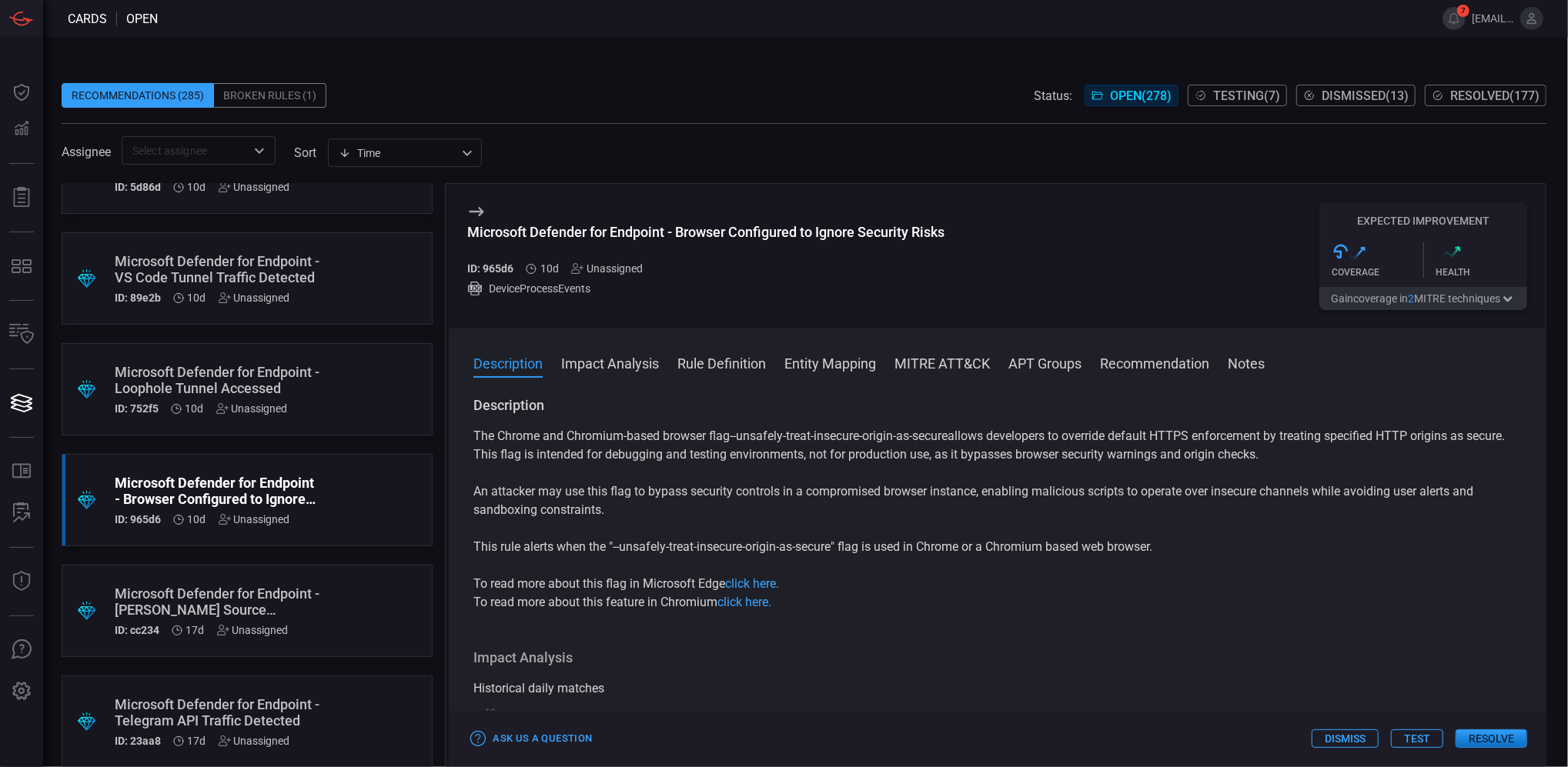
scroll to position [718, 0]
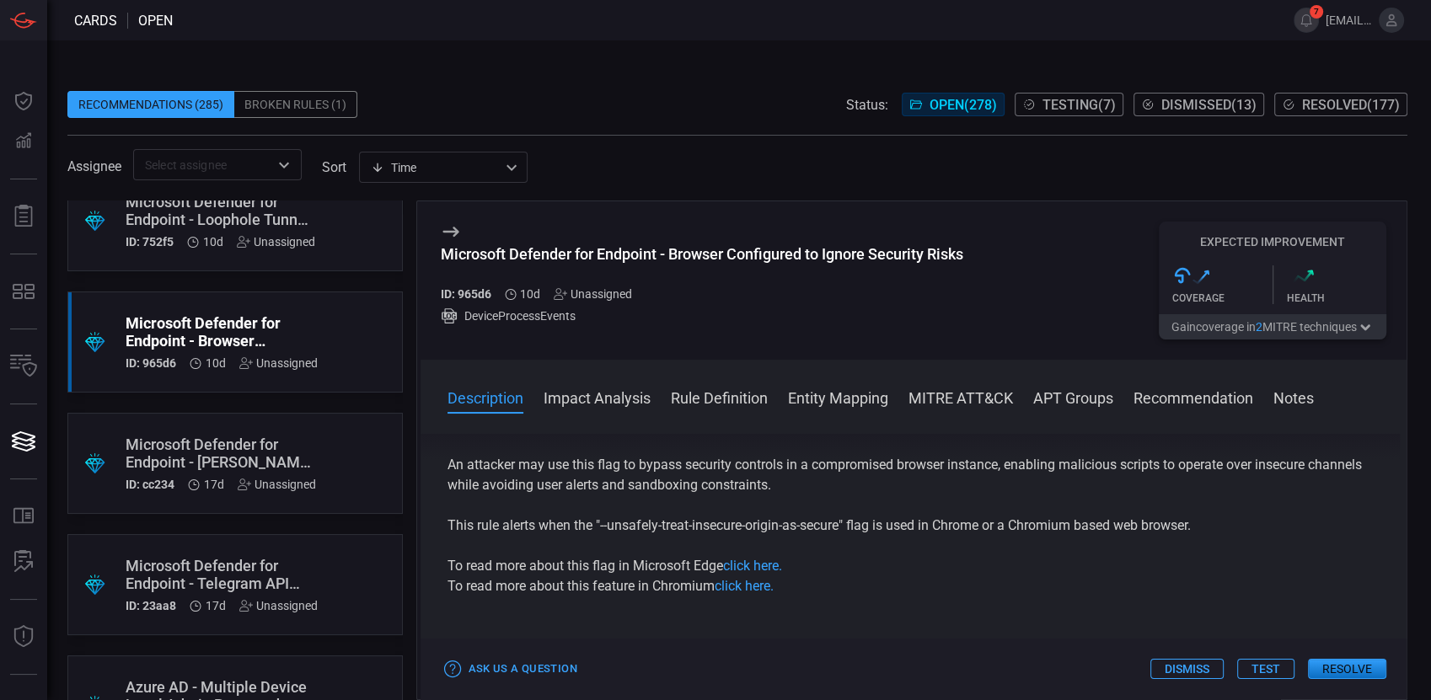
scroll to position [974, 0]
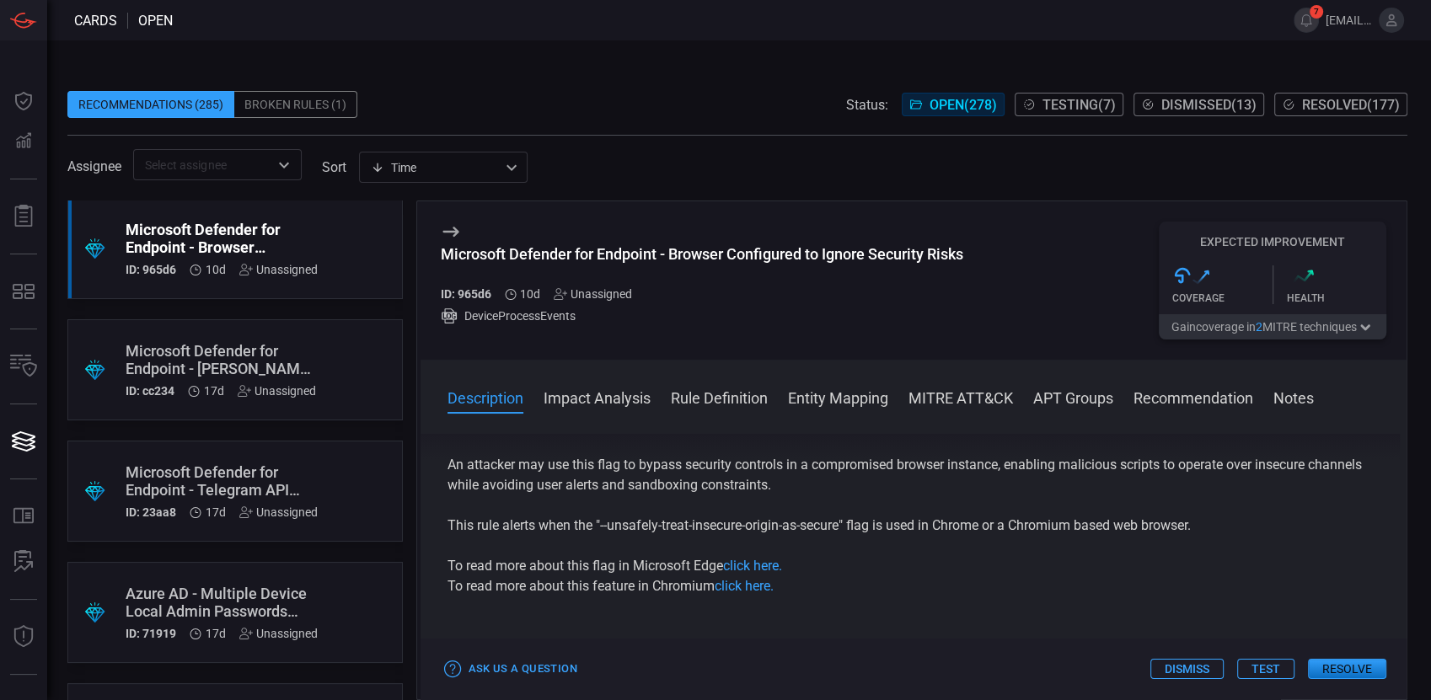
click at [232, 479] on div "Microsoft Defender for Endpoint - Telegram API Traffic Detected" at bounding box center [222, 481] width 192 height 35
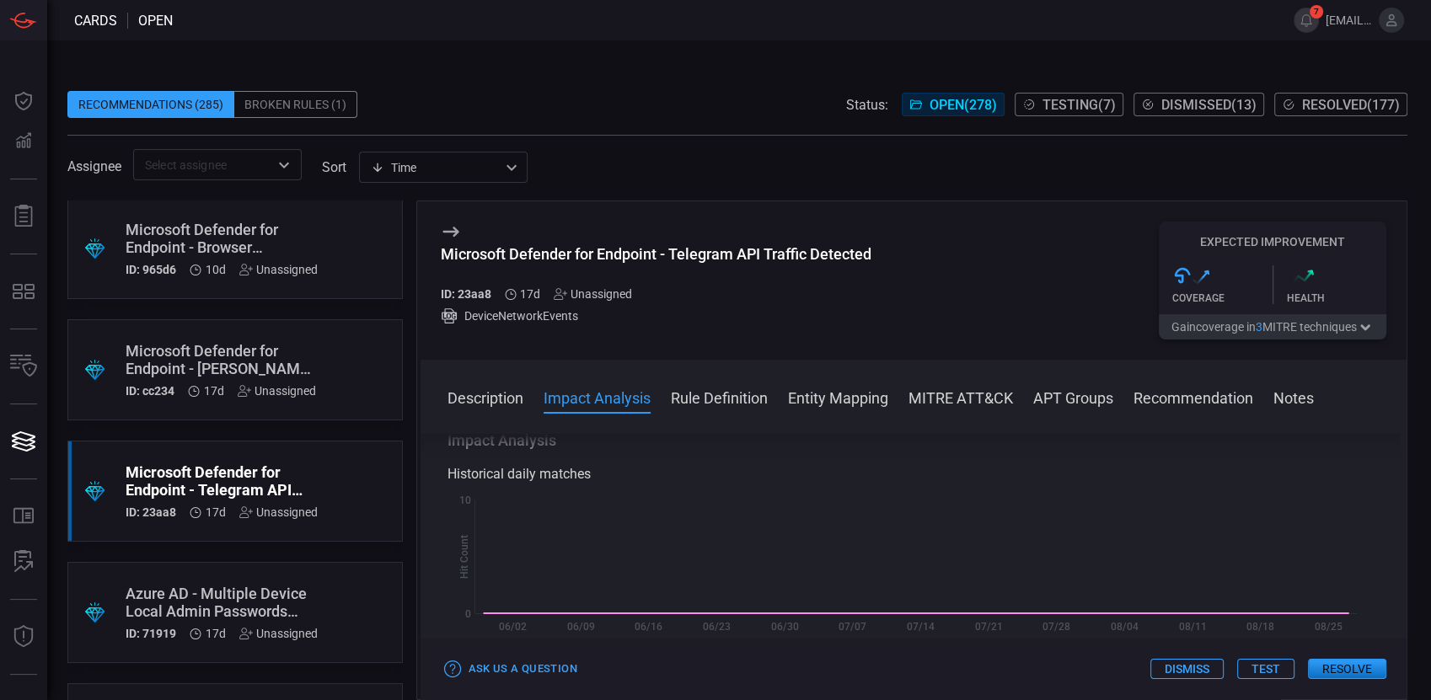
scroll to position [281, 0]
click at [713, 402] on button "Rule Definition" at bounding box center [719, 397] width 97 height 20
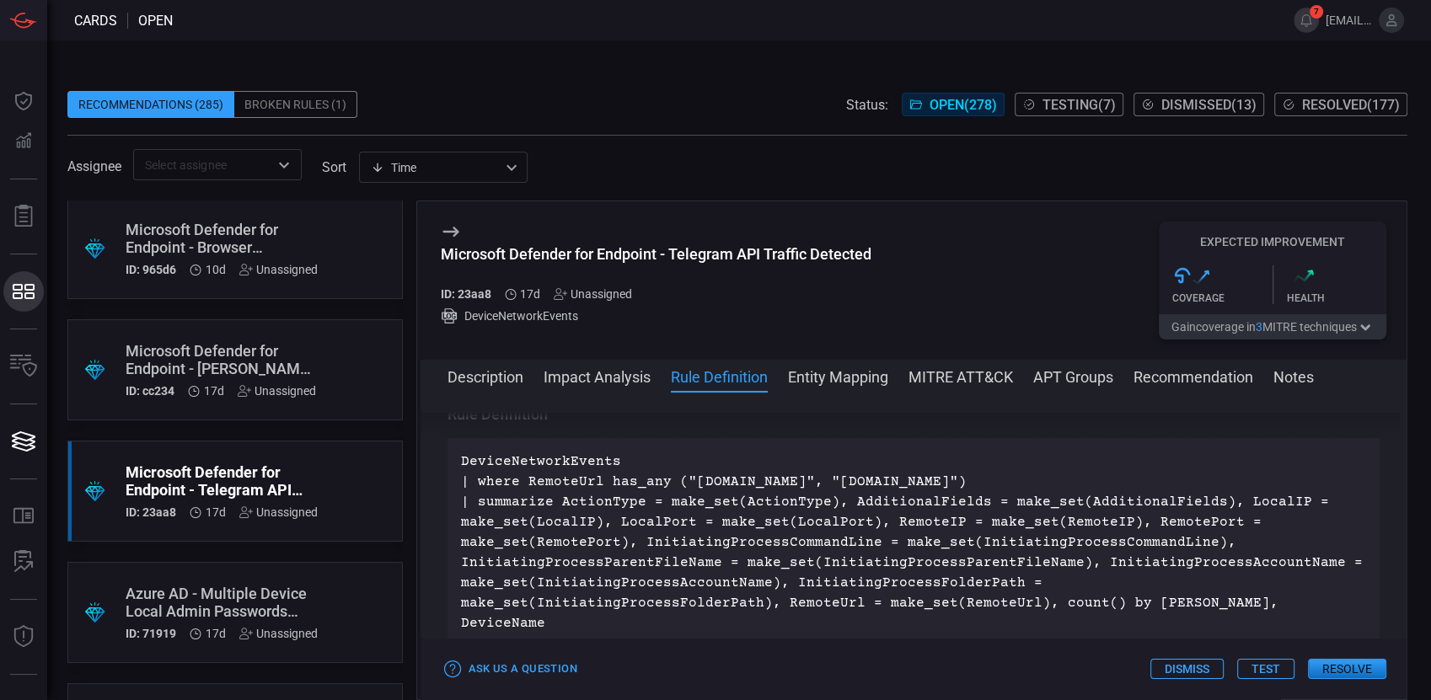
scroll to position [547, 0]
